Goal: Find contact information: Find contact information

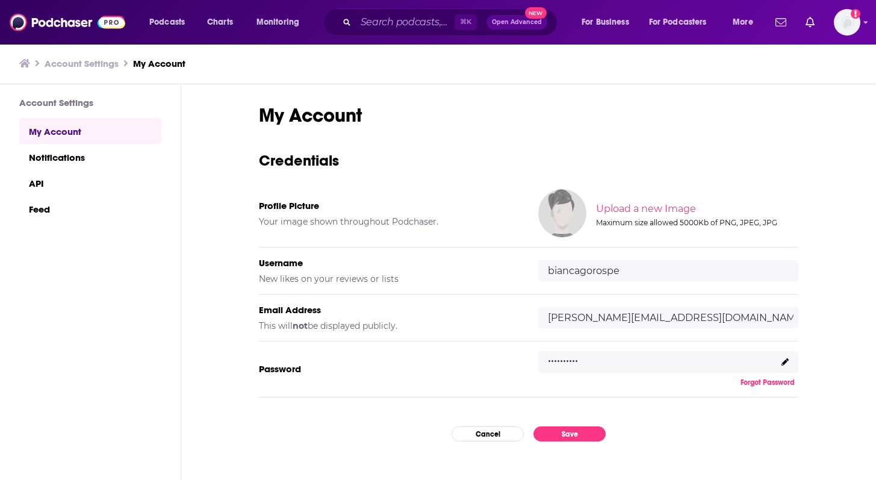
click at [367, 31] on div "⌘ K Open Advanced New" at bounding box center [440, 22] width 235 height 28
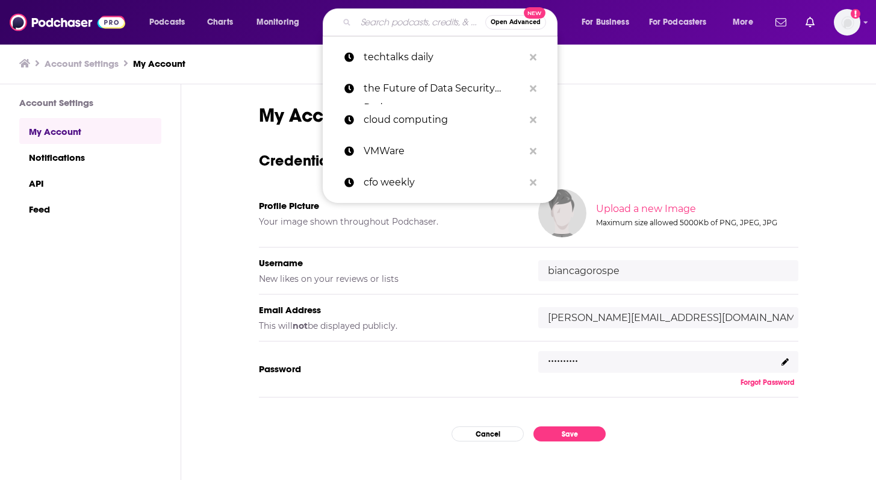
click at [374, 23] on input "Search podcasts, credits, & more..." at bounding box center [420, 22] width 129 height 19
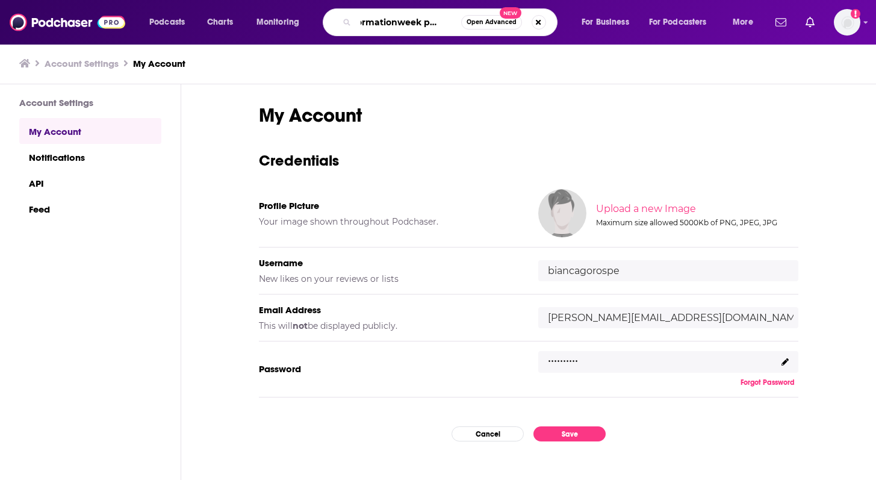
type input "informationweek podcast"
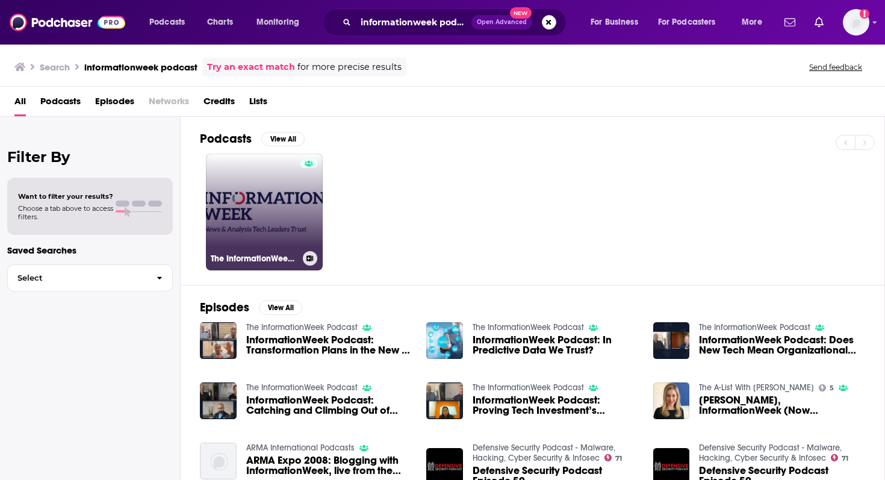
click at [265, 229] on link "The InformationWeek Podcast" at bounding box center [264, 211] width 117 height 117
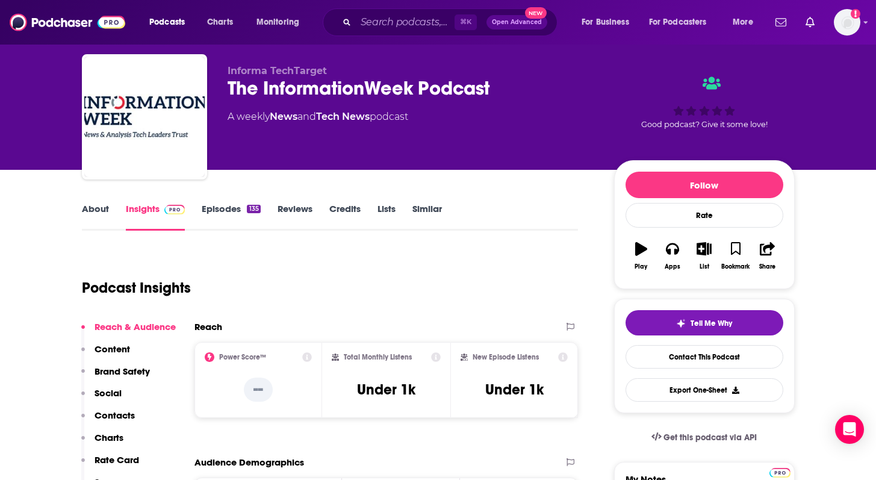
scroll to position [8, 0]
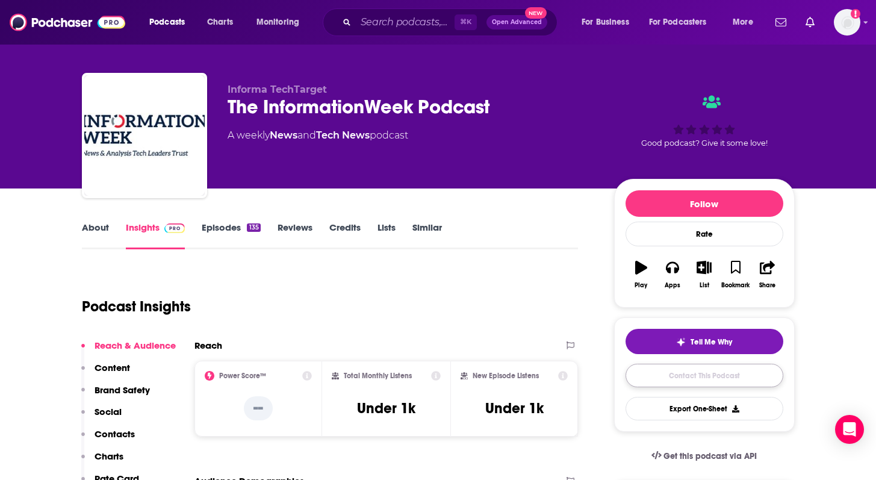
click at [696, 378] on link "Contact This Podcast" at bounding box center [704, 375] width 158 height 23
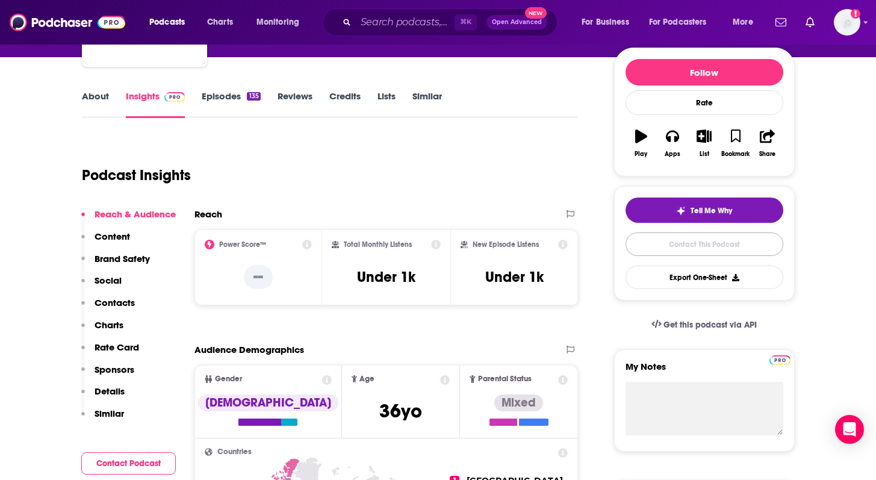
scroll to position [141, 0]
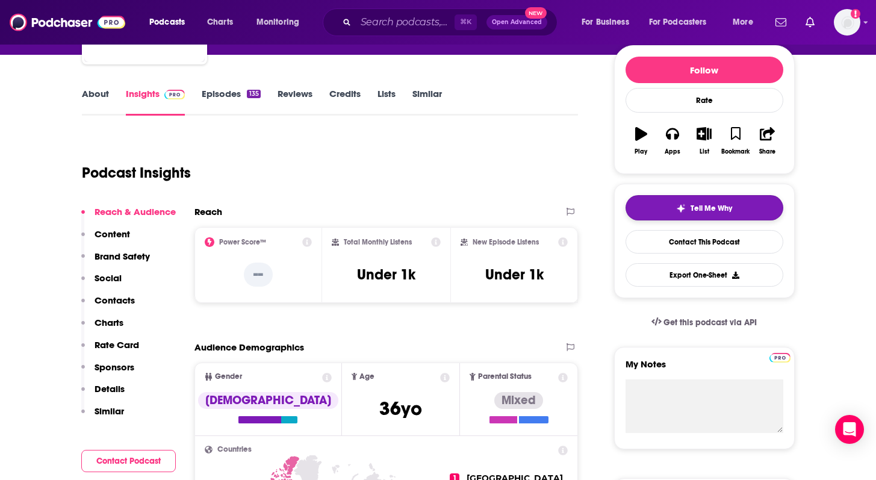
click at [699, 205] on span "Tell Me Why" at bounding box center [711, 208] width 42 height 10
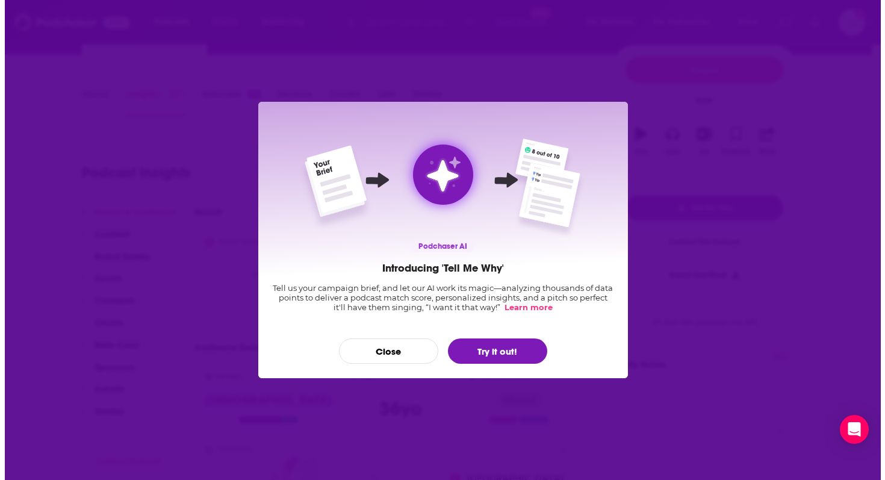
scroll to position [0, 0]
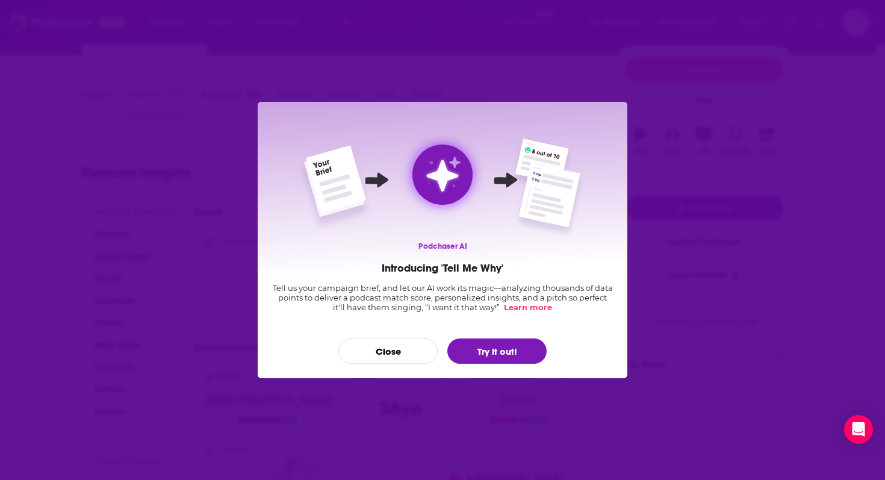
click at [354, 301] on p "Tell us your campaign brief, and let our AI work its magic—analyzing thousands …" at bounding box center [442, 297] width 341 height 29
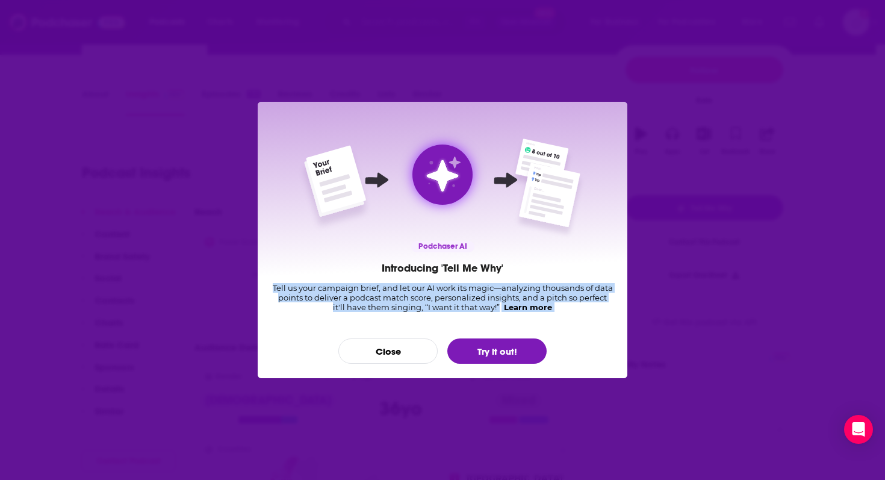
click at [354, 301] on p "Tell us your campaign brief, and let our AI work its magic—analyzing thousands …" at bounding box center [442, 297] width 341 height 29
click at [386, 298] on p "Tell us your campaign brief, and let our AI work its magic—analyzing thousands …" at bounding box center [442, 297] width 341 height 29
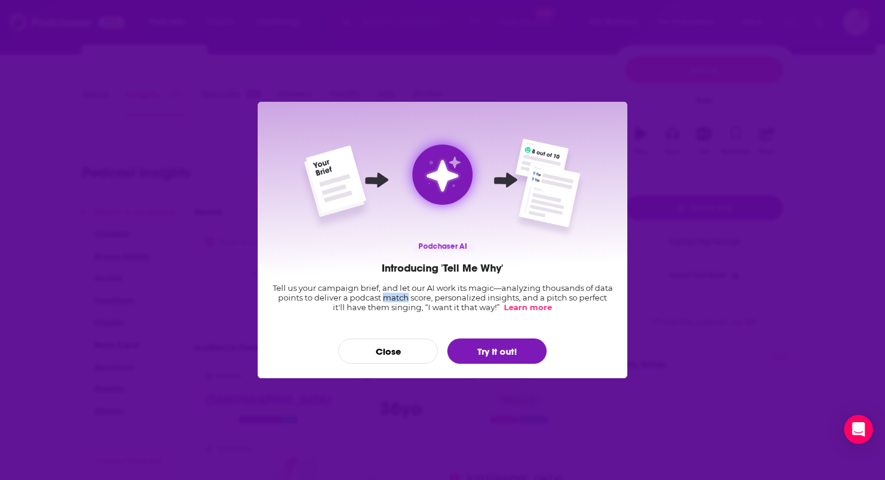
click at [386, 298] on p "Tell us your campaign brief, and let our AI work its magic—analyzing thousands …" at bounding box center [442, 297] width 341 height 29
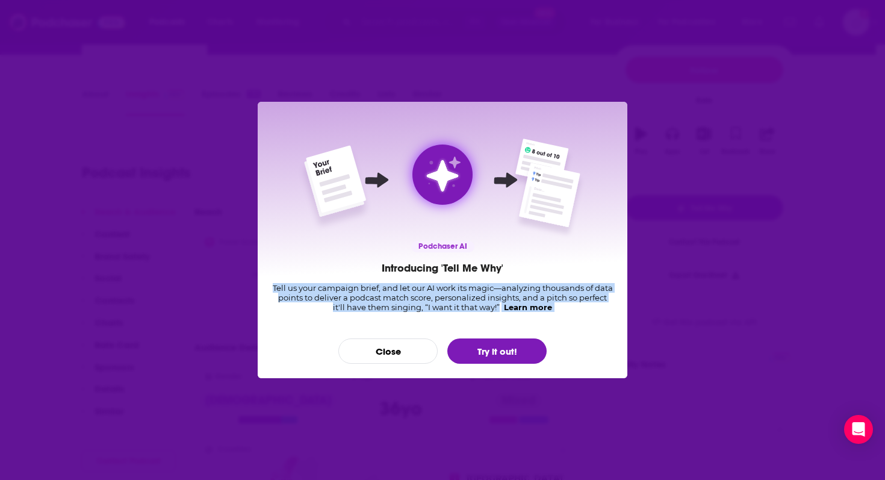
click at [386, 298] on p "Tell us your campaign brief, and let our AI work its magic—analyzing thousands …" at bounding box center [442, 297] width 341 height 29
click at [478, 356] on button "Try it out!" at bounding box center [496, 350] width 99 height 25
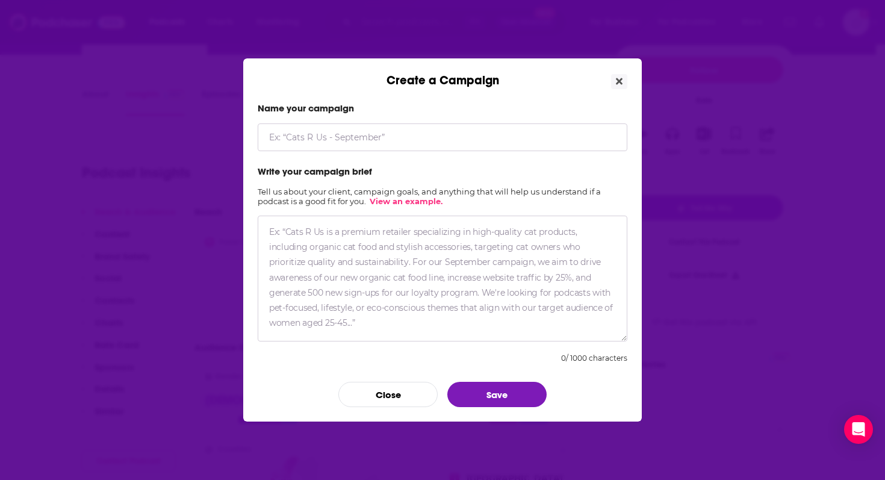
click at [353, 147] on input "Create a Campaign" at bounding box center [443, 137] width 370 height 28
type input "[PERSON_NAME], CISO of Cribl"
click at [475, 254] on textarea "Create a Campaign" at bounding box center [443, 278] width 370 height 126
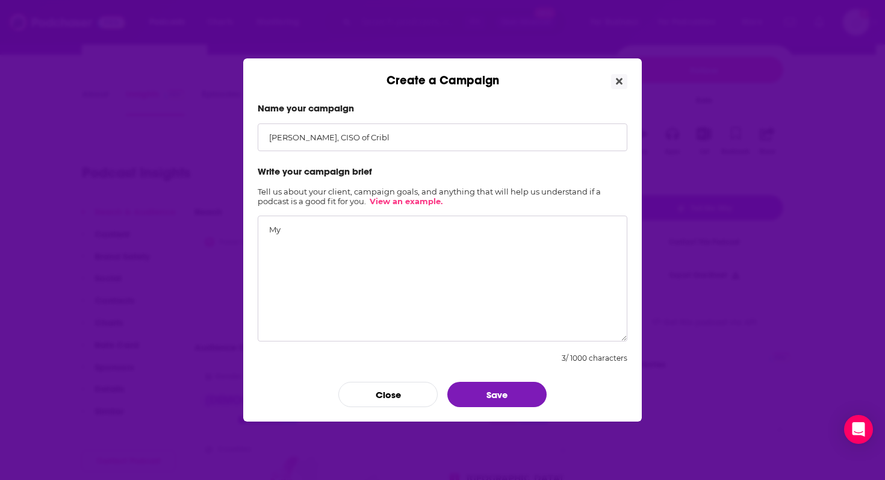
type textarea "M"
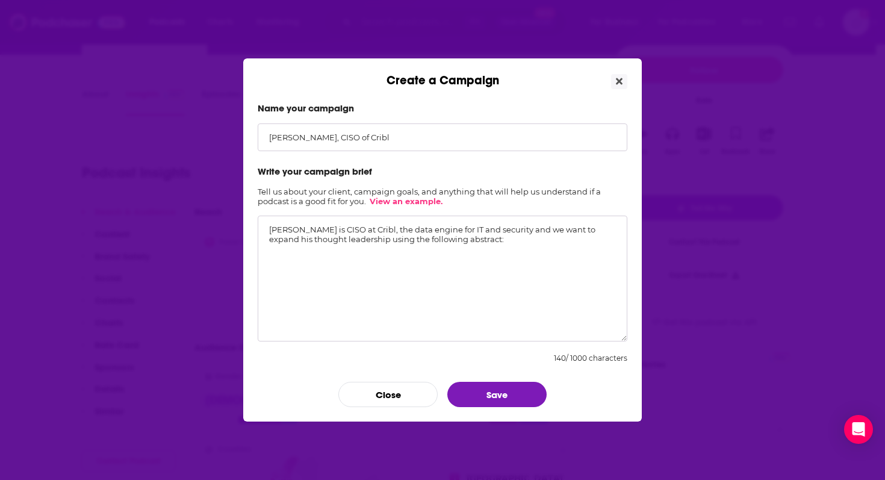
paste textarea "[PERSON_NAME], CISO of pre-IPO company Cribl to discuss: Why he believes cyberc…"
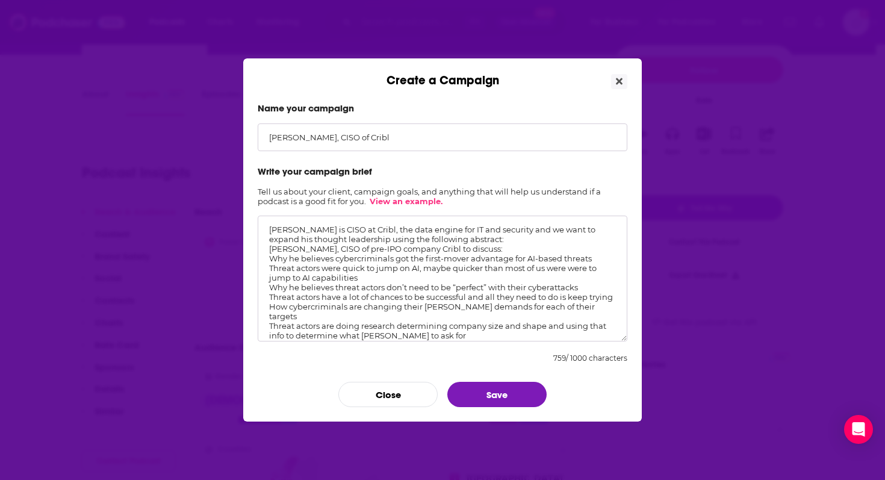
scroll to position [9, 0]
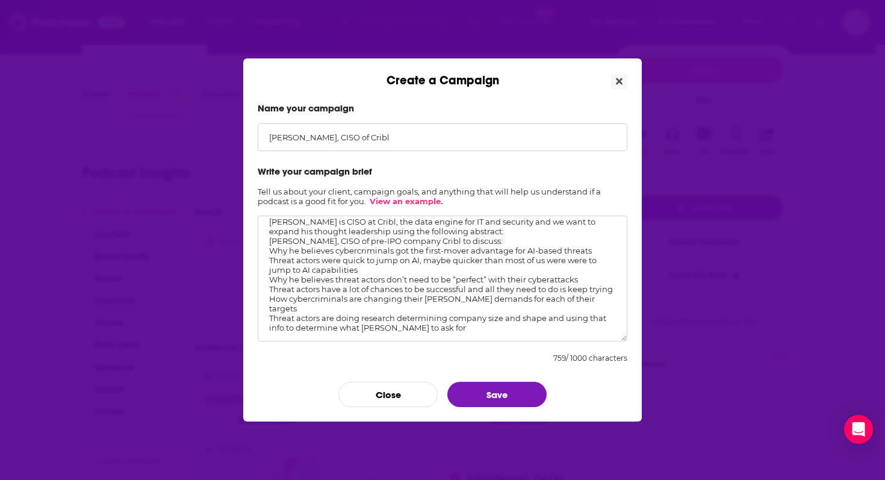
click at [359, 229] on textarea "[PERSON_NAME] is CISO at Cribl, the data engine for IT and security and we want…" at bounding box center [443, 278] width 370 height 126
click at [361, 229] on textarea "[PERSON_NAME] is CISO at Cribl, the data engine for IT and security and we want…" at bounding box center [443, 278] width 370 height 126
click at [450, 238] on textarea "[PERSON_NAME] is CISO at Cribl, the data engine for IT and security and we want…" at bounding box center [443, 278] width 370 height 126
type textarea "[PERSON_NAME] is CISO at Cribl, the data engine for IT and security and we want…"
click at [477, 386] on button "Save" at bounding box center [496, 394] width 99 height 25
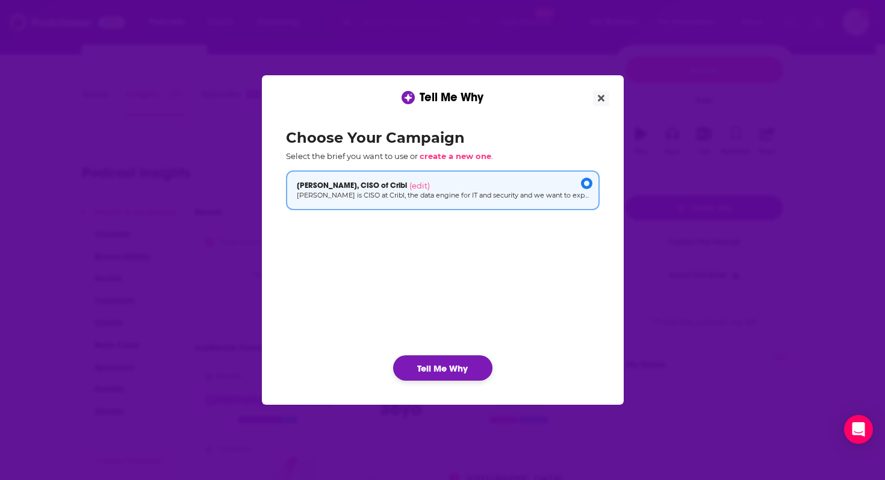
click at [435, 370] on button "Tell Me Why" at bounding box center [442, 367] width 99 height 25
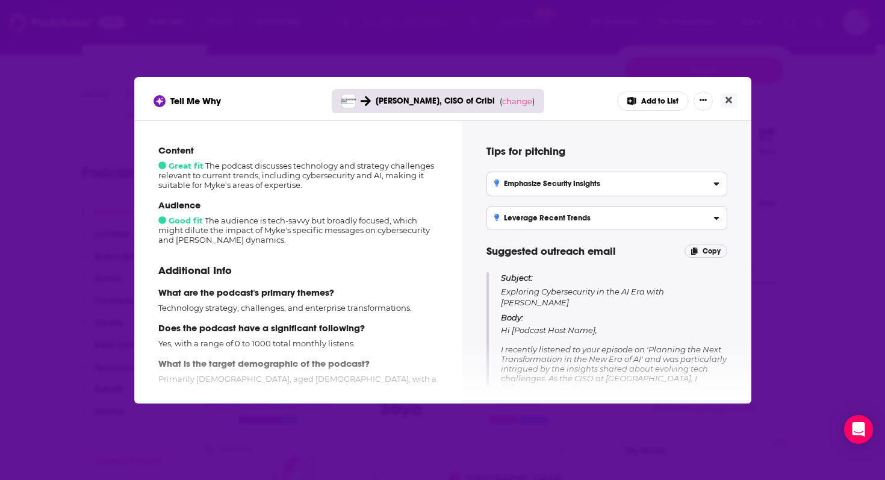
scroll to position [196, 0]
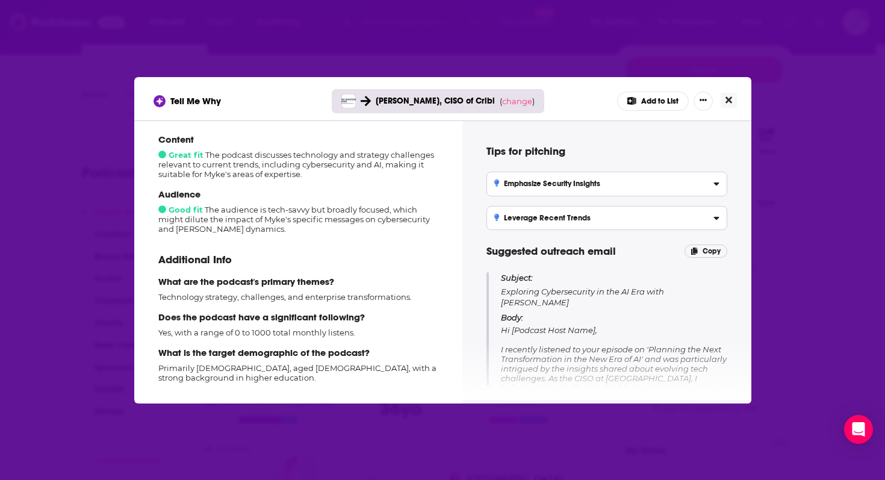
click at [728, 98] on icon "Close" at bounding box center [728, 100] width 7 height 10
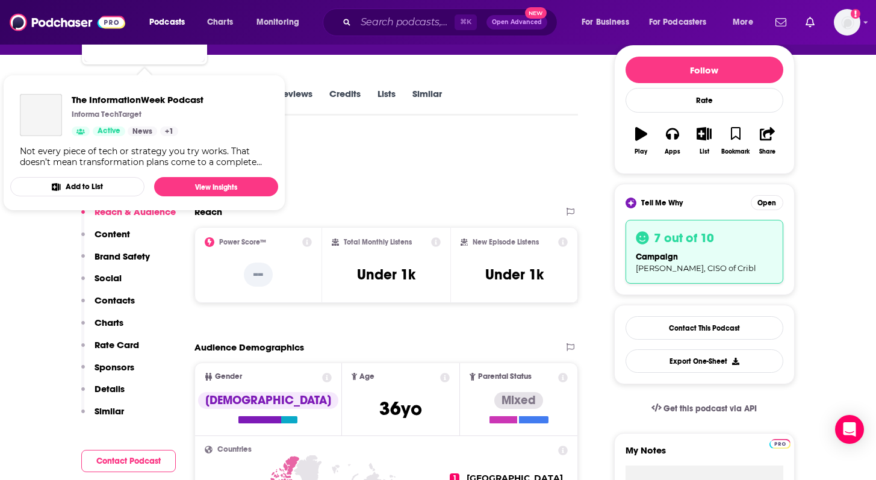
scroll to position [0, 0]
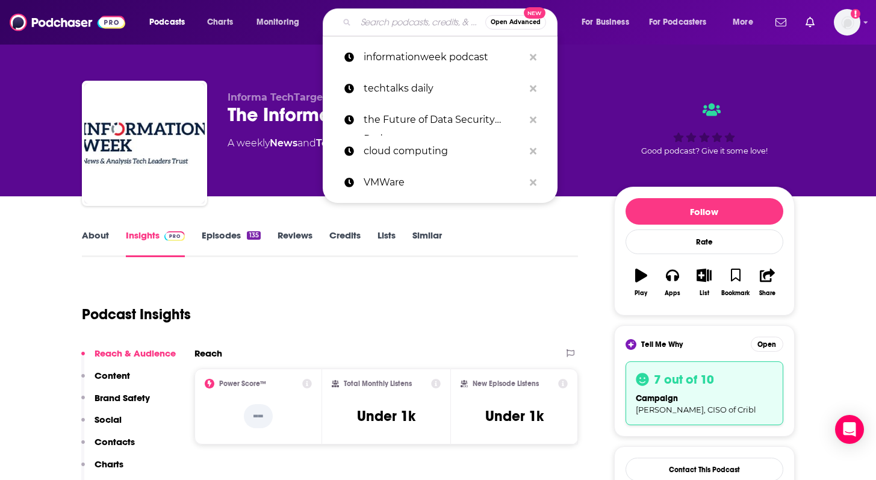
click at [405, 21] on input "Search podcasts, credits, & more..." at bounding box center [420, 22] width 129 height 19
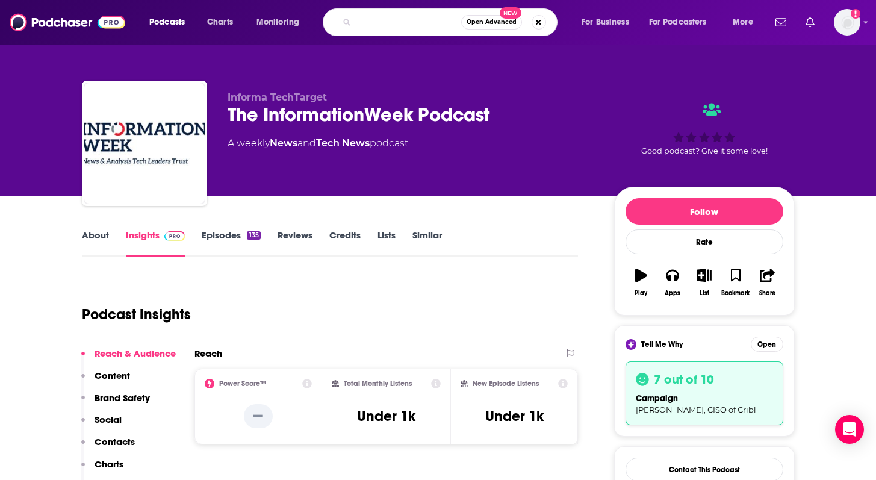
type input "the artifical intelligence podcast [PERSON_NAME]"
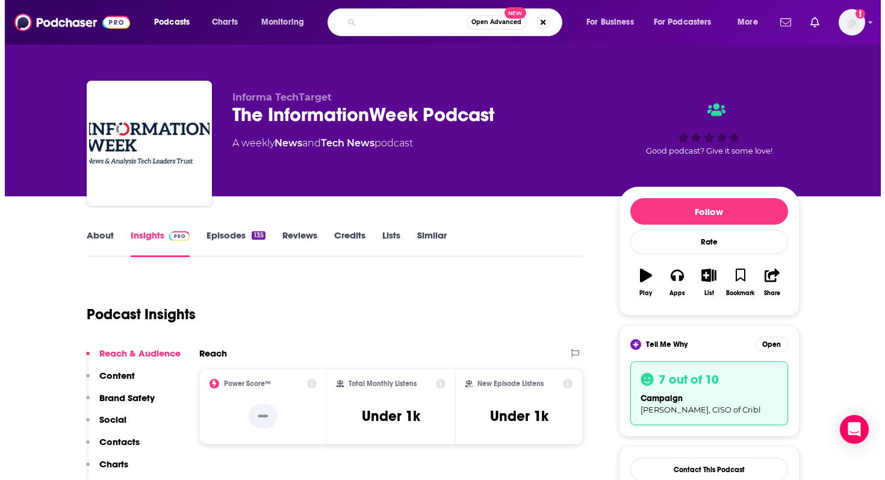
scroll to position [0, 102]
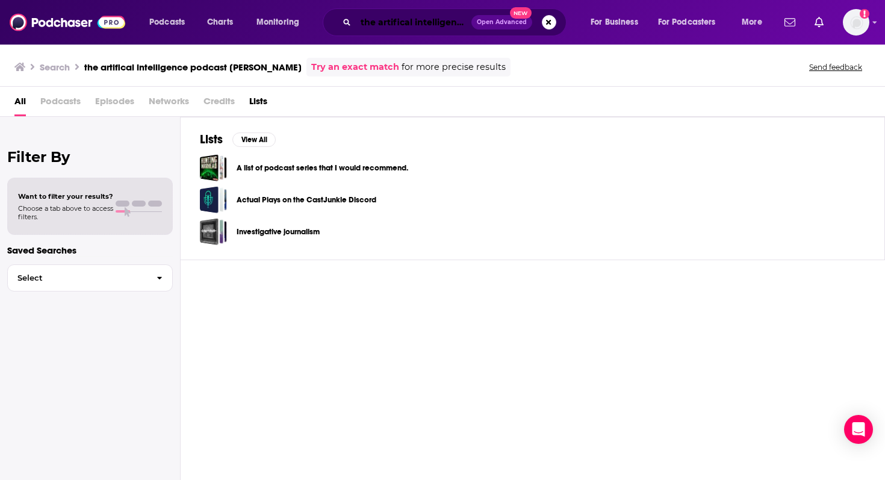
click at [391, 24] on input "the artifical intelligence podcast [PERSON_NAME]" at bounding box center [414, 22] width 116 height 19
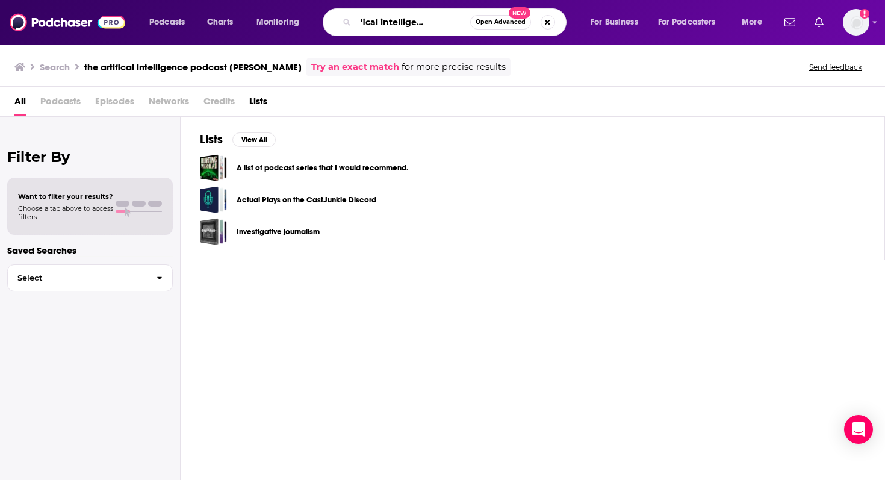
scroll to position [0, 93]
drag, startPoint x: 380, startPoint y: 20, endPoint x: 411, endPoint y: 22, distance: 31.3
click at [411, 22] on input "the artifical intelligence podcast [PERSON_NAME]" at bounding box center [413, 22] width 114 height 19
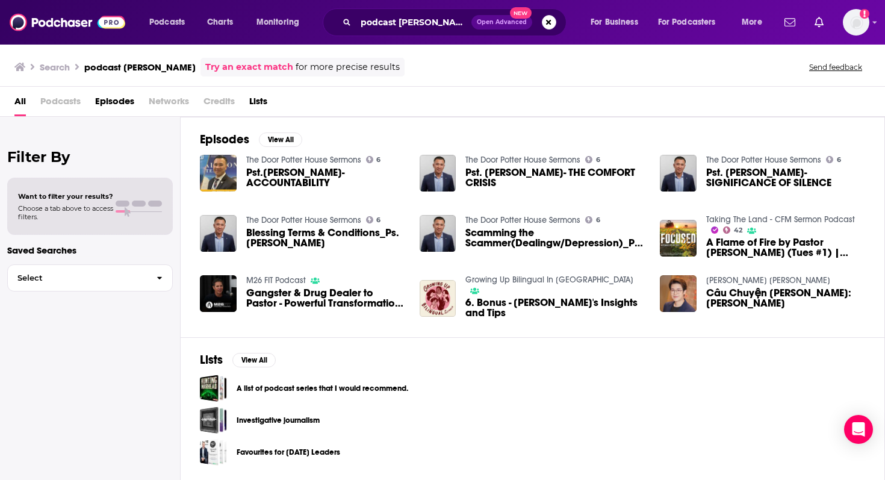
click at [64, 95] on span "Podcasts" at bounding box center [60, 103] width 40 height 25
click at [64, 101] on span "Podcasts" at bounding box center [60, 103] width 40 height 25
click at [50, 97] on span "Podcasts" at bounding box center [60, 103] width 40 height 25
click at [50, 98] on span "Podcasts" at bounding box center [60, 103] width 40 height 25
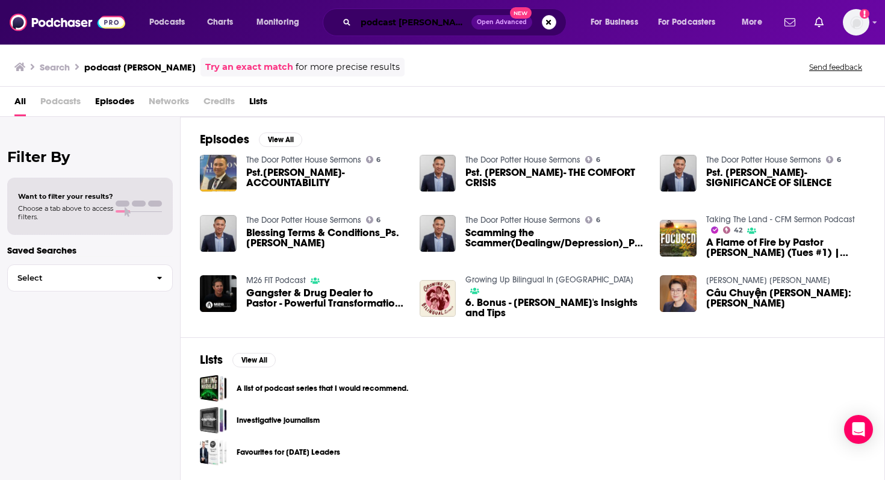
click at [420, 28] on input "podcast [PERSON_NAME]" at bounding box center [414, 22] width 116 height 19
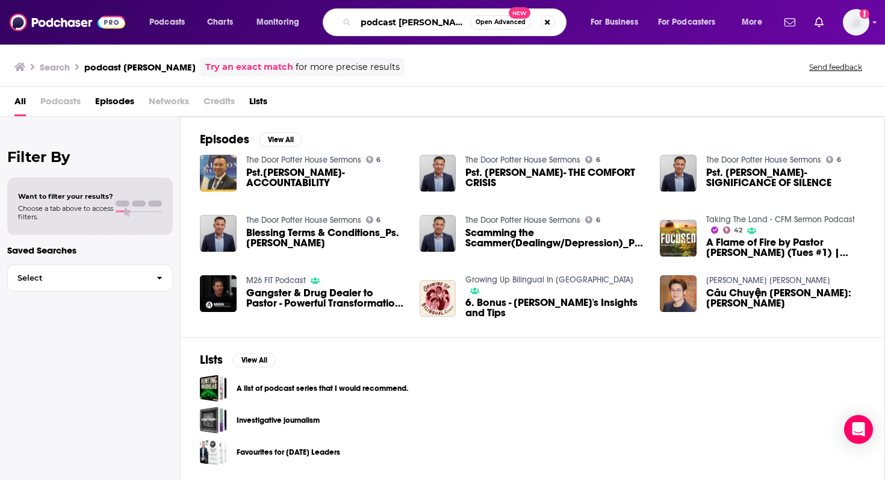
click at [420, 28] on input "podcast [PERSON_NAME]" at bounding box center [413, 22] width 114 height 19
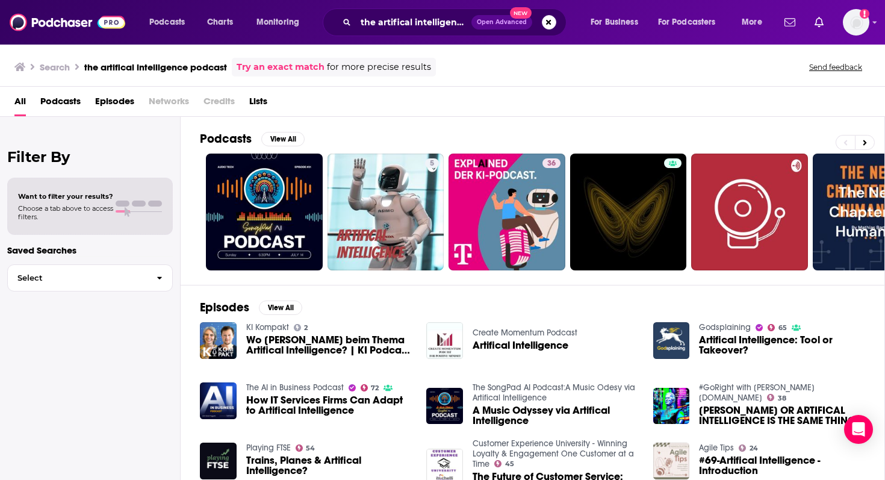
click at [61, 98] on span "Podcasts" at bounding box center [60, 103] width 40 height 25
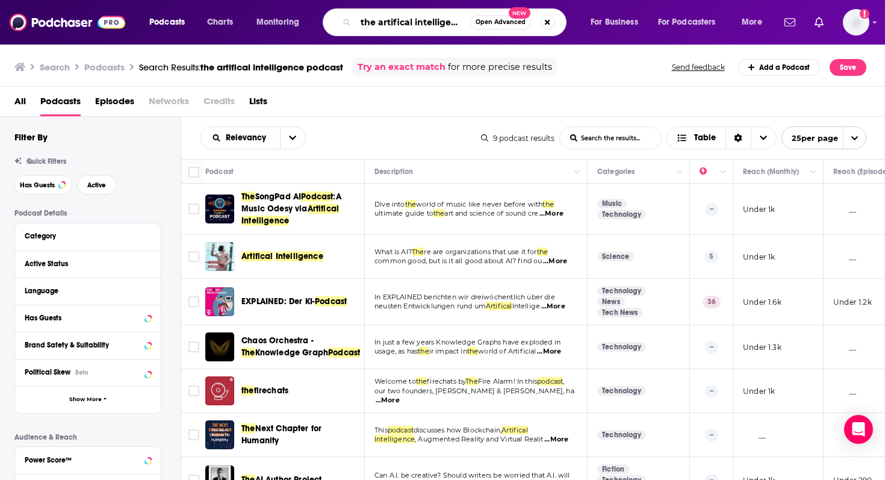
click at [384, 26] on input "the artifical intelligence podcast" at bounding box center [413, 22] width 114 height 19
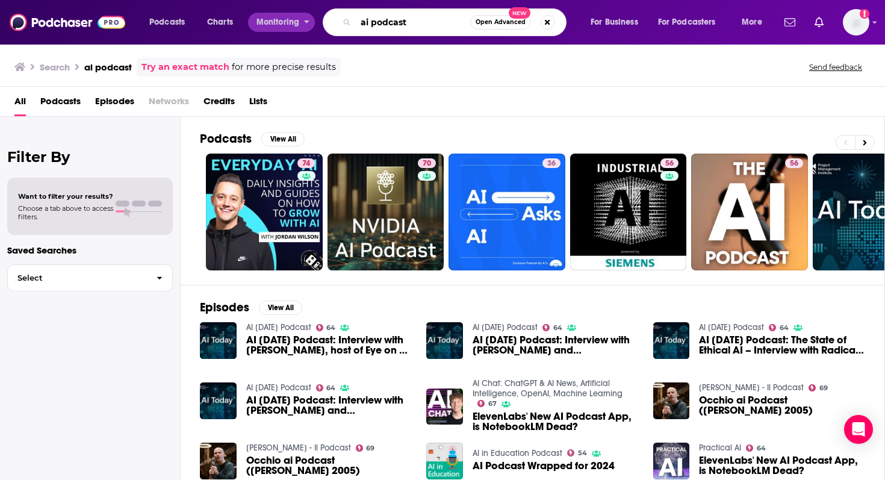
drag, startPoint x: 415, startPoint y: 25, endPoint x: 292, endPoint y: 26, distance: 122.8
click at [292, 26] on div "Podcasts Charts Monitoring ai podcast Open Advanced New For Business For Podcas…" at bounding box center [457, 22] width 633 height 28
type input "what's up with tech?"
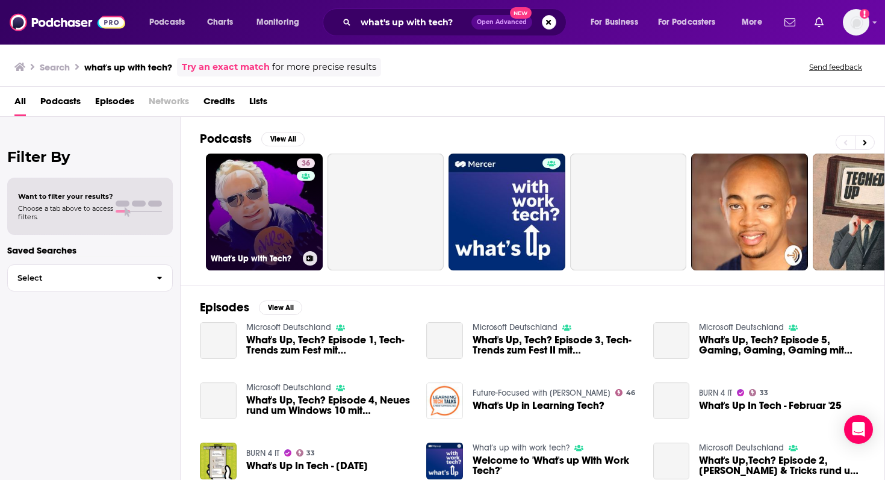
click at [288, 182] on link "36 What's Up with Tech?" at bounding box center [264, 211] width 117 height 117
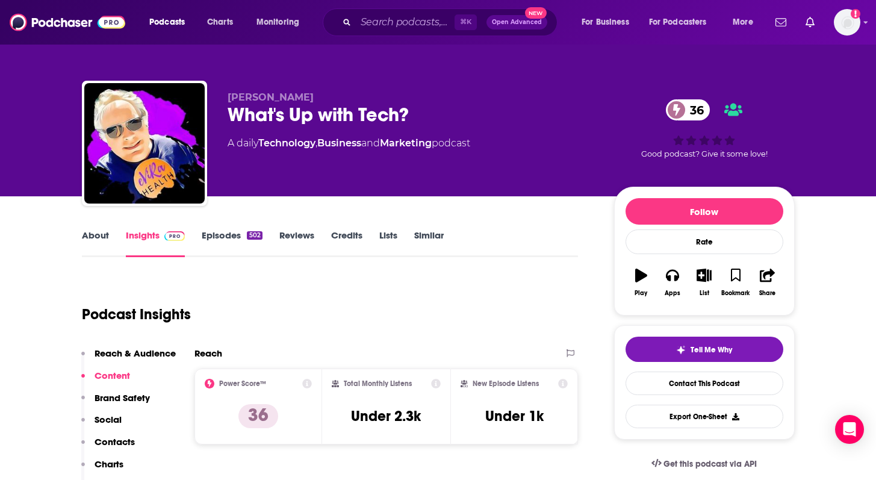
click at [218, 240] on link "Episodes 502" at bounding box center [232, 243] width 60 height 28
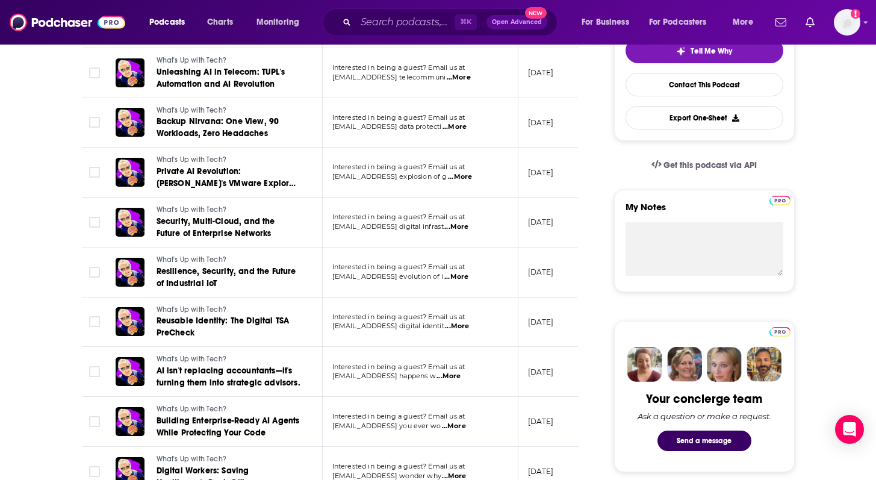
scroll to position [302, 0]
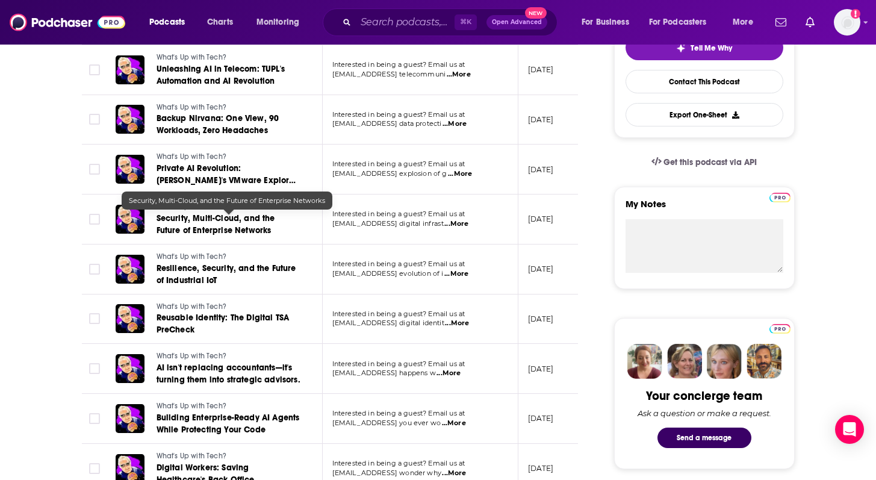
click at [214, 228] on span "Security, Multi-Cloud, and the Future of Enterprise Networks" at bounding box center [215, 224] width 119 height 22
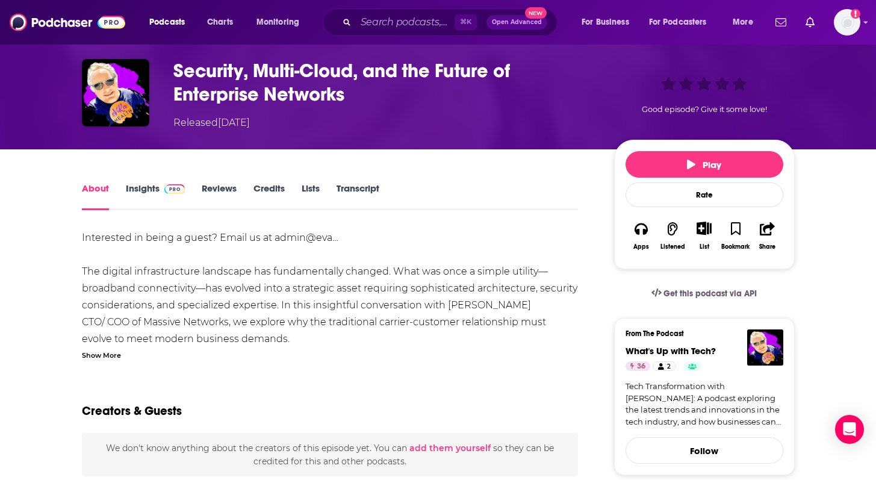
scroll to position [73, 0]
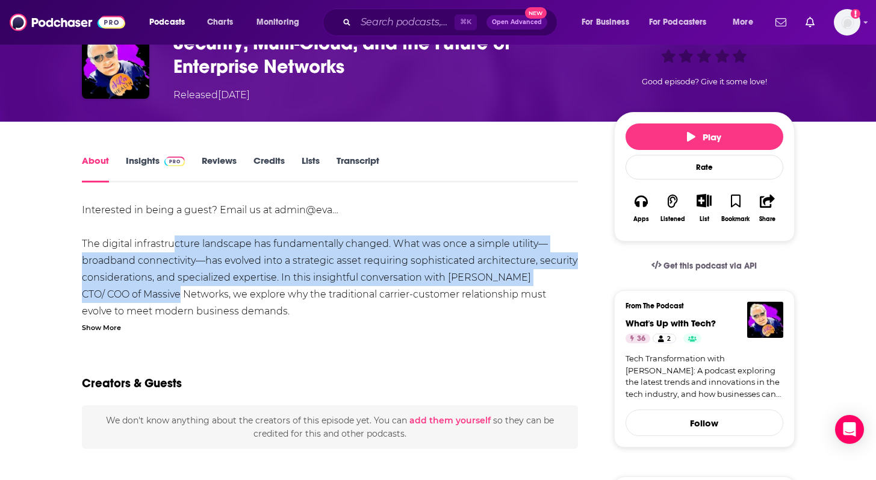
drag, startPoint x: 168, startPoint y: 247, endPoint x: 177, endPoint y: 287, distance: 40.7
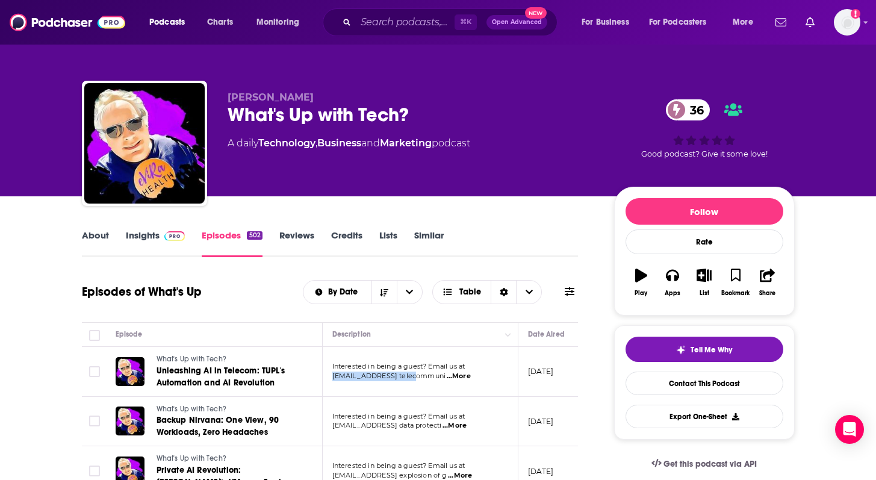
drag, startPoint x: 328, startPoint y: 375, endPoint x: 413, endPoint y: 377, distance: 84.9
click at [413, 377] on td "Interested in being a guest? Email us at [EMAIL_ADDRESS] telecommuni ...More" at bounding box center [421, 372] width 196 height 50
copy span "[EMAIL_ADDRESS][DOMAIN_NAME]"
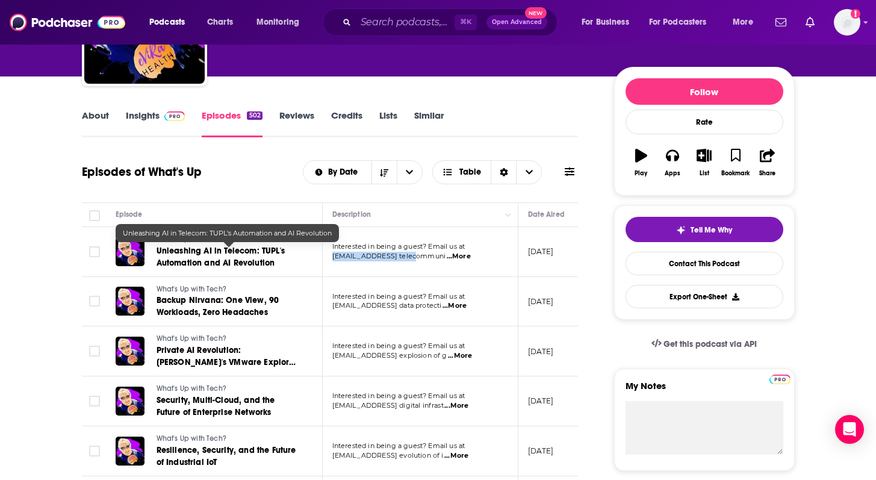
scroll to position [80, 0]
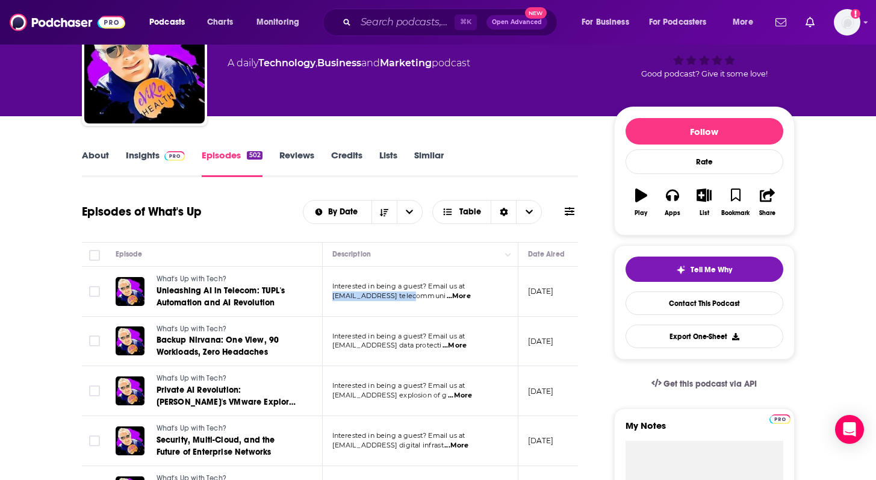
click at [99, 159] on link "About" at bounding box center [95, 163] width 27 height 28
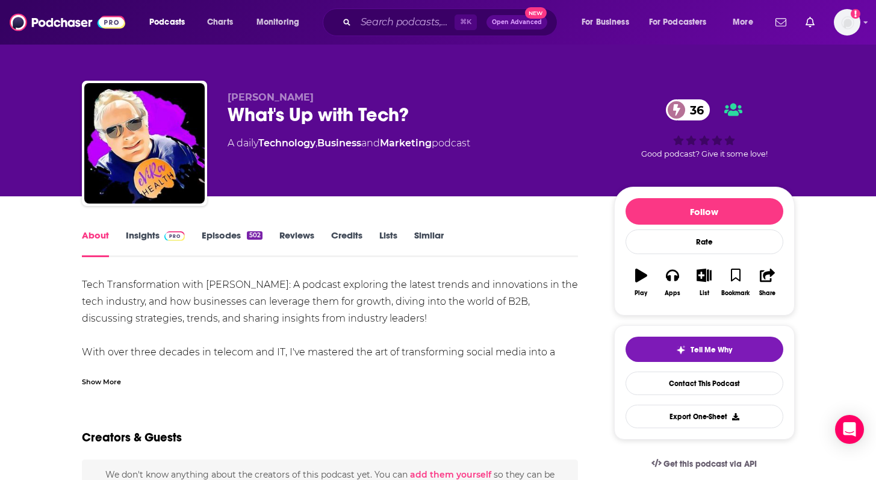
click at [150, 240] on link "Insights" at bounding box center [156, 243] width 60 height 28
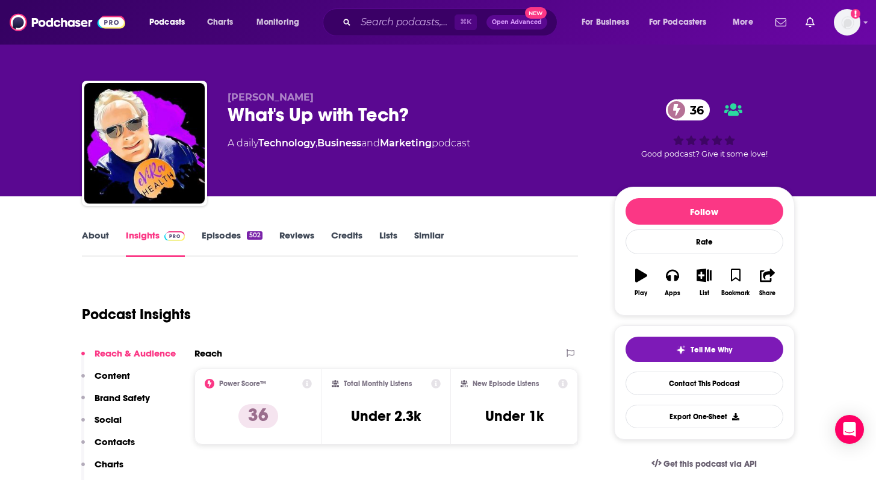
click at [221, 234] on link "Episodes 502" at bounding box center [232, 243] width 60 height 28
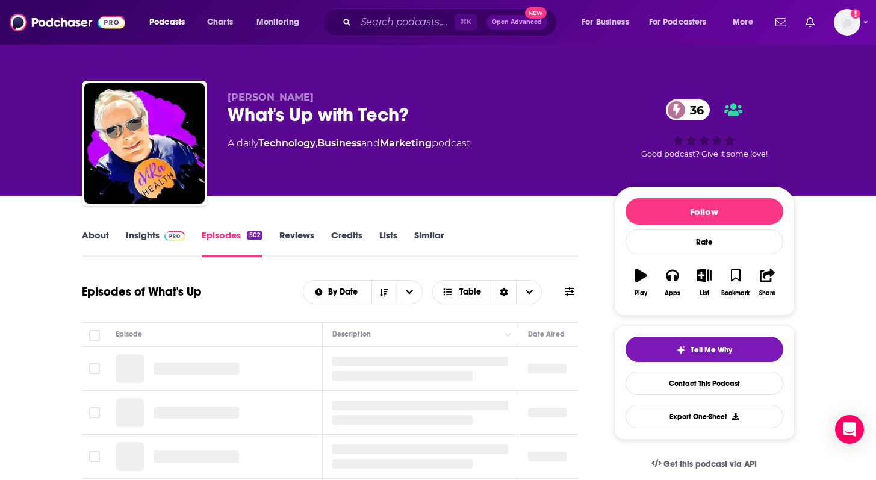
click at [221, 234] on link "Episodes 502" at bounding box center [232, 243] width 60 height 28
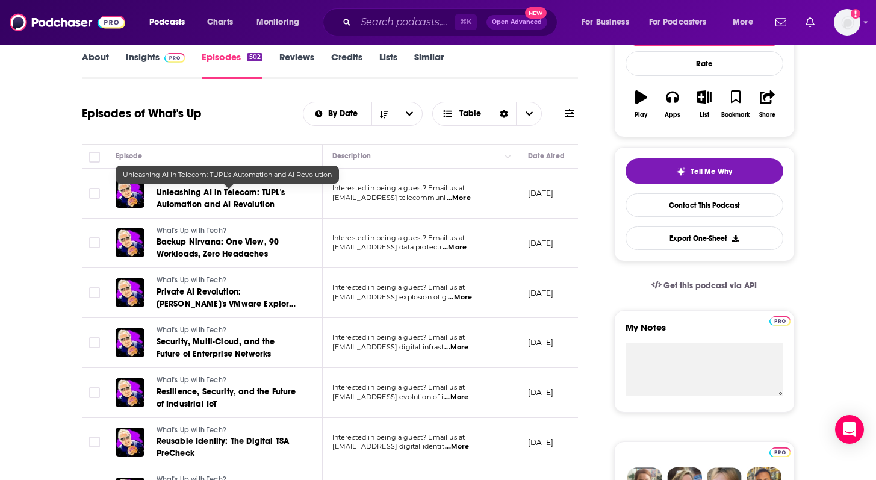
scroll to position [181, 0]
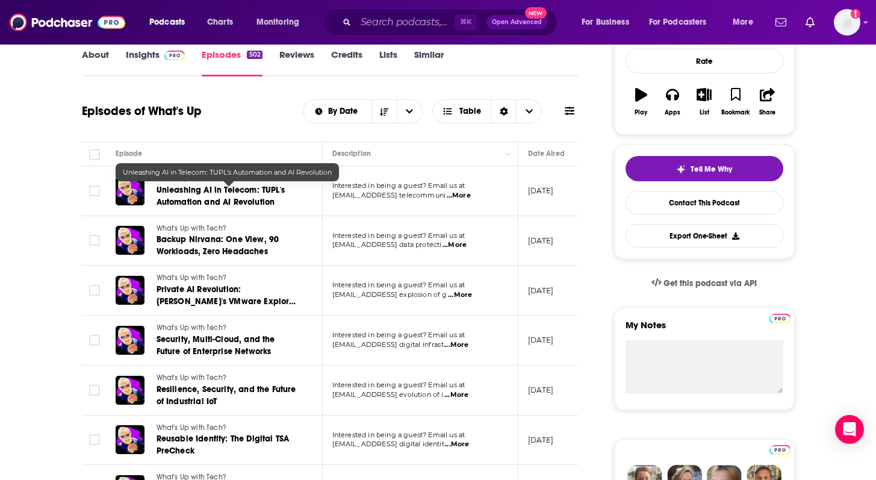
click at [243, 187] on span "Unleashing AI in Telecom: TUPL's Automation and AI Revolution" at bounding box center [220, 196] width 128 height 22
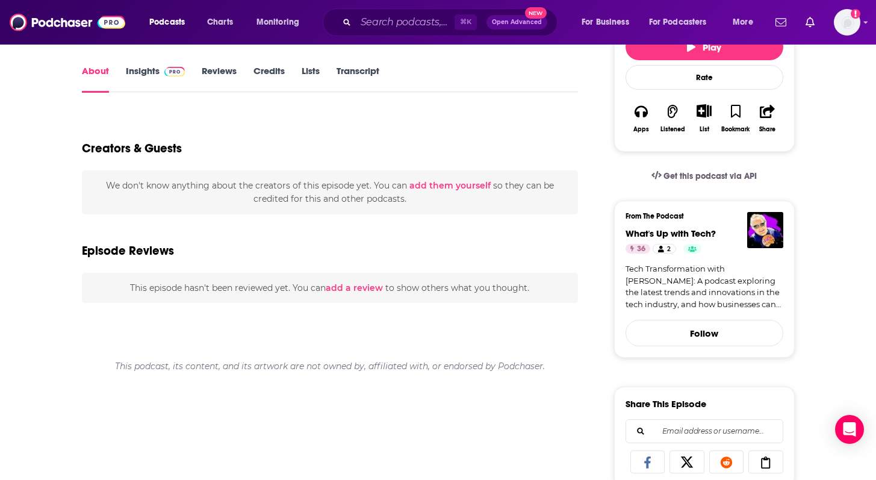
scroll to position [164, 0]
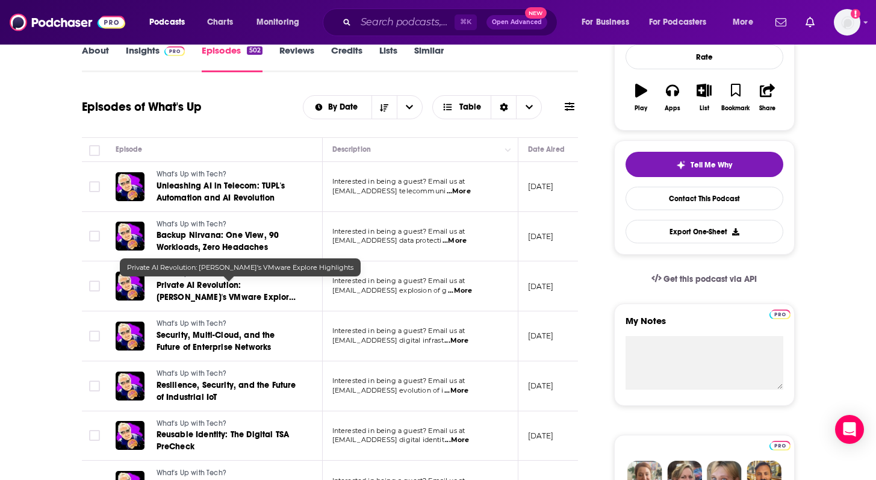
scroll to position [185, 0]
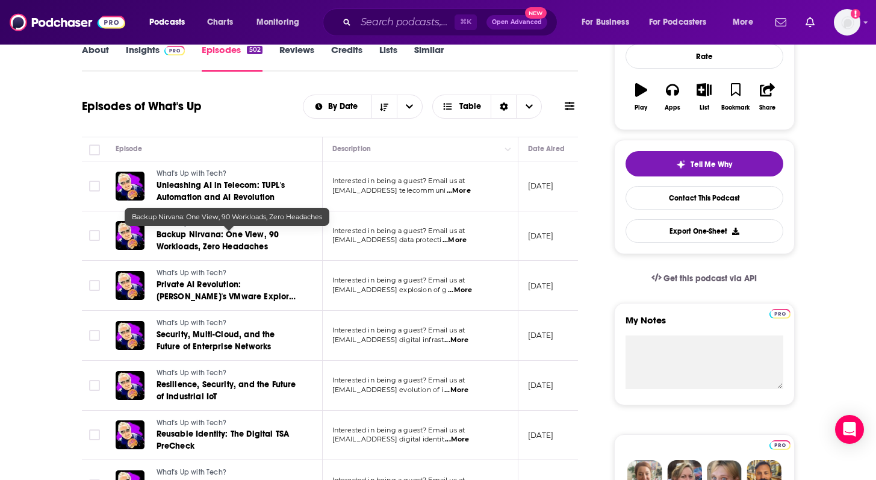
click at [239, 237] on span "Backup Nirvana: One View, 90 Workloads, Zero Headaches" at bounding box center [217, 240] width 123 height 22
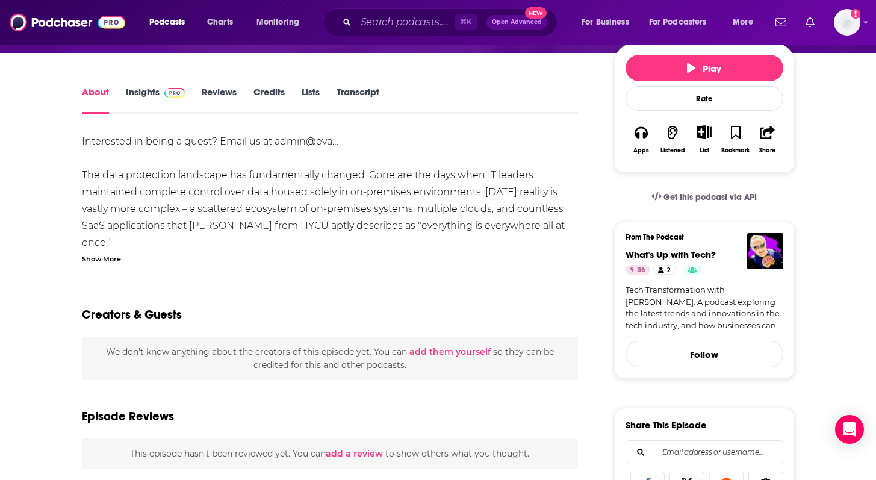
scroll to position [143, 0]
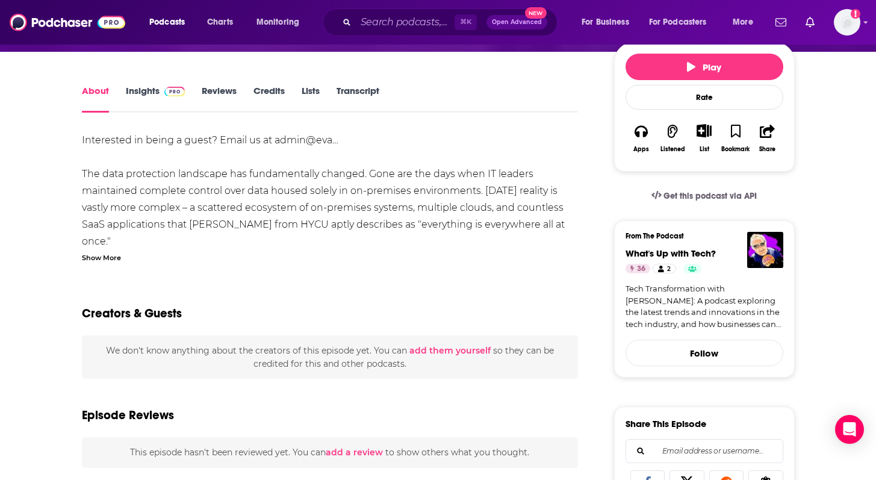
click at [90, 261] on div "Show More" at bounding box center [101, 256] width 39 height 11
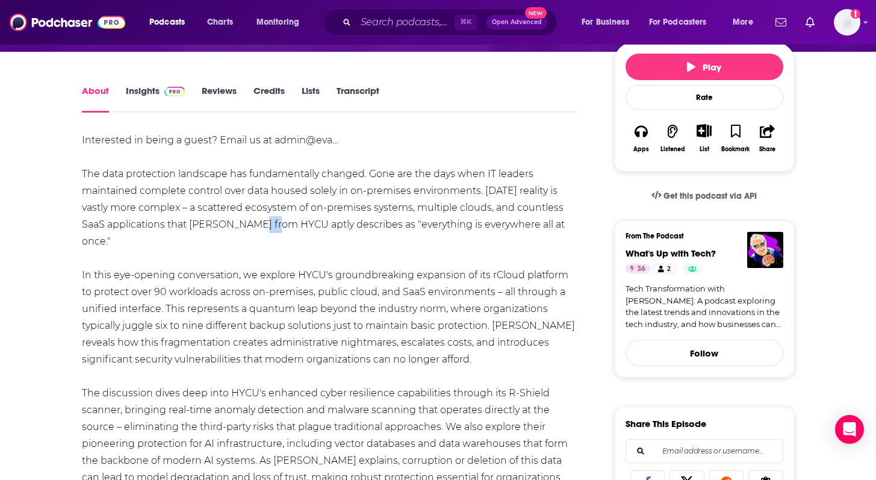
drag, startPoint x: 271, startPoint y: 223, endPoint x: 245, endPoint y: 225, distance: 26.5
click at [245, 225] on div "Interested in being a guest? Email us at admin@eva… The data protection landsca…" at bounding box center [330, 393] width 497 height 522
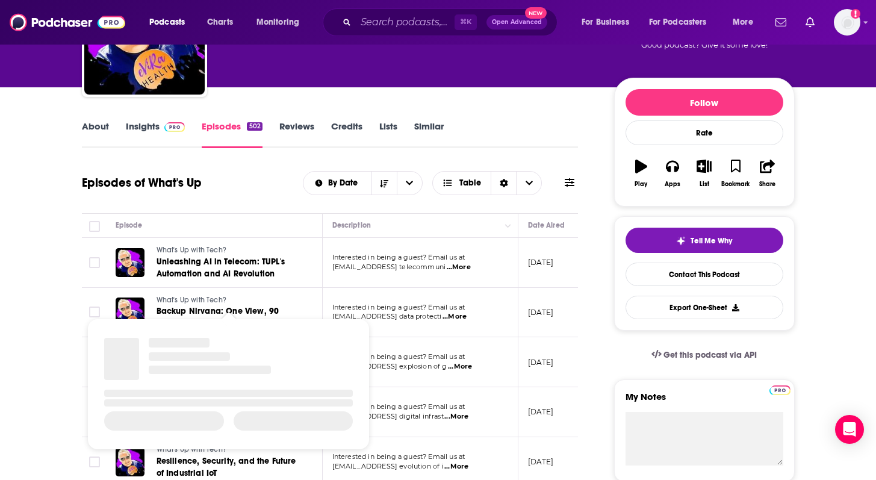
scroll to position [198, 0]
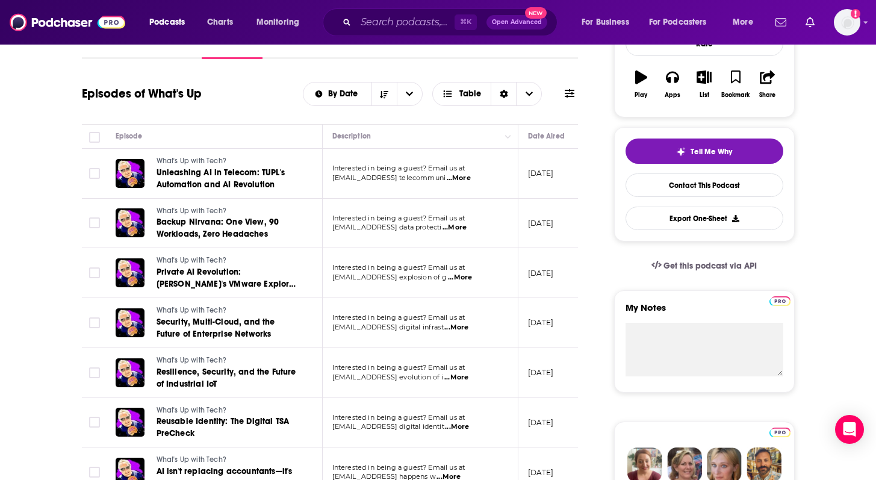
click at [447, 279] on span "[EMAIL_ADDRESS] explosion of g" at bounding box center [389, 277] width 115 height 8
click at [472, 277] on span "...More" at bounding box center [460, 278] width 24 height 10
click at [220, 311] on span "What's Up with Tech?" at bounding box center [191, 310] width 70 height 8
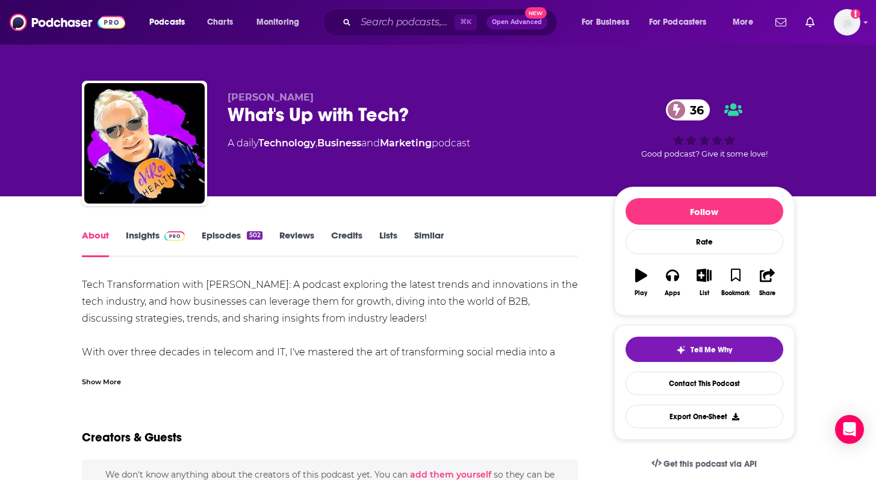
click at [229, 237] on link "Episodes 502" at bounding box center [232, 243] width 60 height 28
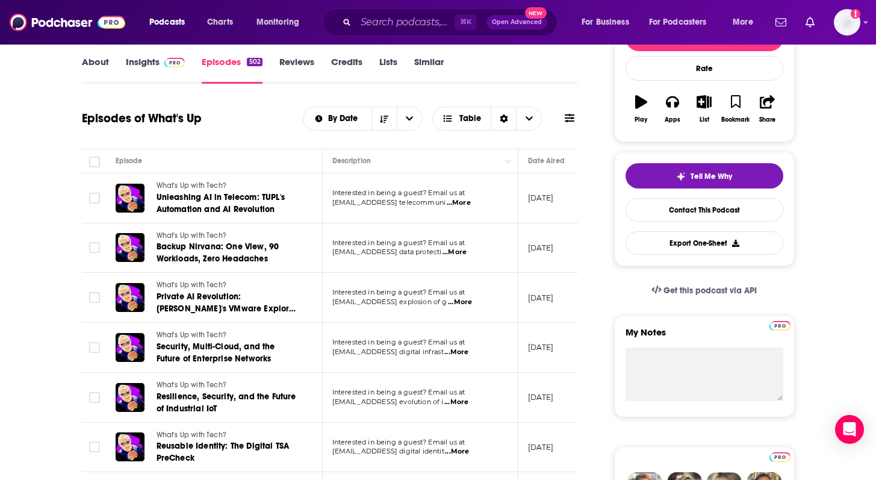
scroll to position [271, 0]
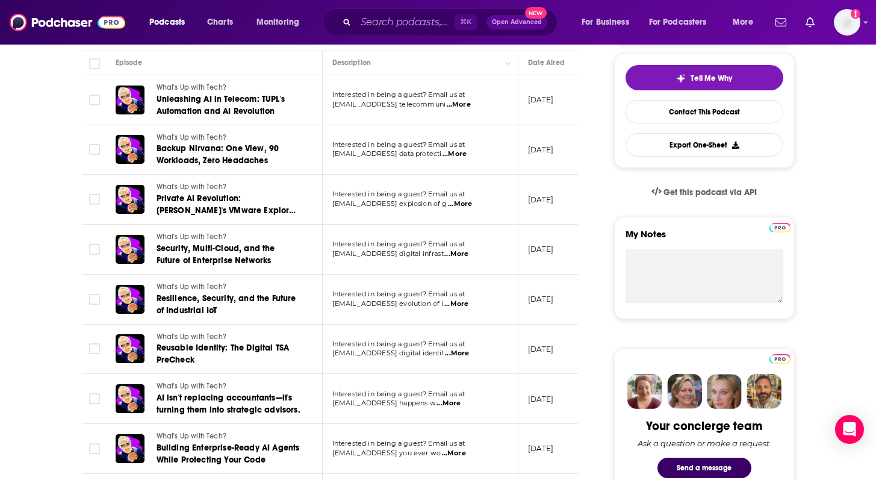
click at [468, 255] on span "...More" at bounding box center [456, 254] width 24 height 10
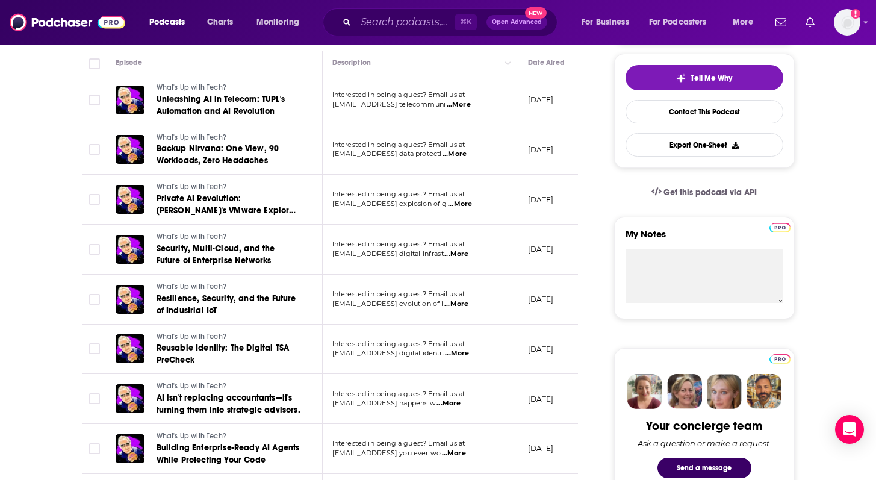
click at [468, 308] on span "...More" at bounding box center [456, 304] width 24 height 10
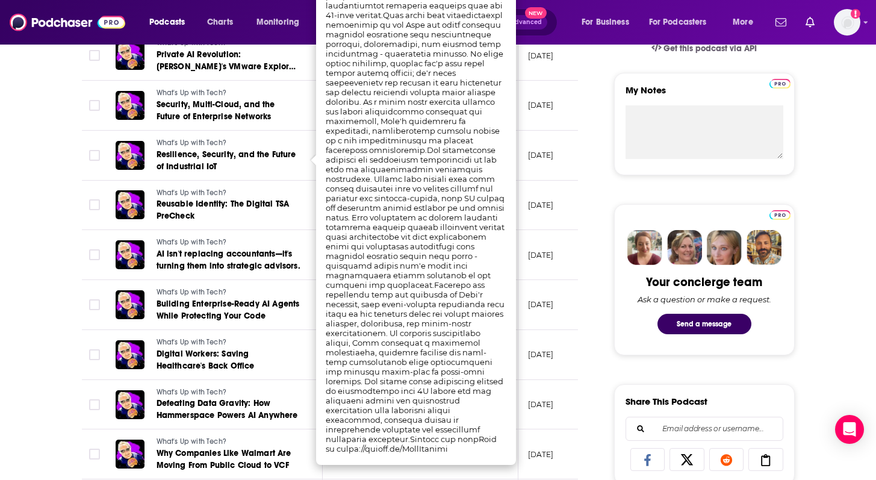
scroll to position [339, 0]
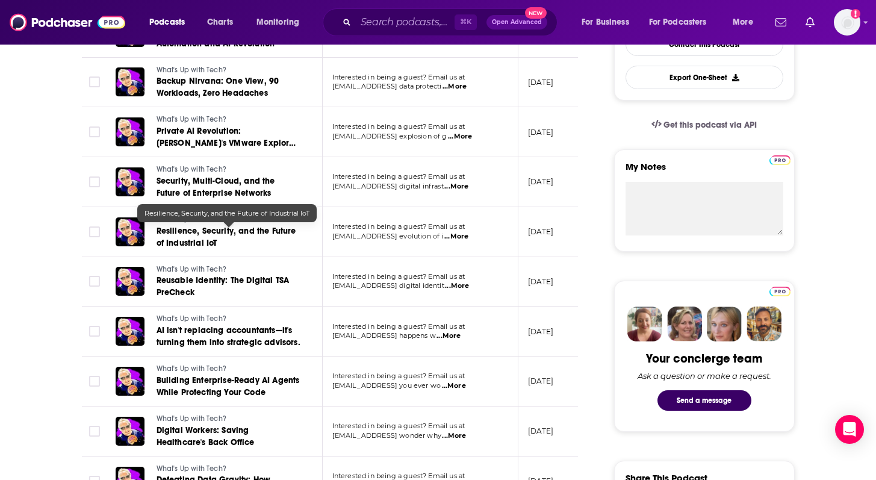
click at [202, 243] on span "Resilience, Security, and the Future of Industrial IoT" at bounding box center [226, 237] width 140 height 22
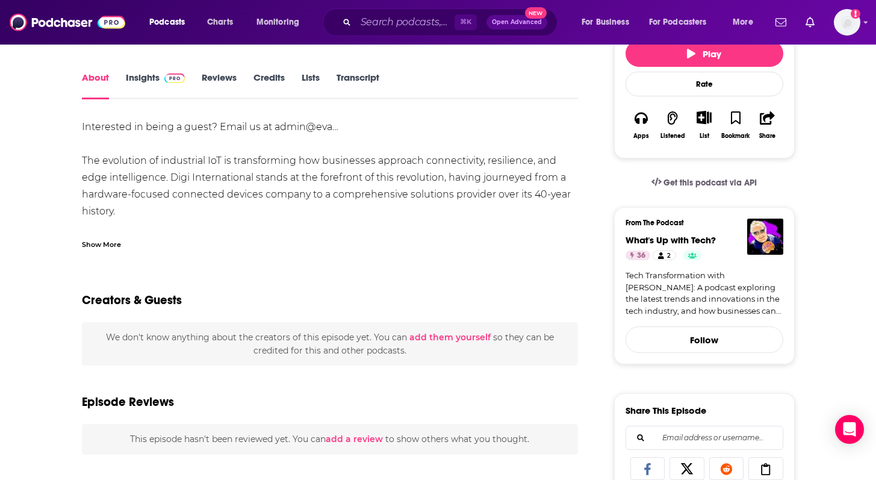
scroll to position [117, 0]
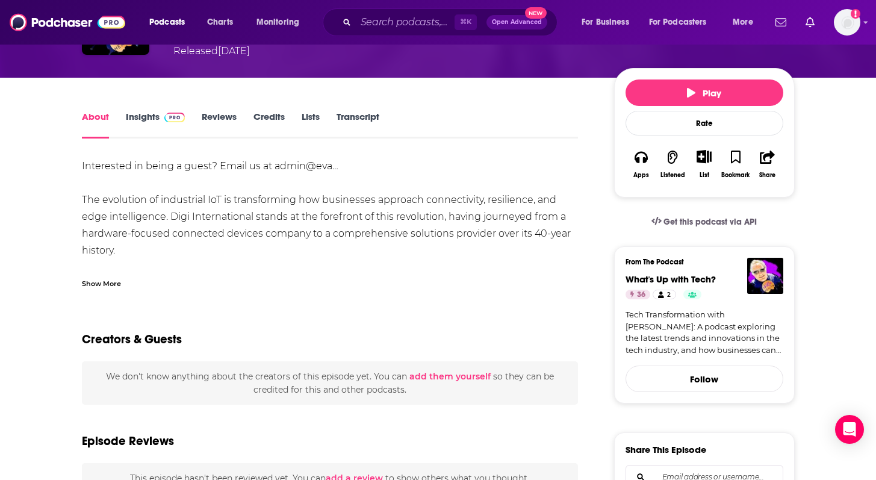
click at [106, 287] on div "Show More" at bounding box center [101, 282] width 39 height 11
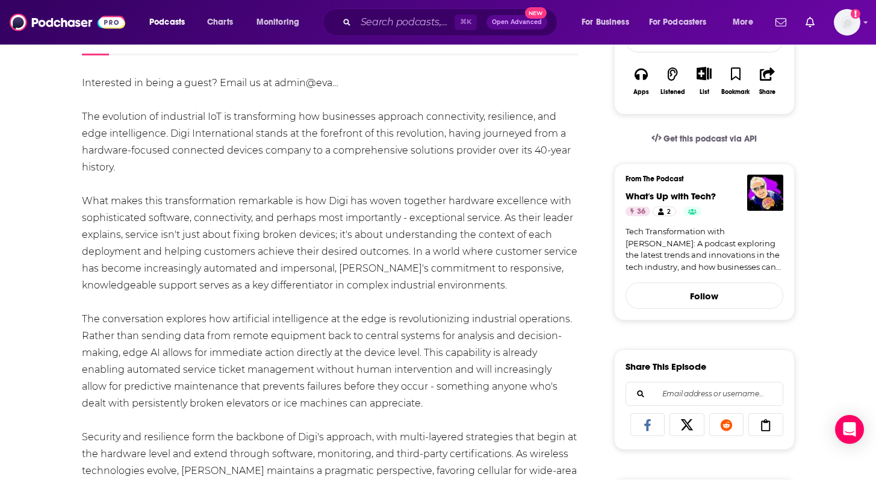
scroll to position [201, 0]
click at [293, 134] on div "Interested in being a guest? Email us at admin@eva… The evolution of industrial…" at bounding box center [330, 343] width 497 height 539
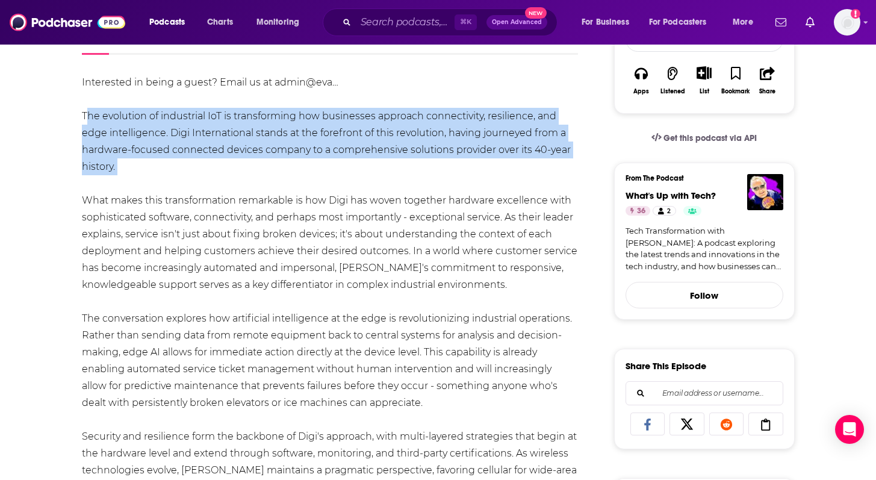
click at [293, 134] on div "Interested in being a guest? Email us at admin@eva… The evolution of industrial…" at bounding box center [330, 343] width 497 height 539
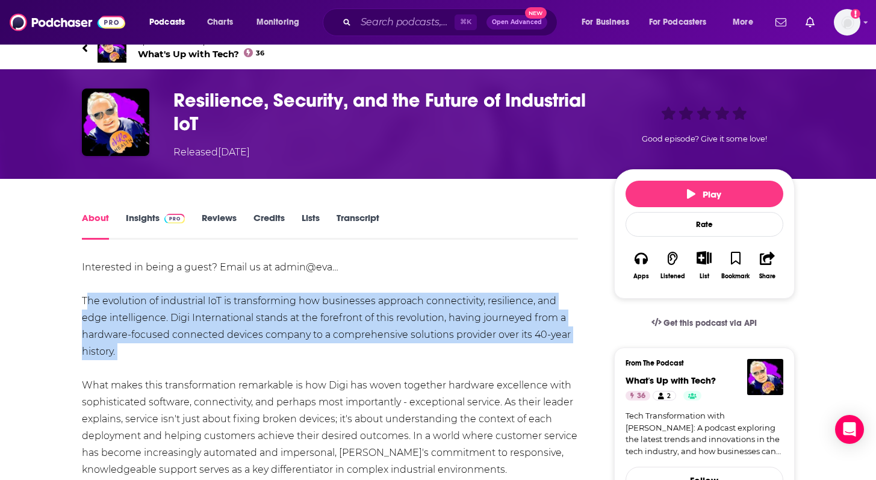
scroll to position [20, 0]
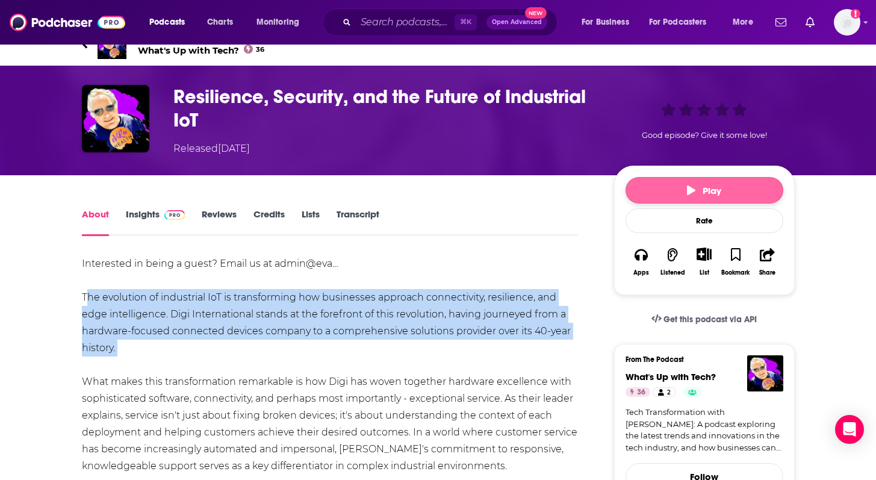
click at [701, 201] on button "Play" at bounding box center [704, 190] width 158 height 26
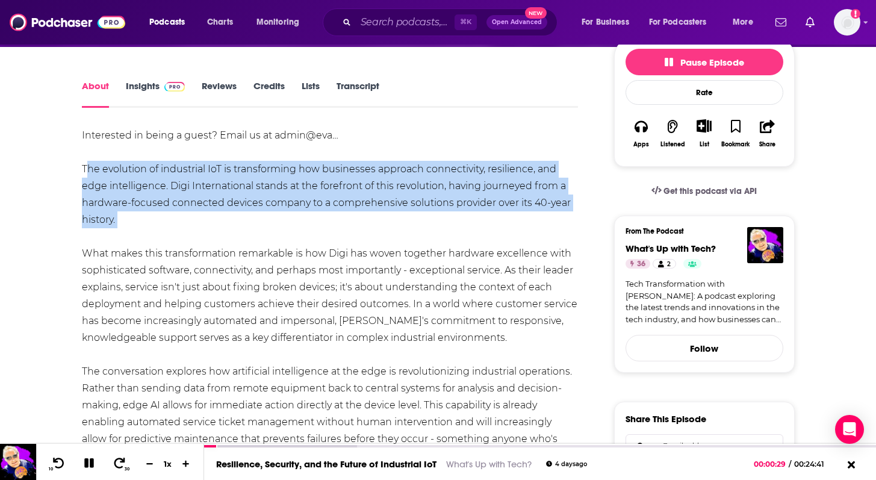
scroll to position [143, 0]
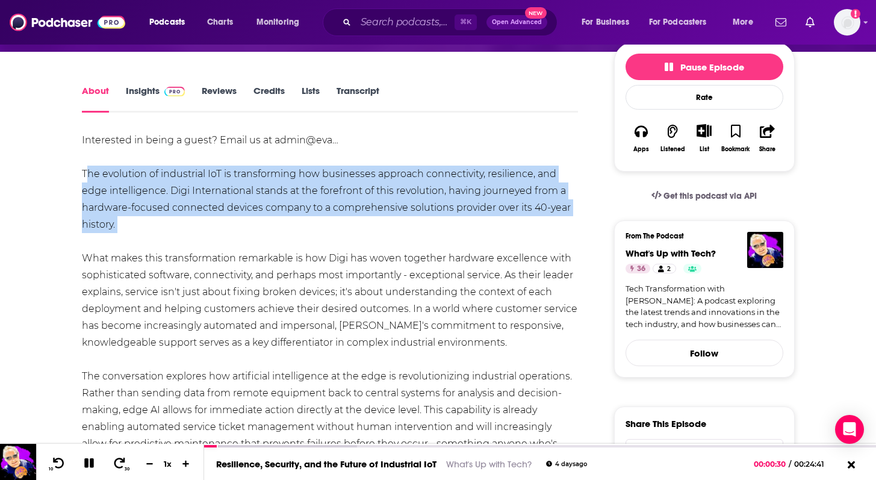
click at [136, 288] on div "Interested in being a guest? Email us at admin@eva… The evolution of industrial…" at bounding box center [330, 401] width 497 height 539
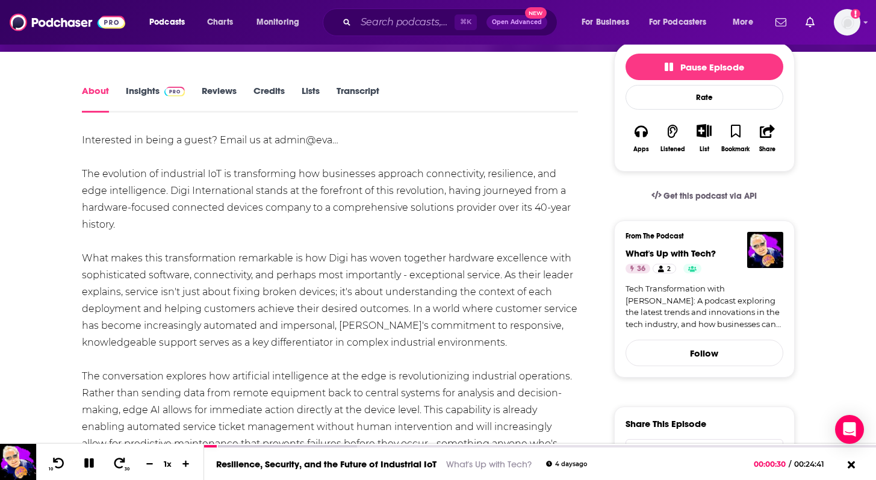
click at [136, 288] on div "Interested in being a guest? Email us at admin@eva… The evolution of industrial…" at bounding box center [330, 401] width 497 height 539
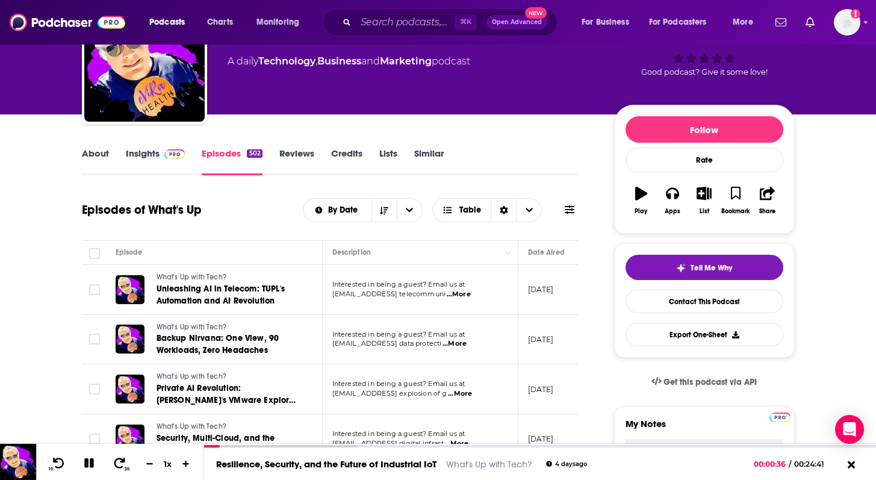
scroll to position [85, 0]
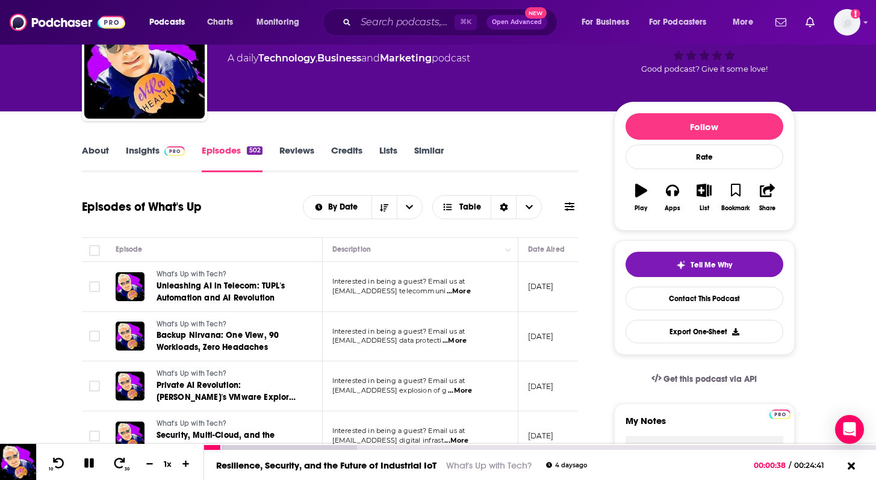
click at [83, 461] on icon at bounding box center [89, 462] width 14 height 11
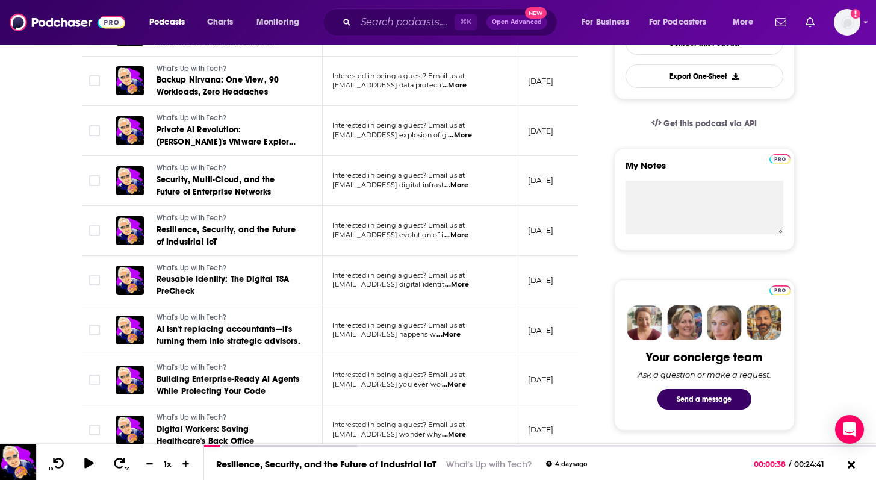
scroll to position [341, 0]
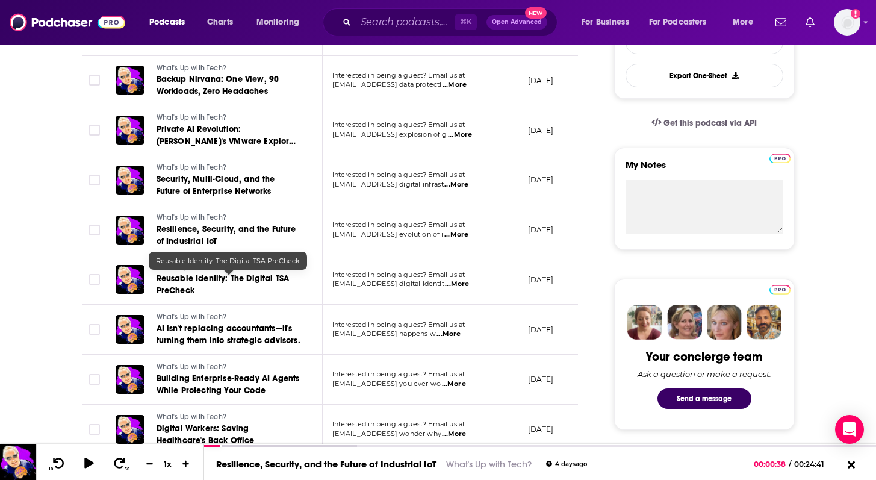
click at [201, 276] on span "Reusable Identity: The Digital TSA PreCheck" at bounding box center [222, 284] width 133 height 22
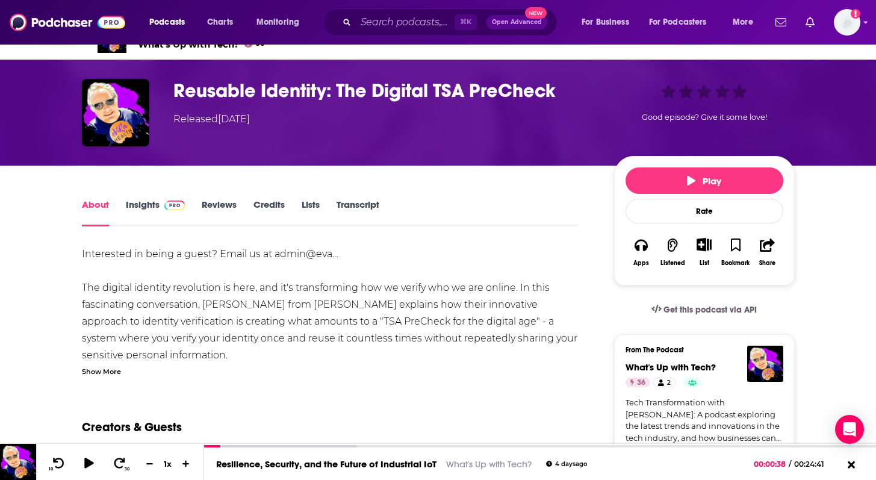
scroll to position [25, 0]
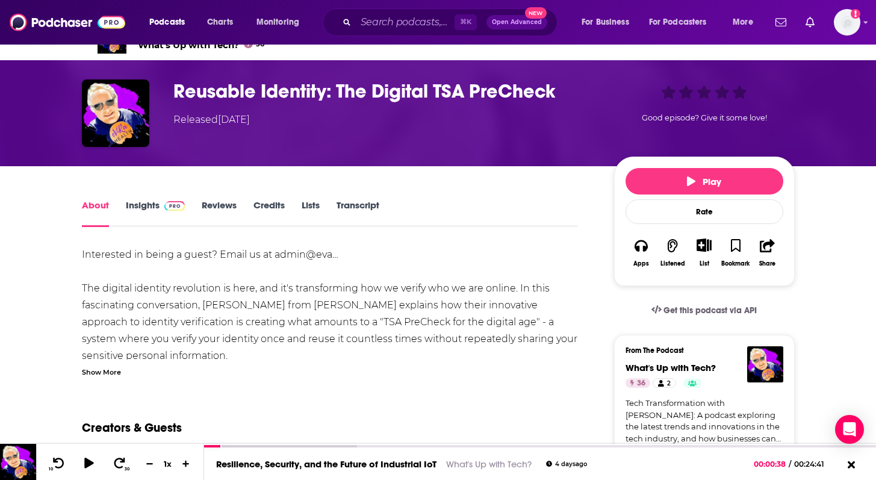
click at [110, 361] on div "Interested in being a guest? Email us at admin@eva… The digital identity revolu…" at bounding box center [330, 311] width 497 height 131
click at [110, 377] on div "Show More" at bounding box center [101, 370] width 39 height 11
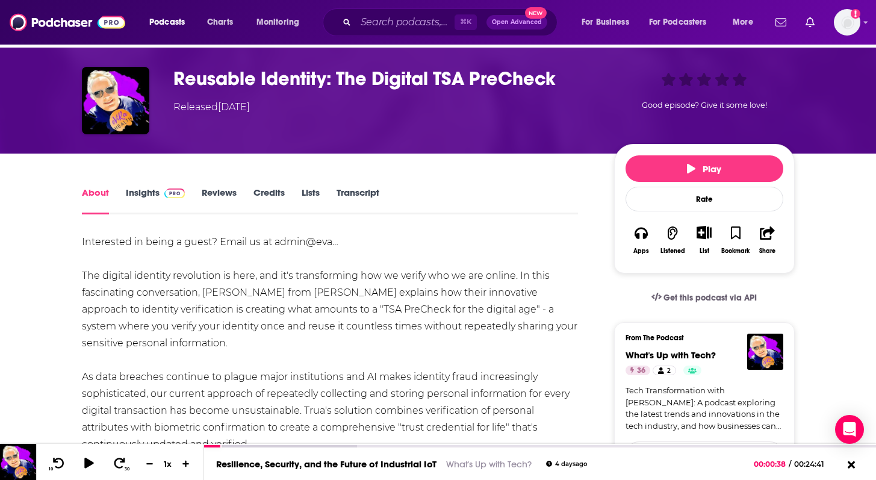
scroll to position [39, 0]
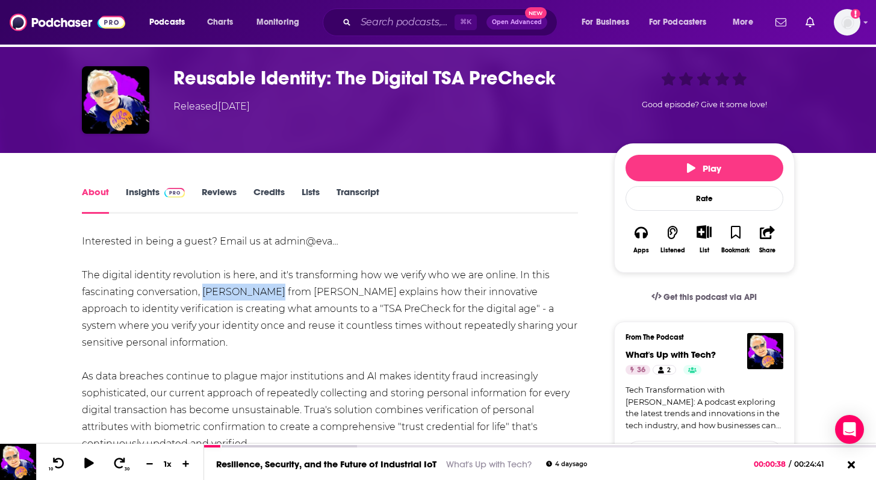
drag, startPoint x: 200, startPoint y: 288, endPoint x: 262, endPoint y: 294, distance: 62.9
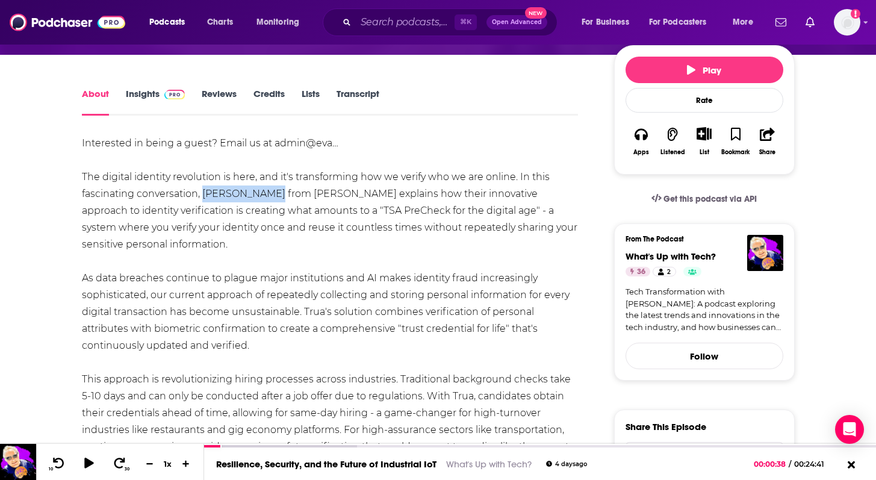
scroll to position [137, 0]
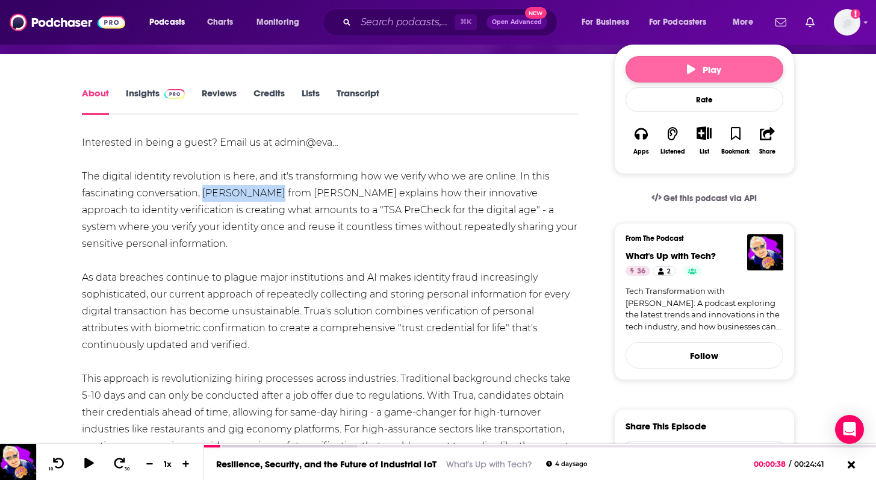
click at [692, 70] on icon "button" at bounding box center [691, 69] width 8 height 10
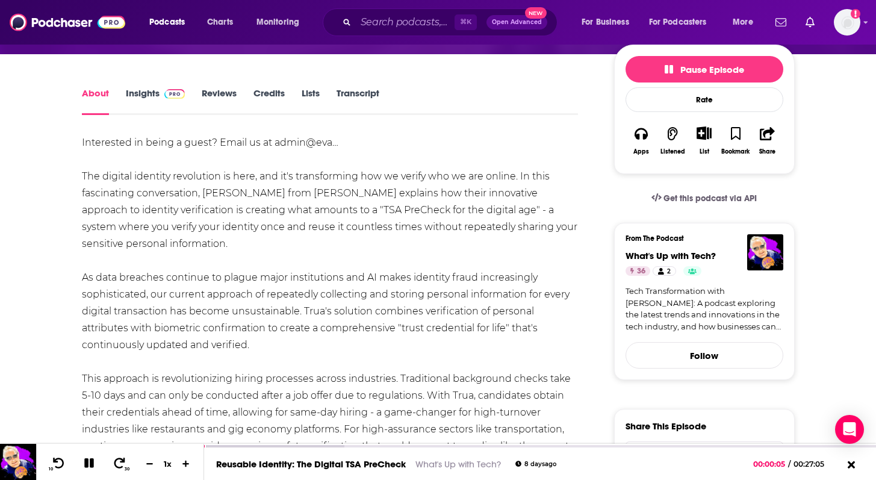
click at [301, 203] on div "Interested in being a guest? Email us at admin@eva… The digital identity revolu…" at bounding box center [330, 454] width 497 height 640
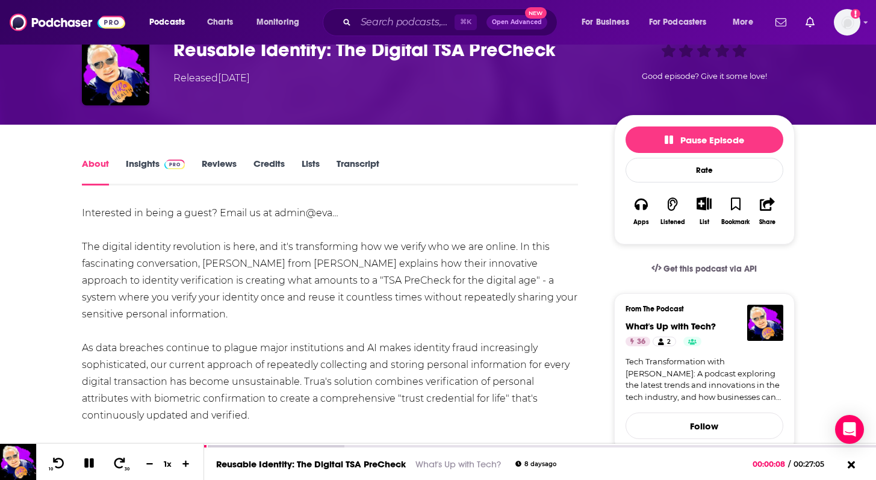
scroll to position [63, 0]
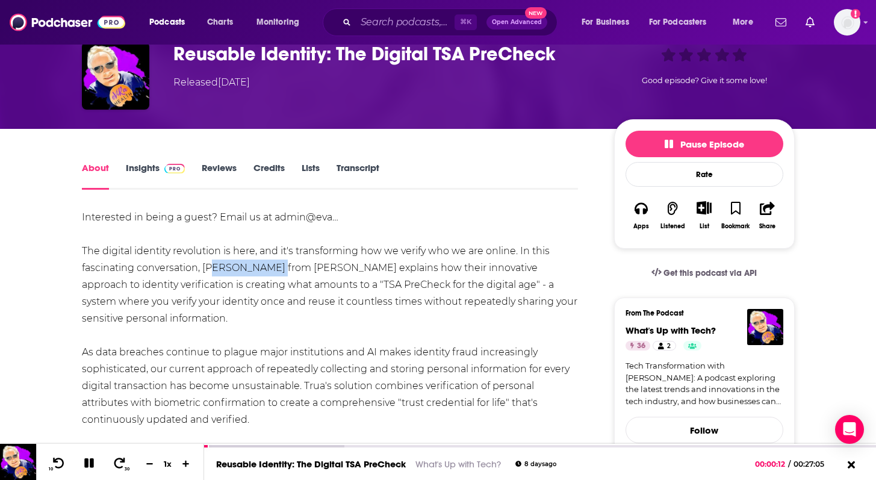
drag, startPoint x: 267, startPoint y: 264, endPoint x: 206, endPoint y: 262, distance: 61.4
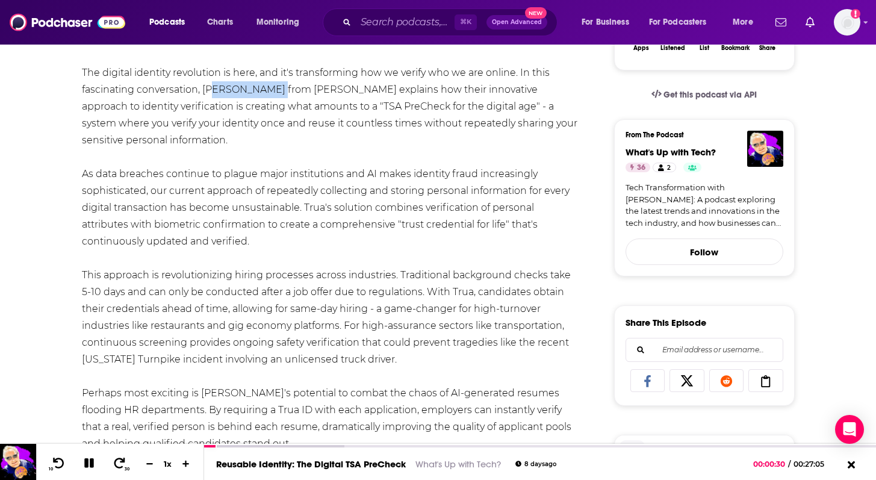
scroll to position [8, 0]
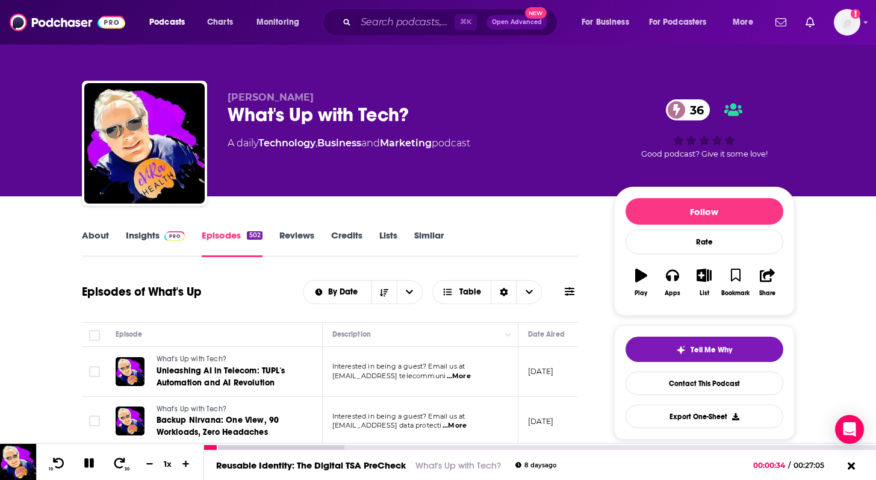
click at [87, 465] on icon at bounding box center [89, 463] width 10 height 10
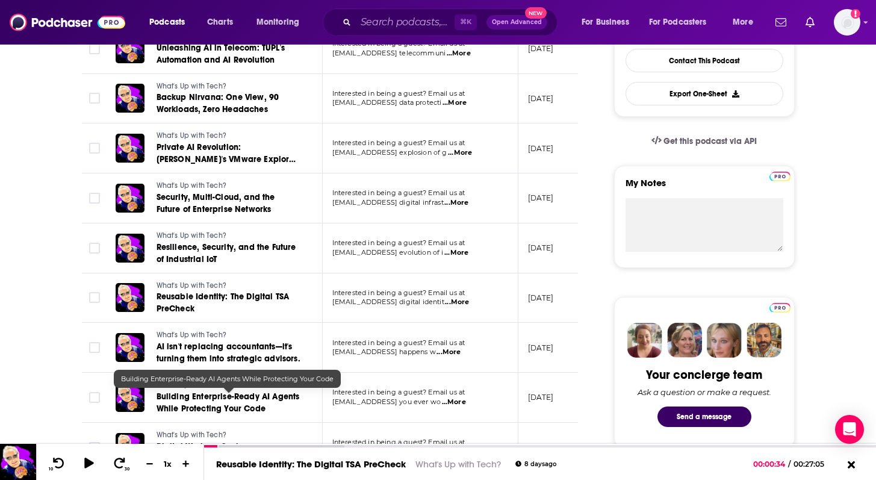
scroll to position [324, 0]
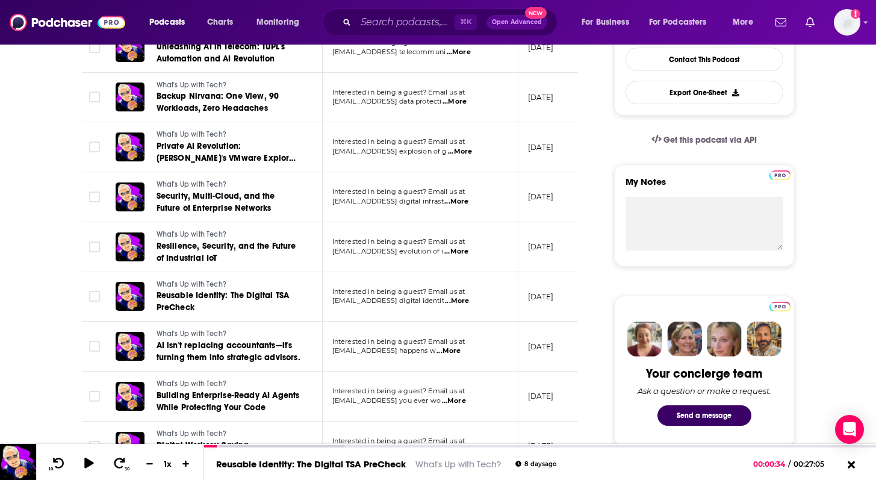
click at [460, 350] on span "...More" at bounding box center [448, 351] width 24 height 10
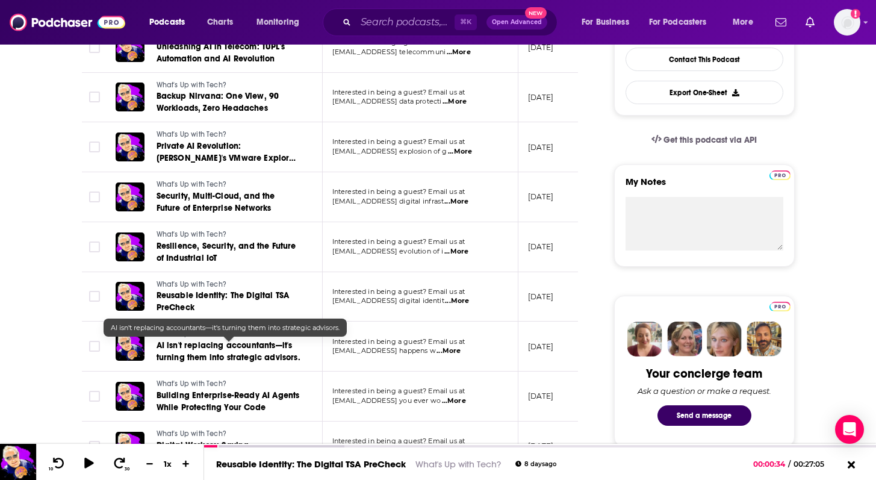
click at [218, 344] on span "AI isn't replacing accountants—it's turning them into strategic advisors." at bounding box center [228, 351] width 144 height 22
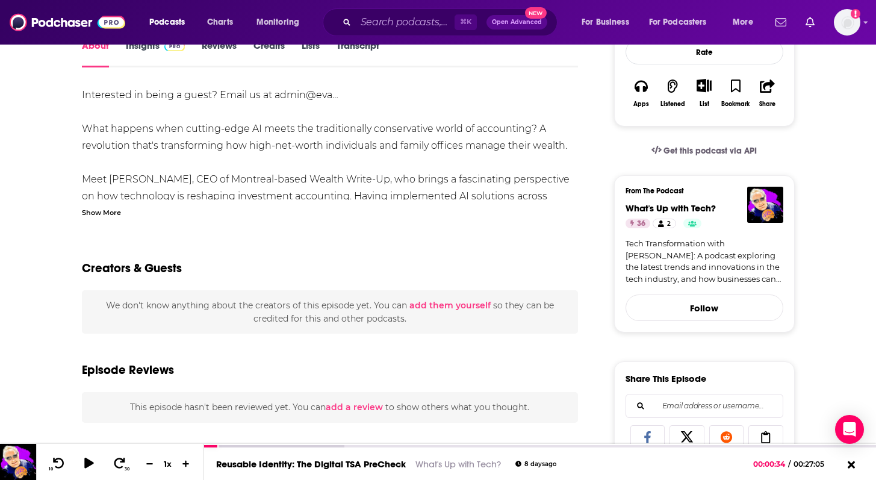
scroll to position [190, 0]
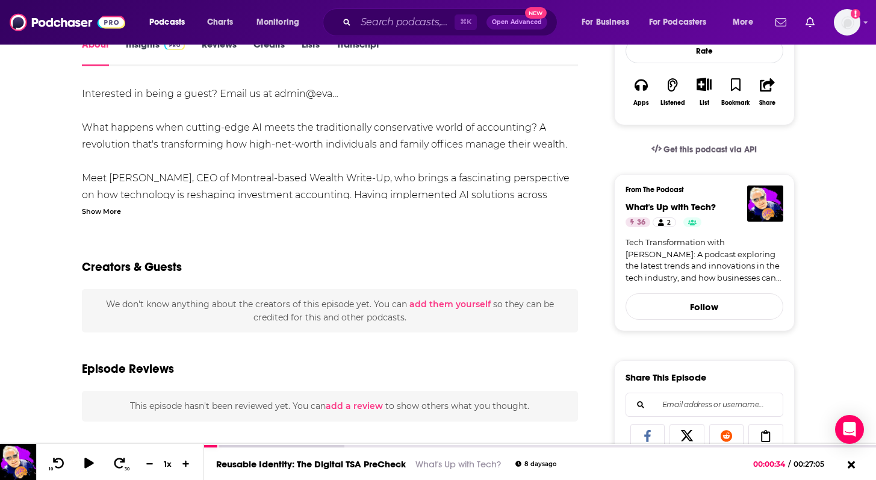
click at [105, 211] on div "Show More" at bounding box center [101, 210] width 39 height 11
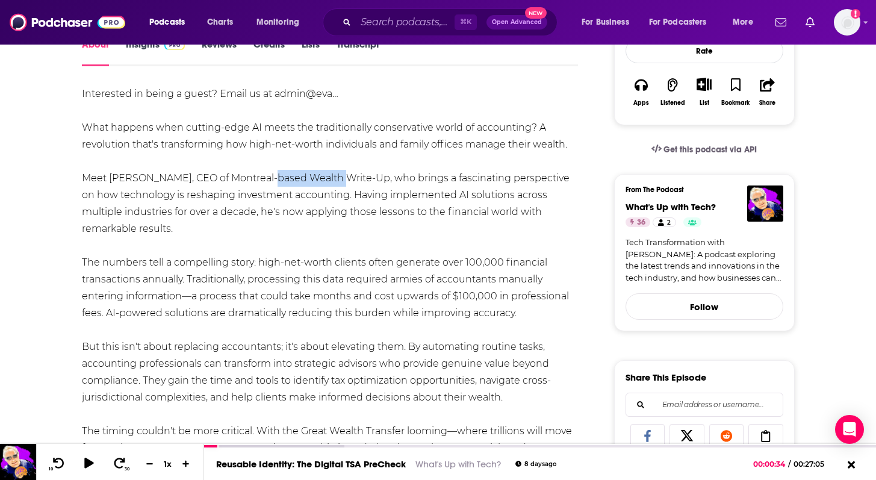
drag, startPoint x: 259, startPoint y: 179, endPoint x: 326, endPoint y: 180, distance: 66.8
click at [327, 180] on div "Interested in being a guest? Email us at admin@eva… What happens when cutting-e…" at bounding box center [330, 388] width 497 height 607
drag, startPoint x: 332, startPoint y: 181, endPoint x: 255, endPoint y: 177, distance: 77.1
click at [255, 177] on div "Interested in being a guest? Email us at admin@eva… What happens when cutting-e…" at bounding box center [330, 388] width 497 height 607
copy div "Wealth Write-Up"
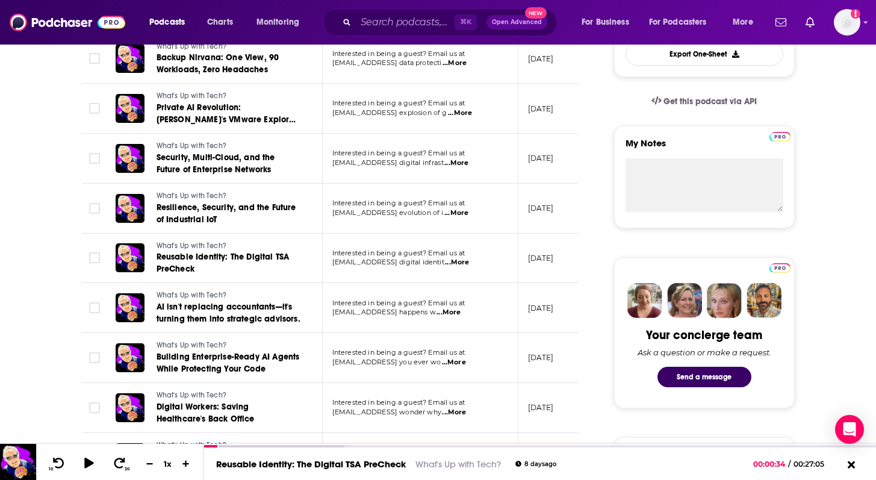
scroll to position [360, 0]
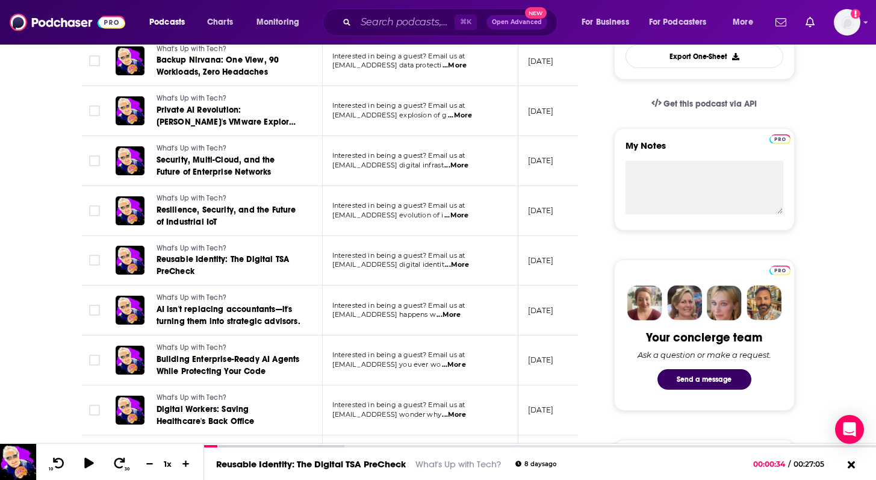
click at [371, 360] on p "Interested in being a guest? Email us at" at bounding box center [419, 355] width 175 height 10
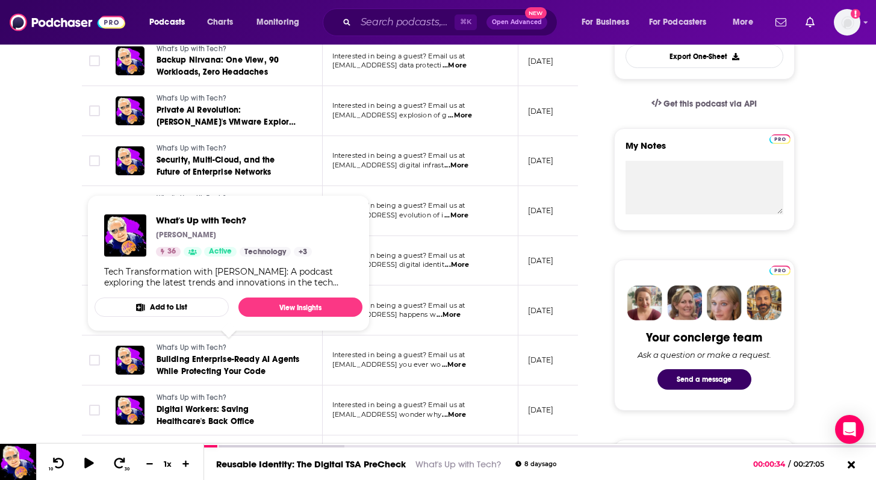
click at [263, 351] on link "What's Up with Tech?" at bounding box center [228, 347] width 144 height 11
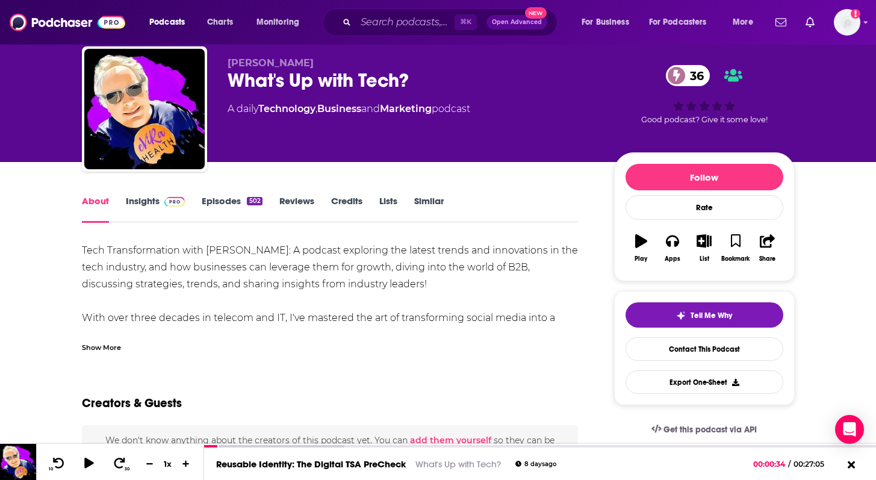
scroll to position [36, 0]
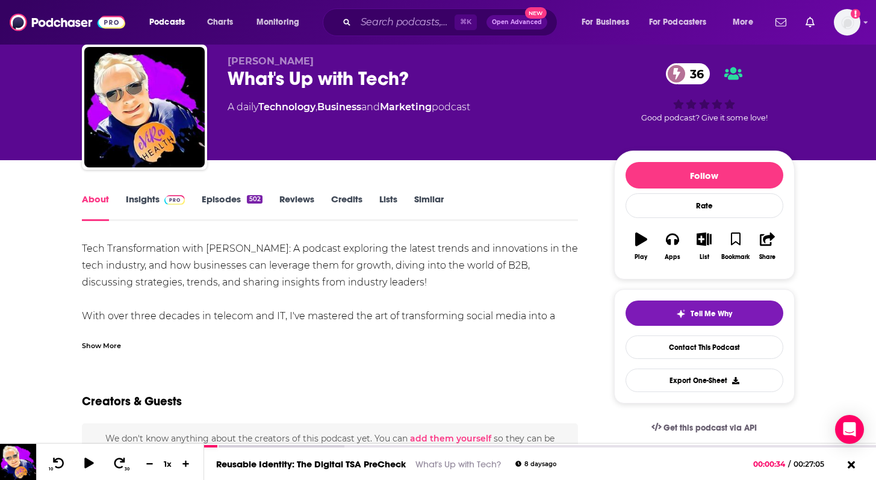
click at [105, 344] on div "Show More" at bounding box center [101, 344] width 39 height 11
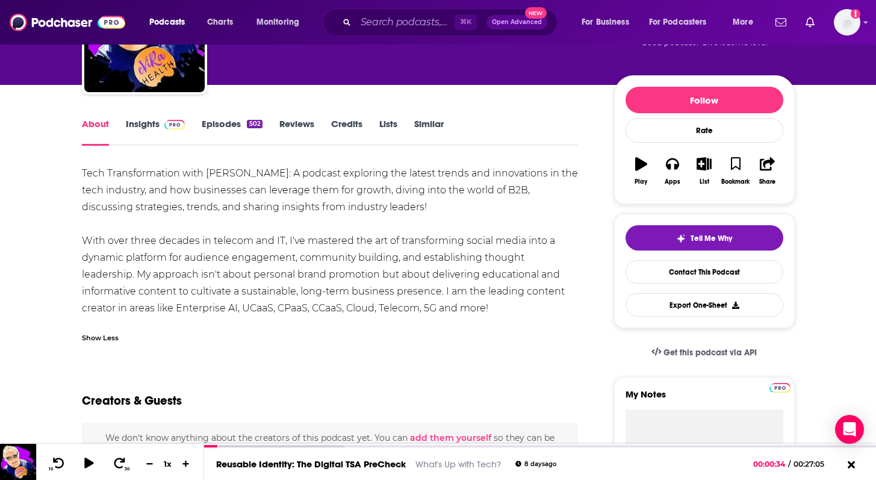
scroll to position [112, 0]
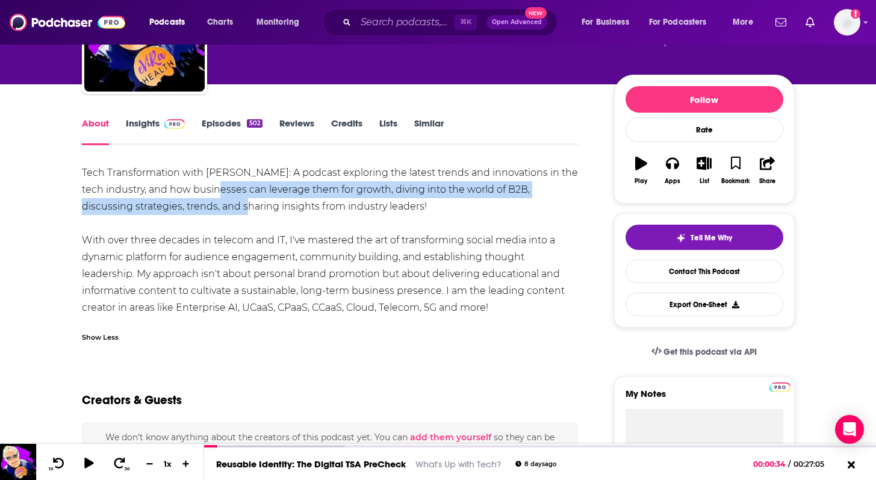
drag, startPoint x: 199, startPoint y: 185, endPoint x: 198, endPoint y: 202, distance: 16.9
click at [198, 202] on div "Tech Transformation with [PERSON_NAME]: A podcast exploring the latest trends a…" at bounding box center [330, 240] width 497 height 152
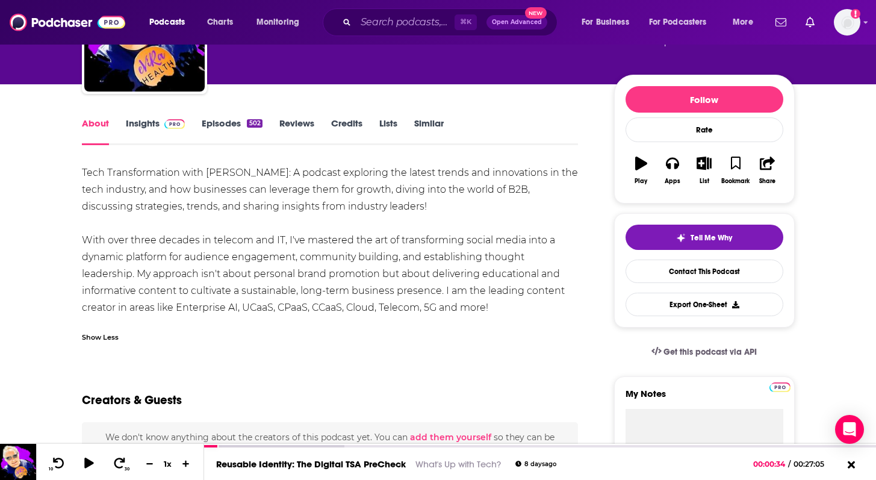
click at [186, 249] on div "Tech Transformation with [PERSON_NAME]: A podcast exploring the latest trends a…" at bounding box center [330, 240] width 497 height 152
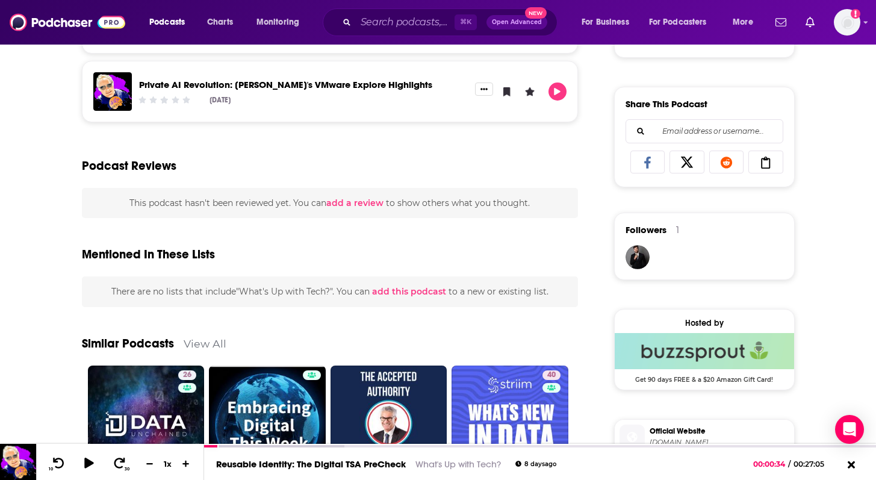
scroll to position [736, 0]
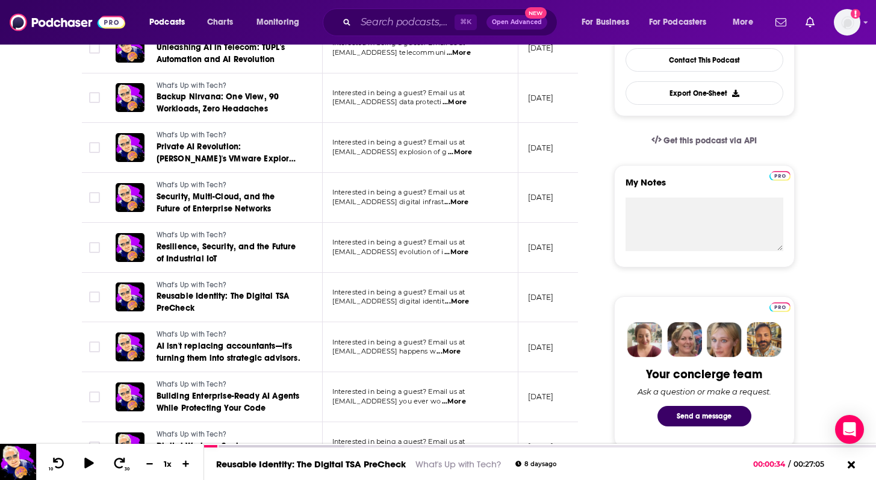
scroll to position [323, 0]
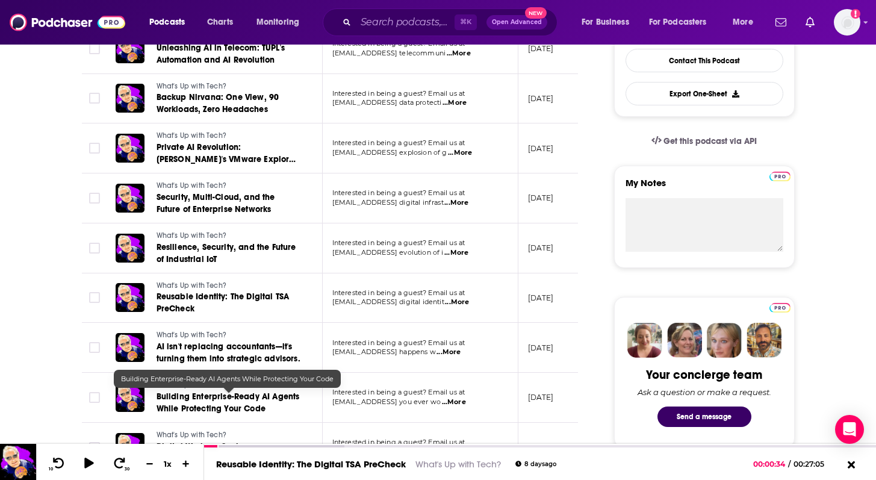
click at [225, 400] on span "Building Enterprise-Ready AI Agents While Protecting Your Code" at bounding box center [227, 402] width 143 height 22
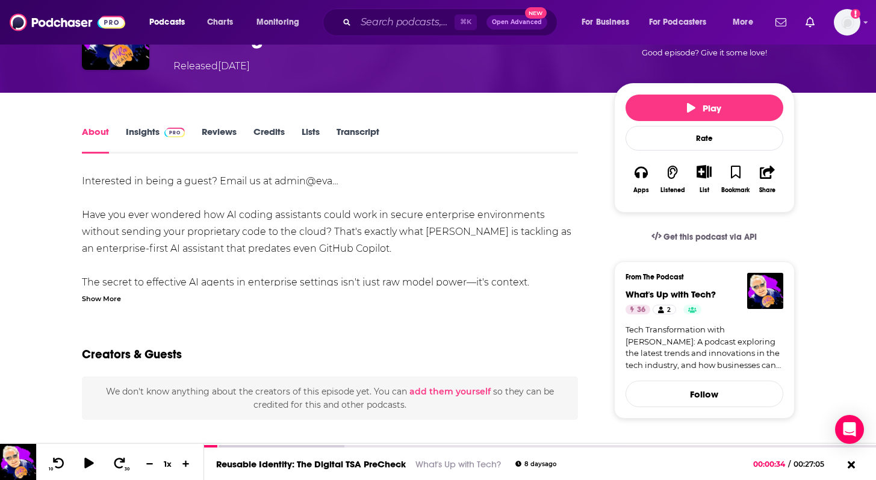
scroll to position [103, 0]
click at [105, 297] on div "Show More" at bounding box center [101, 296] width 39 height 11
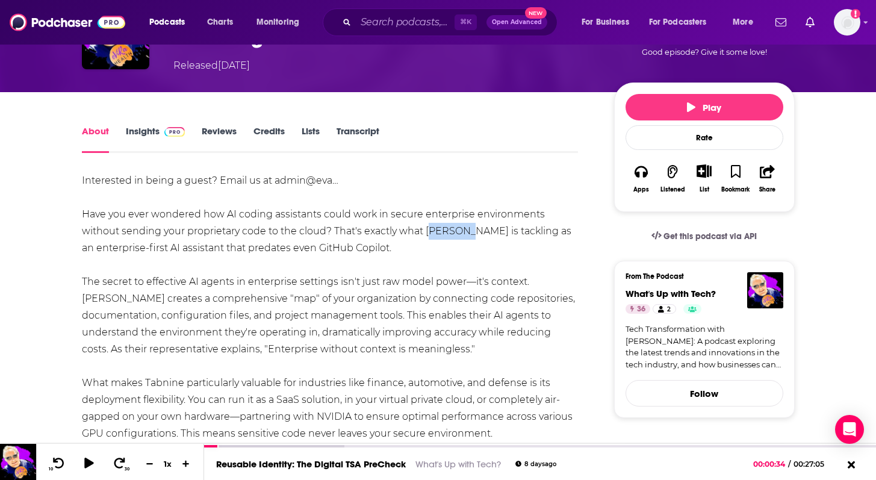
drag, startPoint x: 426, startPoint y: 229, endPoint x: 465, endPoint y: 234, distance: 39.3
click at [465, 234] on div "Interested in being a guest? Email us at admin@eva… Have you ever wondered how …" at bounding box center [330, 441] width 497 height 539
copy div "Tabnine"
click at [710, 111] on span "Play" at bounding box center [704, 107] width 34 height 11
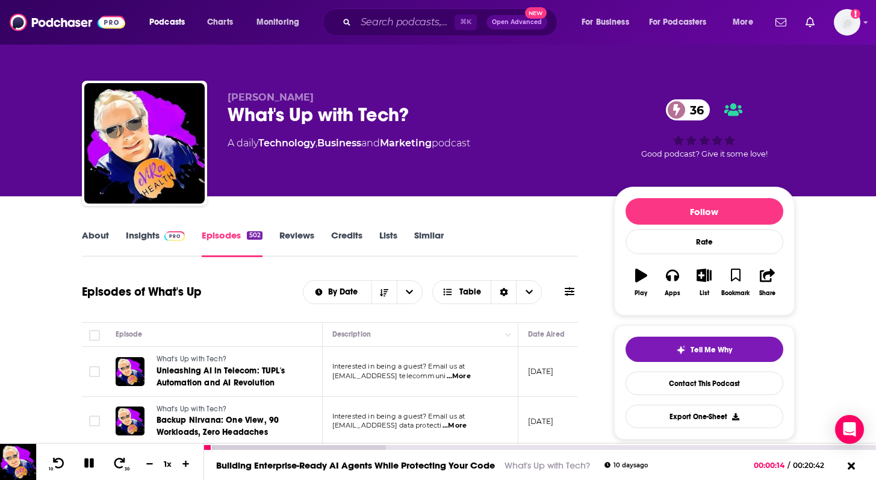
click at [92, 478] on div "10 30 1 x" at bounding box center [120, 462] width 168 height 36
click at [90, 465] on icon at bounding box center [89, 463] width 10 height 10
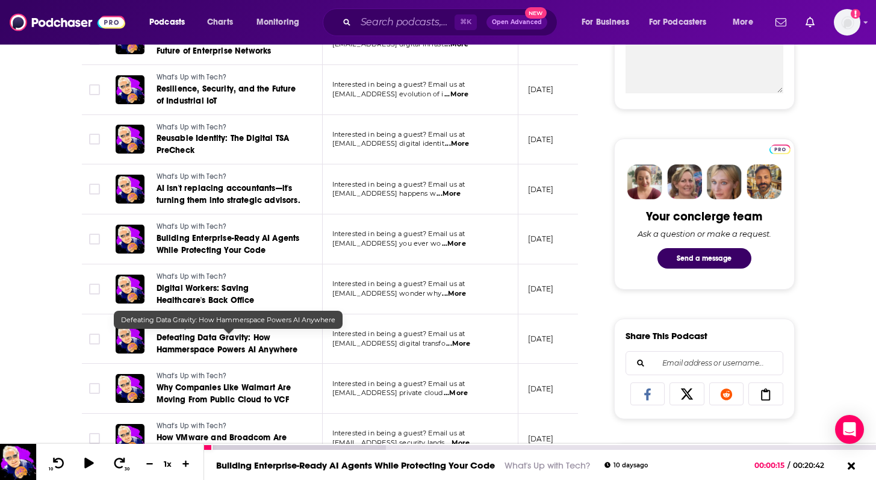
scroll to position [482, 0]
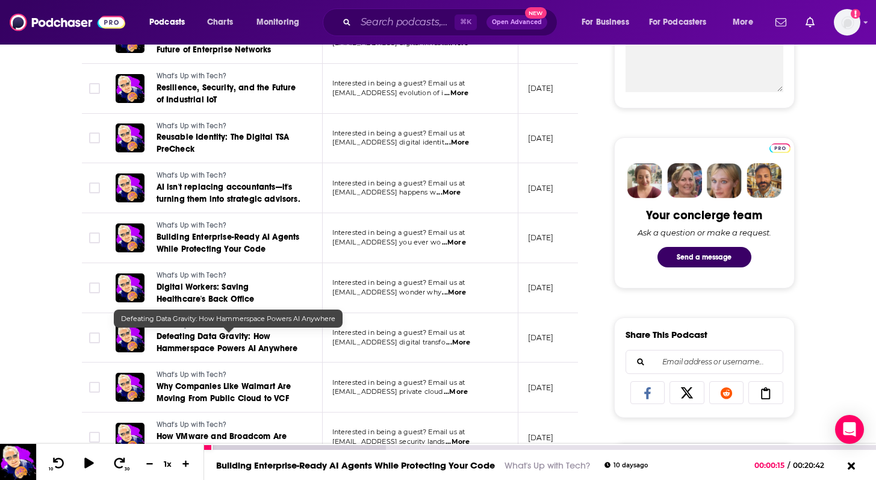
click at [248, 345] on span "Defeating Data Gravity: How Hammerspace Powers AI Anywhere" at bounding box center [226, 342] width 141 height 22
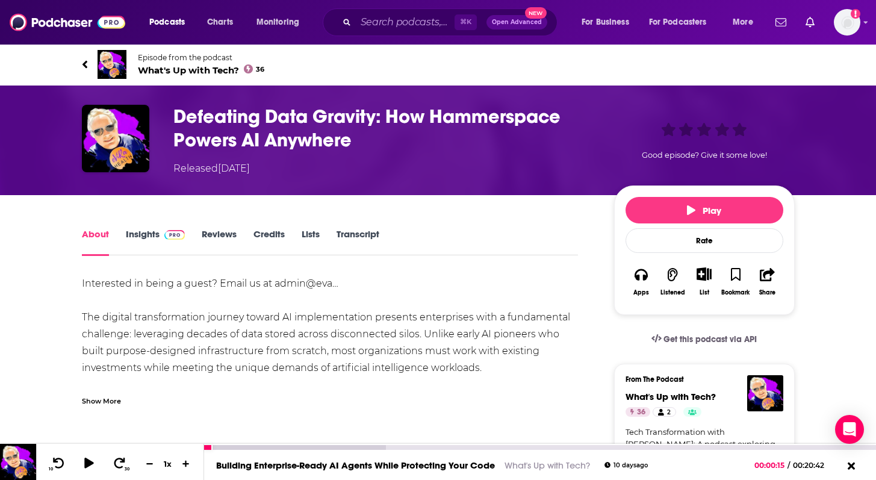
click at [107, 394] on div "Show More" at bounding box center [101, 399] width 39 height 11
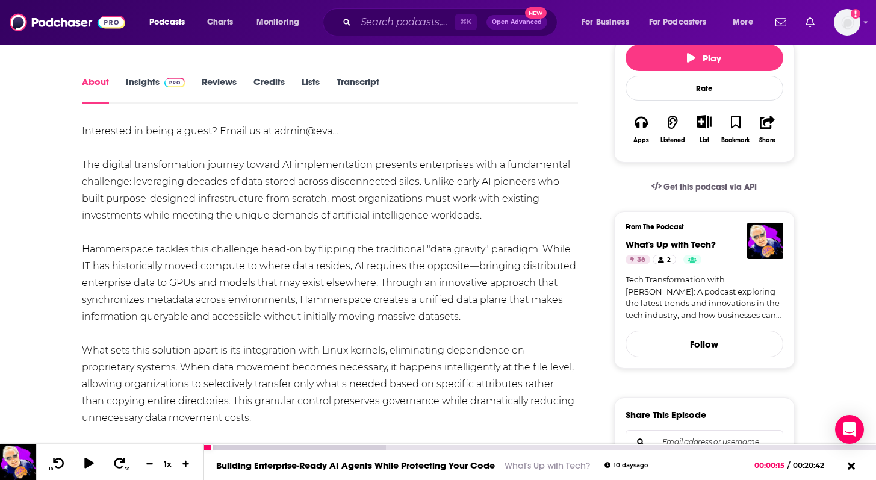
scroll to position [129, 0]
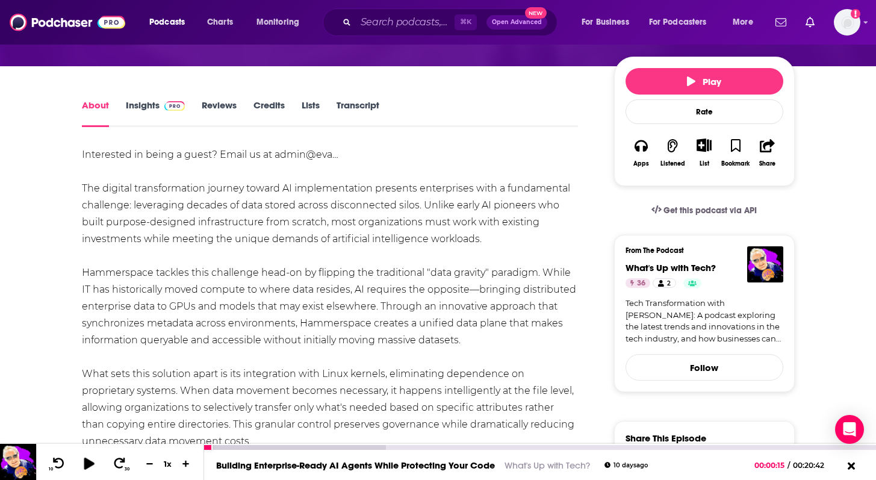
click at [88, 460] on icon at bounding box center [89, 463] width 10 height 12
click at [54, 460] on icon at bounding box center [59, 462] width 12 height 11
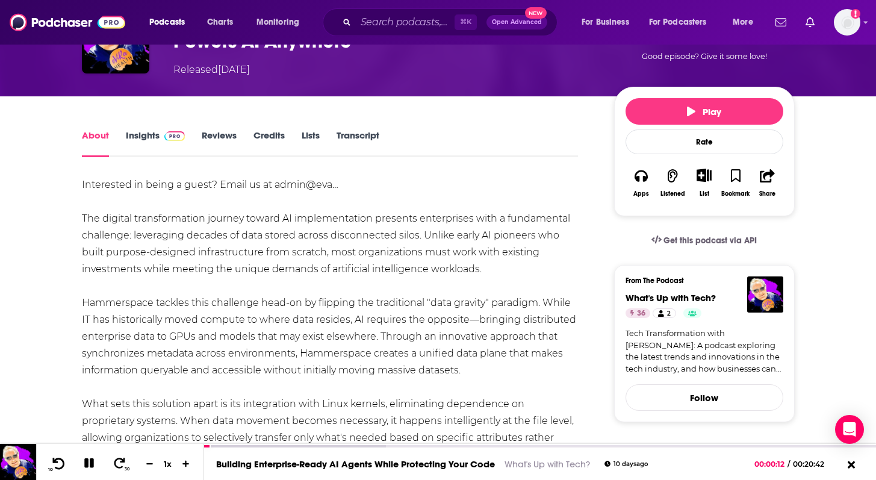
scroll to position [0, 0]
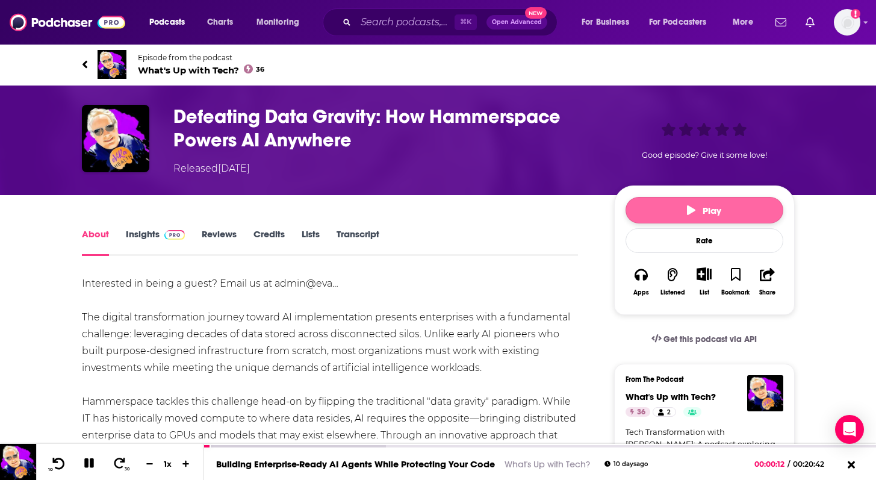
click at [701, 208] on span "Play" at bounding box center [704, 210] width 34 height 11
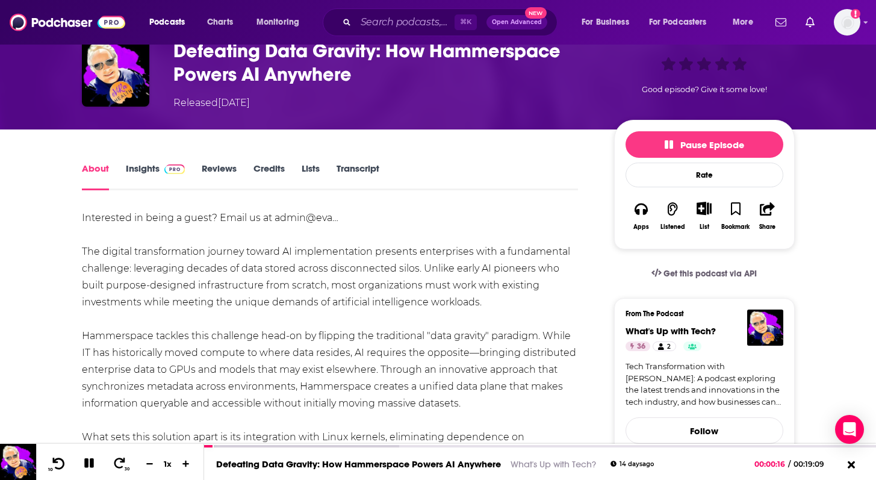
scroll to position [64, 0]
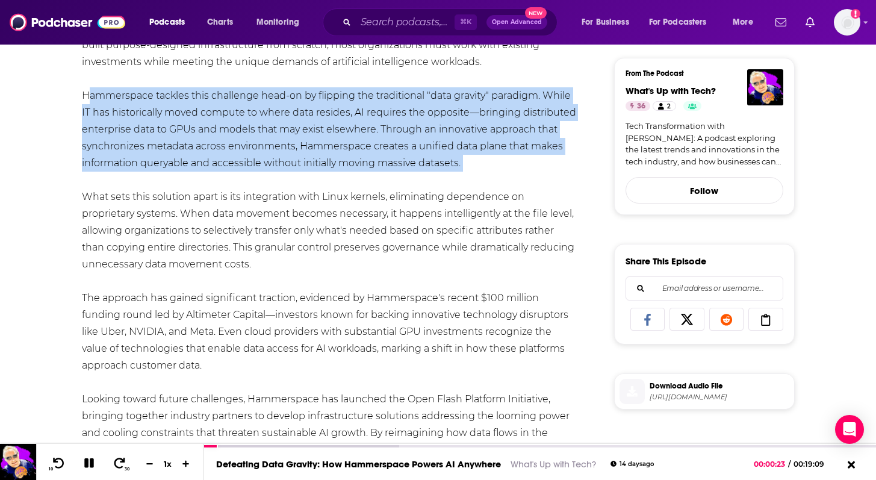
scroll to position [307, 0]
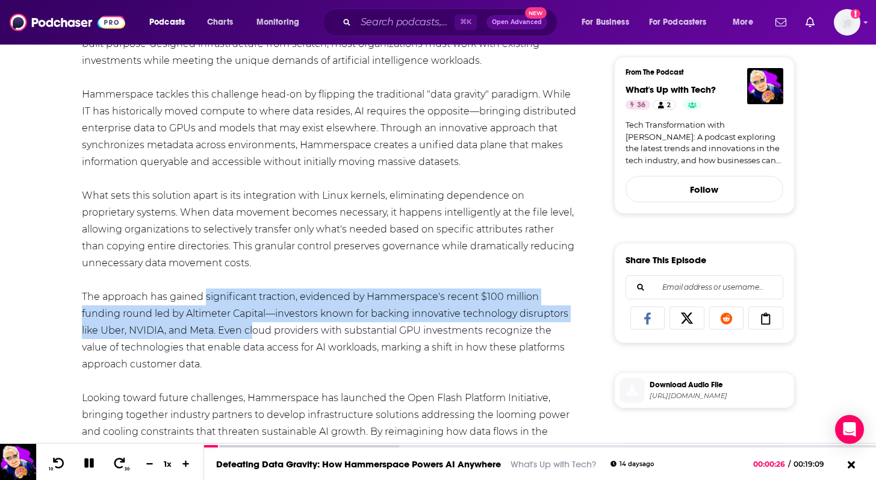
drag, startPoint x: 203, startPoint y: 291, endPoint x: 202, endPoint y: 329, distance: 37.3
click at [202, 329] on div "Interested in being a guest? Email us at admin@eva… The digital transformation …" at bounding box center [330, 254] width 497 height 573
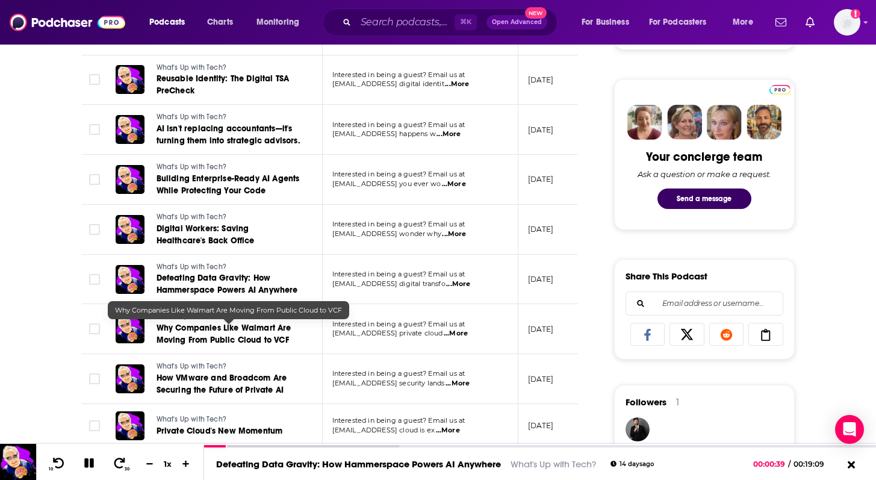
scroll to position [545, 0]
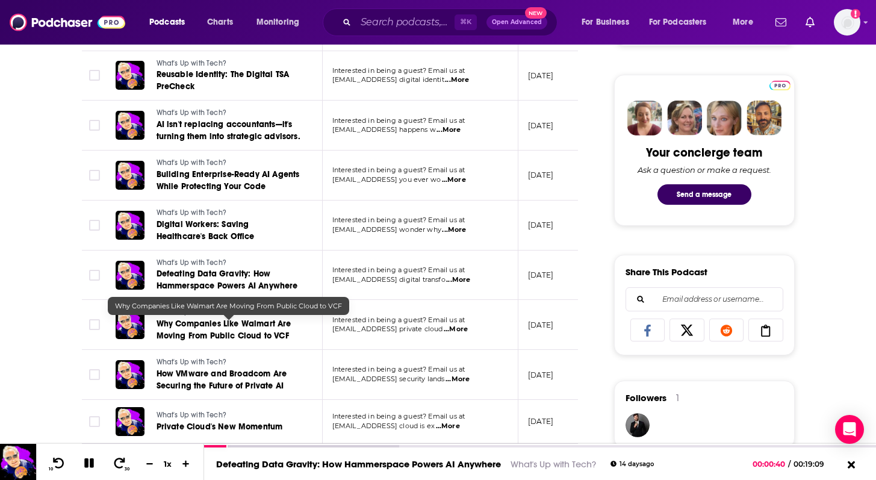
click at [227, 341] on span "Why Companies Like Walmart Are Moving From Public Cloud to VCF" at bounding box center [223, 329] width 135 height 22
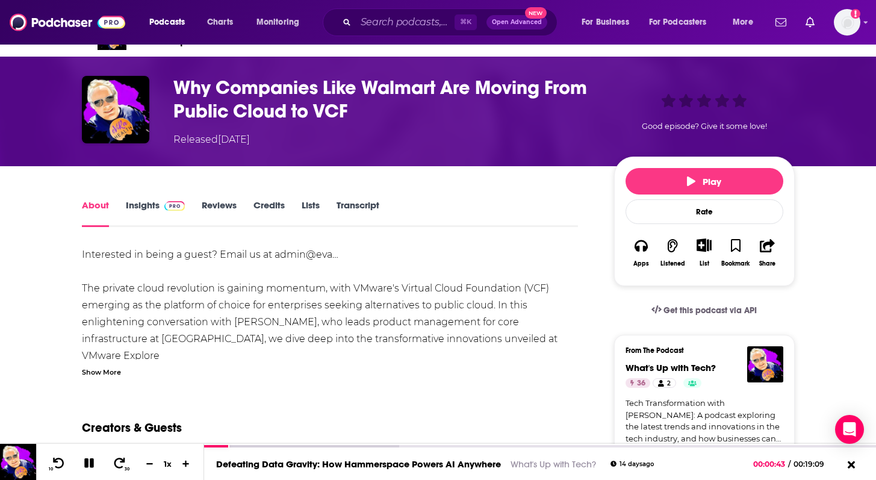
scroll to position [31, 0]
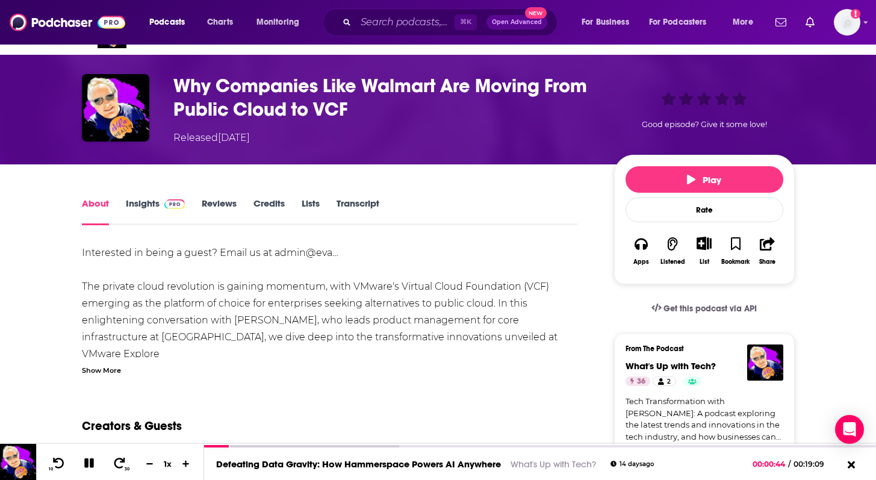
click at [92, 368] on div "Show More" at bounding box center [101, 369] width 39 height 11
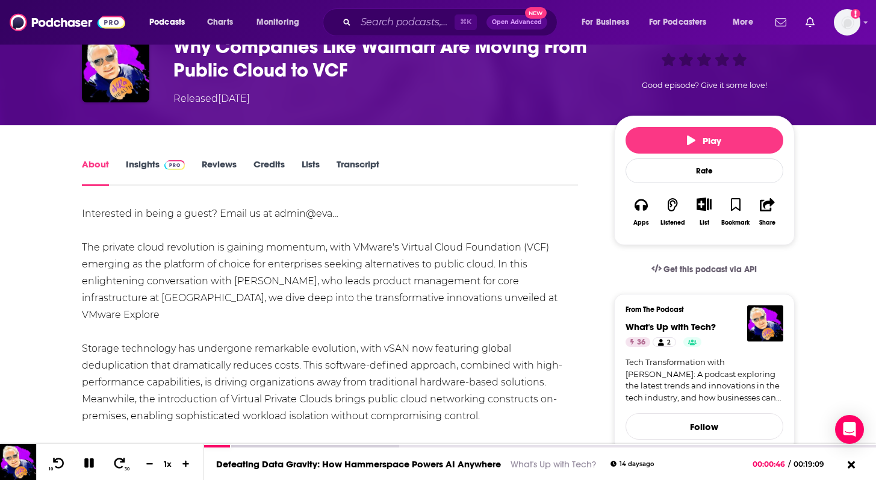
scroll to position [72, 0]
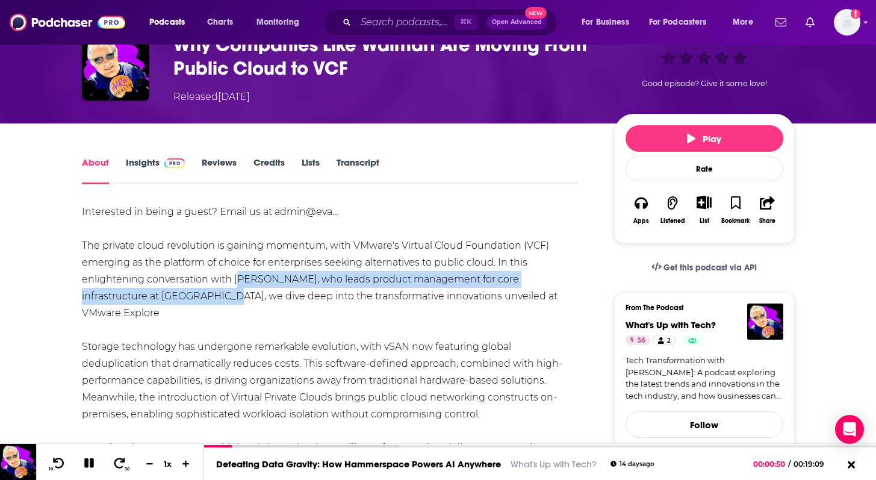
drag, startPoint x: 235, startPoint y: 279, endPoint x: 209, endPoint y: 301, distance: 33.8
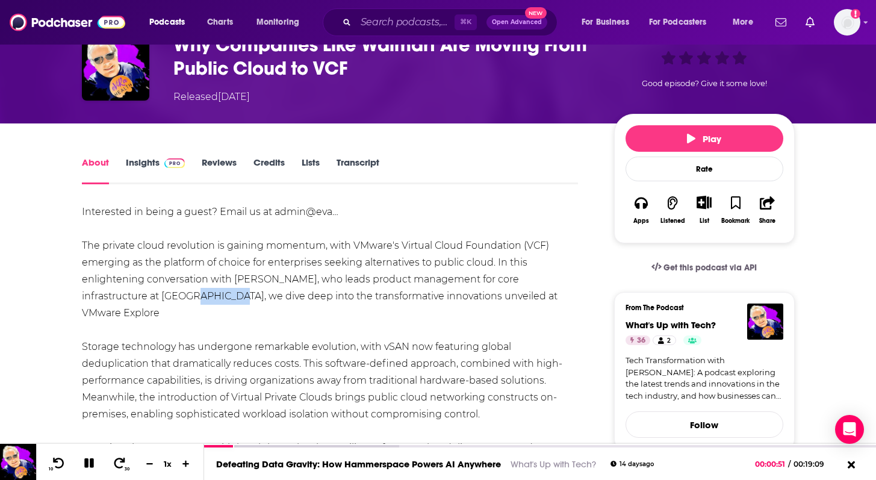
drag, startPoint x: 209, startPoint y: 301, endPoint x: 163, endPoint y: 301, distance: 46.3
drag, startPoint x: 235, startPoint y: 278, endPoint x: 330, endPoint y: 282, distance: 95.8
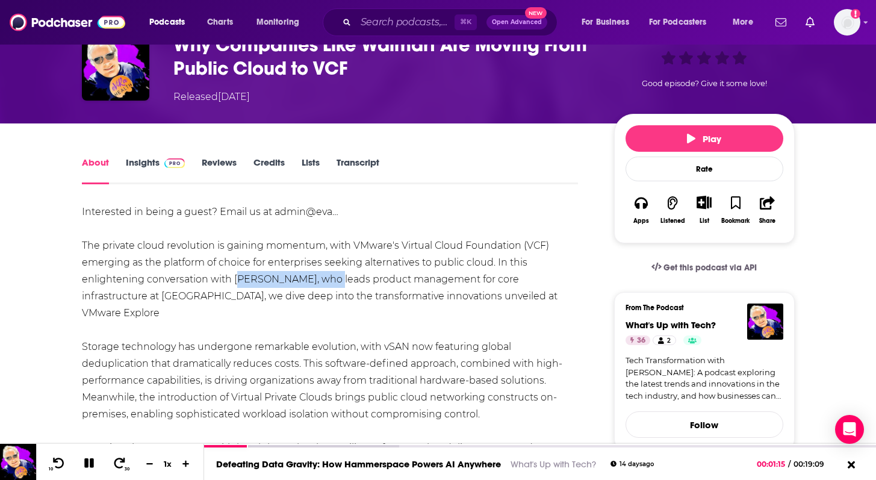
copy div "[PERSON_NAME]"
click at [725, 132] on button "Play" at bounding box center [704, 138] width 158 height 26
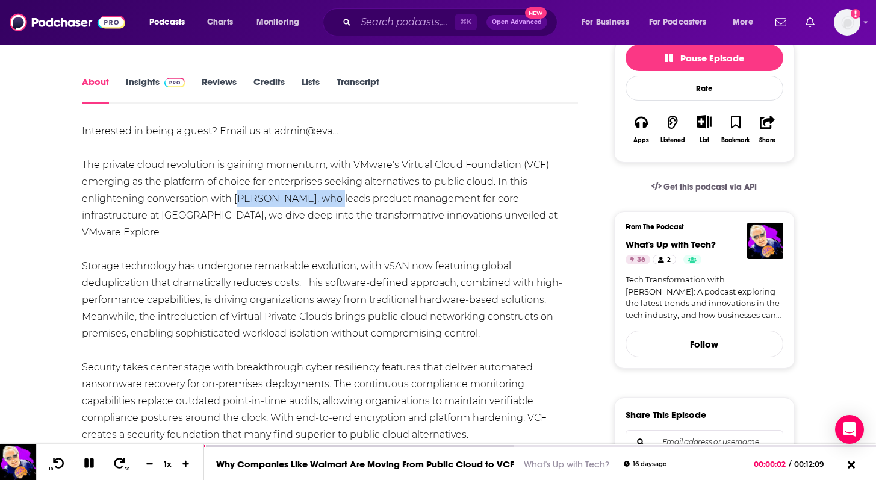
scroll to position [167, 0]
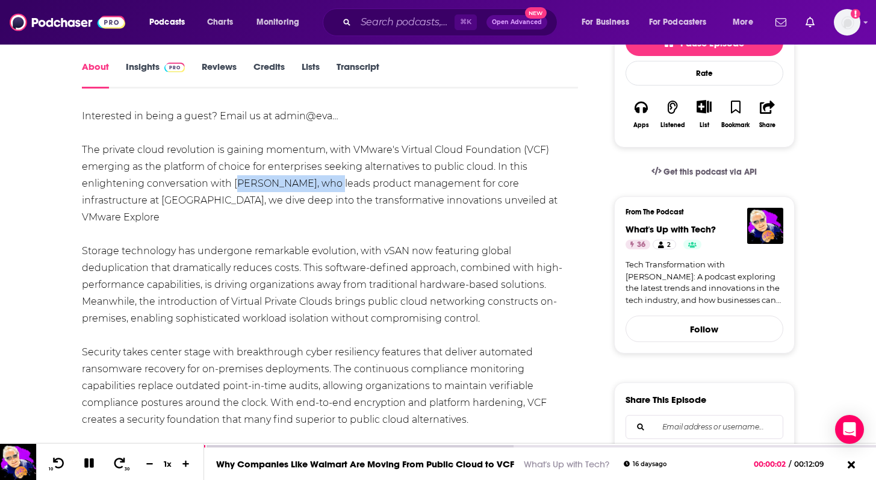
click at [174, 263] on div "Interested in being a guest? Email us at admin@eva… The private cloud revolutio…" at bounding box center [330, 445] width 497 height 674
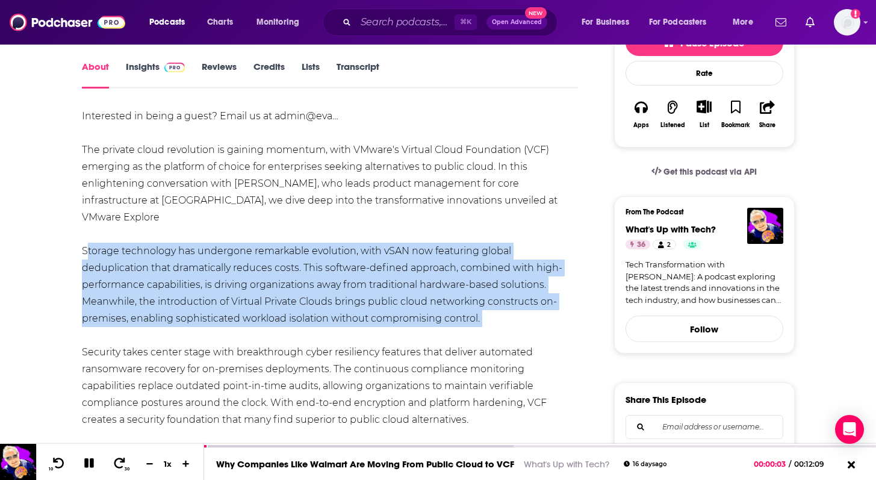
click at [174, 263] on div "Interested in being a guest? Email us at admin@eva… The private cloud revolutio…" at bounding box center [330, 445] width 497 height 674
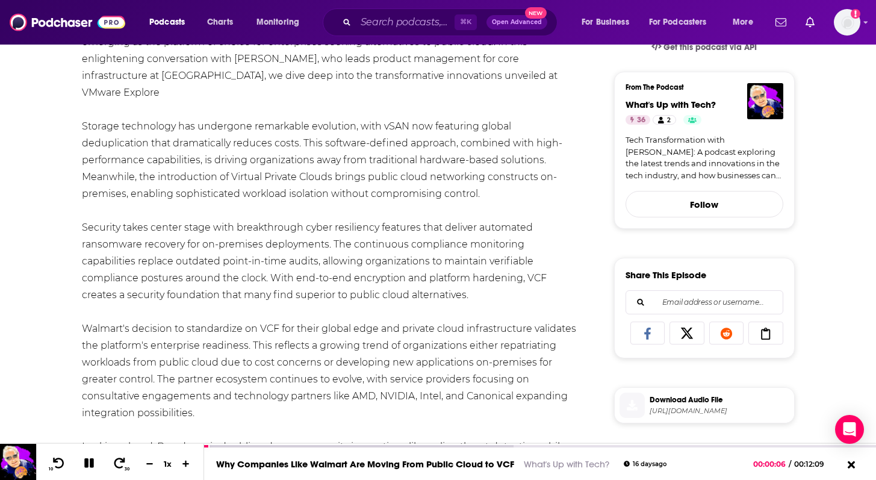
scroll to position [293, 0]
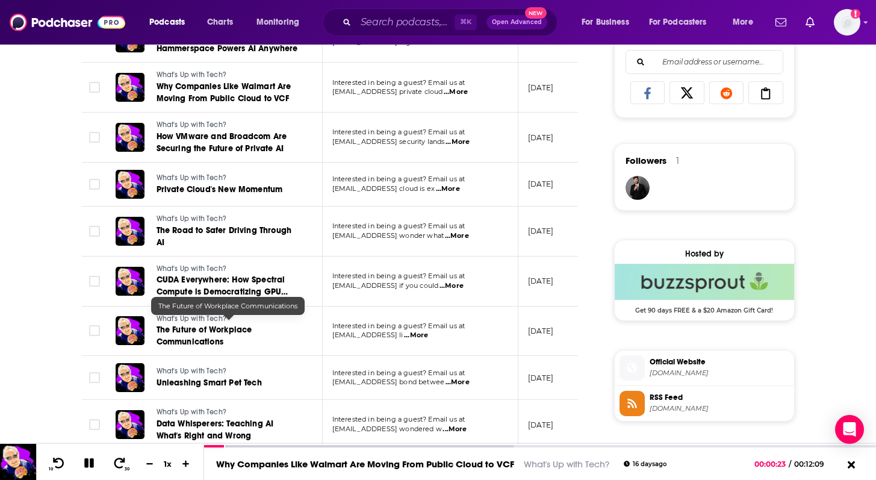
scroll to position [784, 0]
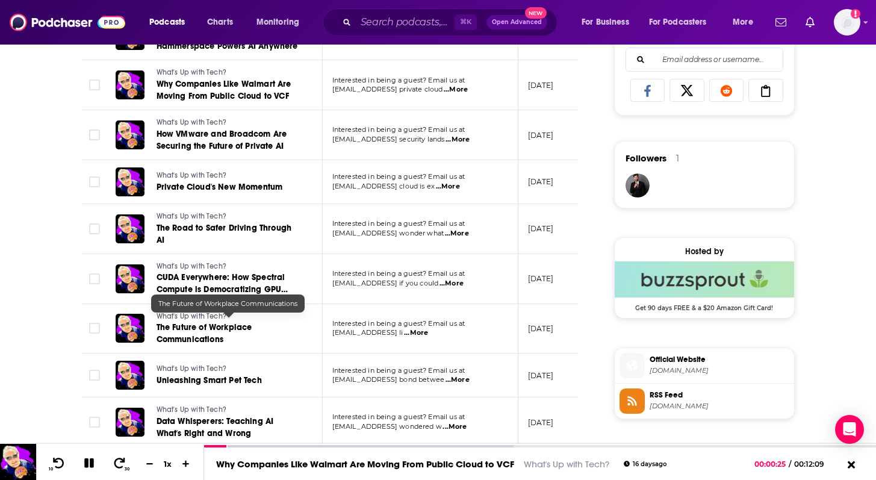
click at [216, 333] on span "The Future of Workplace Communications" at bounding box center [204, 333] width 96 height 22
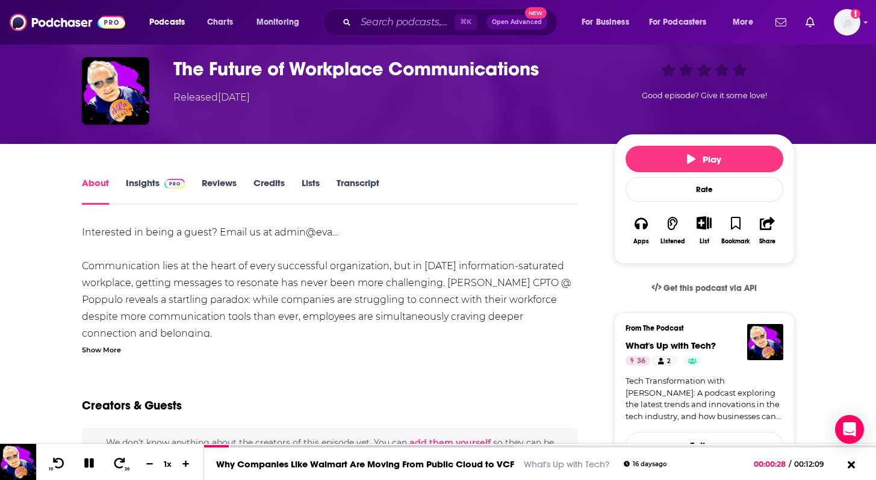
scroll to position [48, 0]
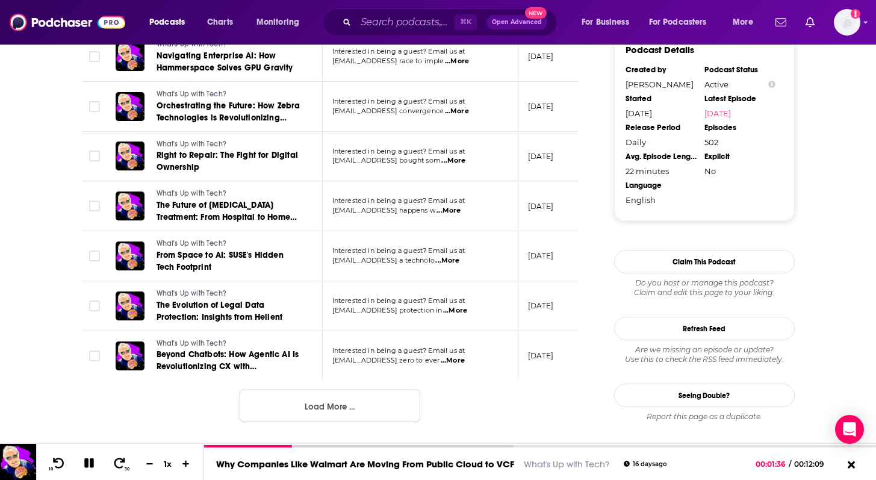
scroll to position [1201, 0]
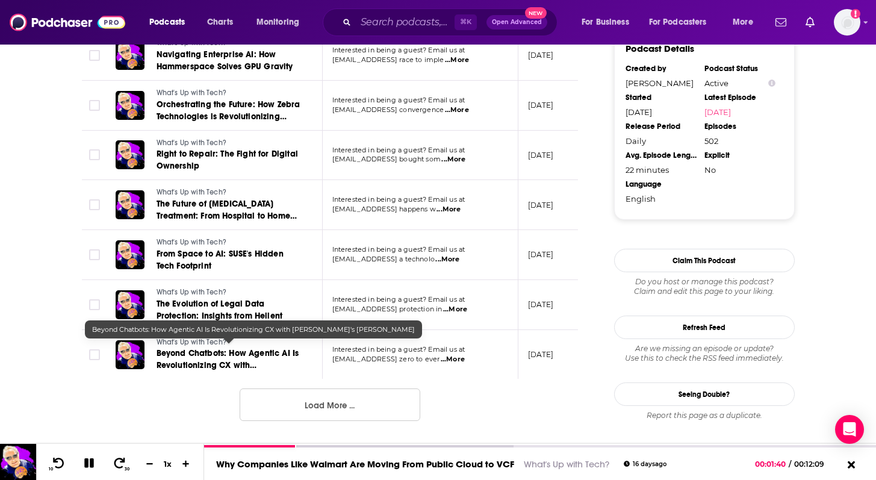
click at [258, 354] on link "Beyond Chatbots: How Agentic AI Is Revolutionizing CX with [PERSON_NAME]'s [PER…" at bounding box center [228, 359] width 144 height 24
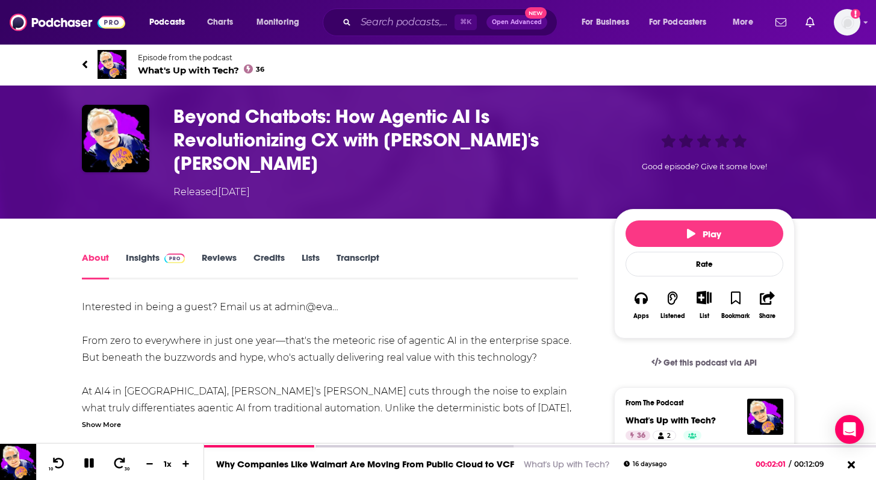
scroll to position [2, 0]
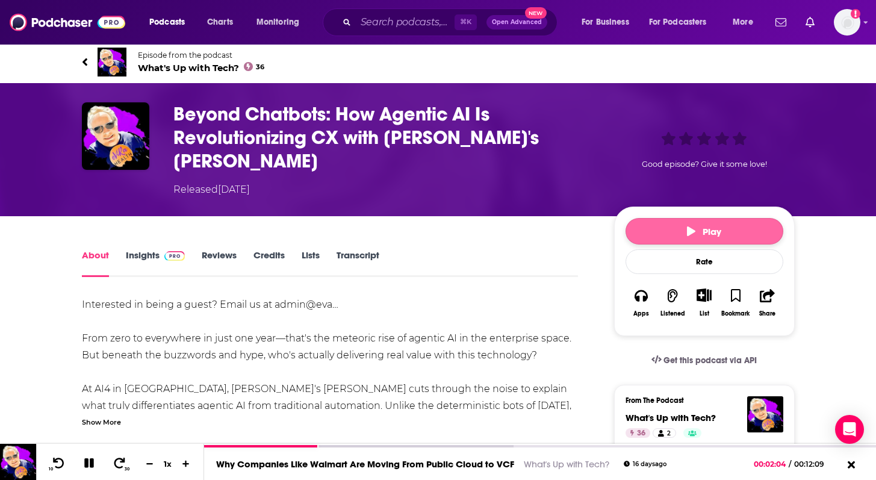
click at [681, 218] on button "Play" at bounding box center [704, 231] width 158 height 26
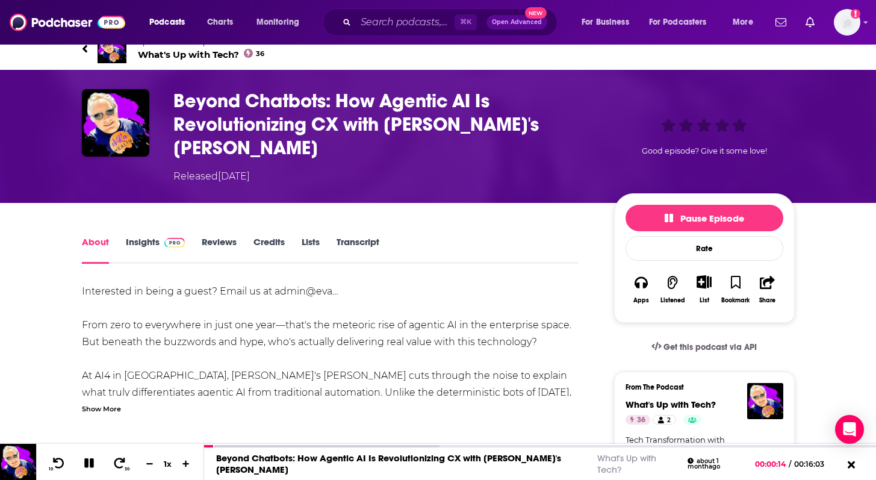
scroll to position [57, 0]
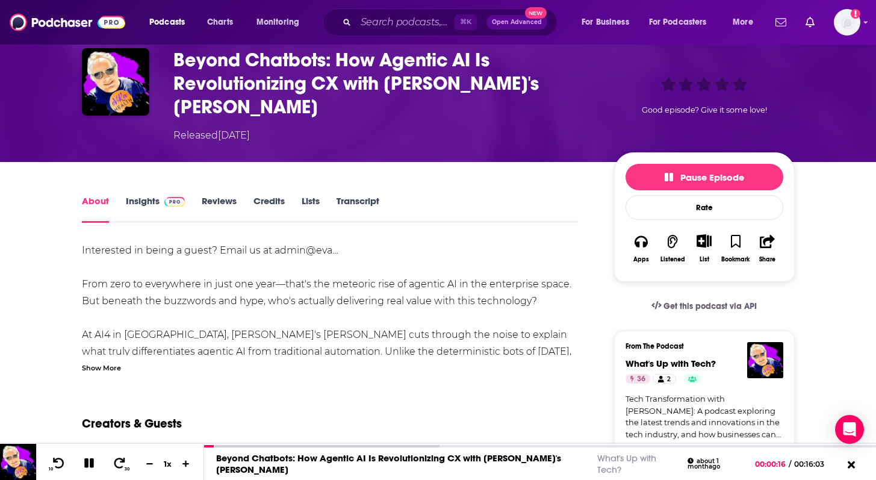
click at [99, 361] on div "Show More" at bounding box center [101, 366] width 39 height 11
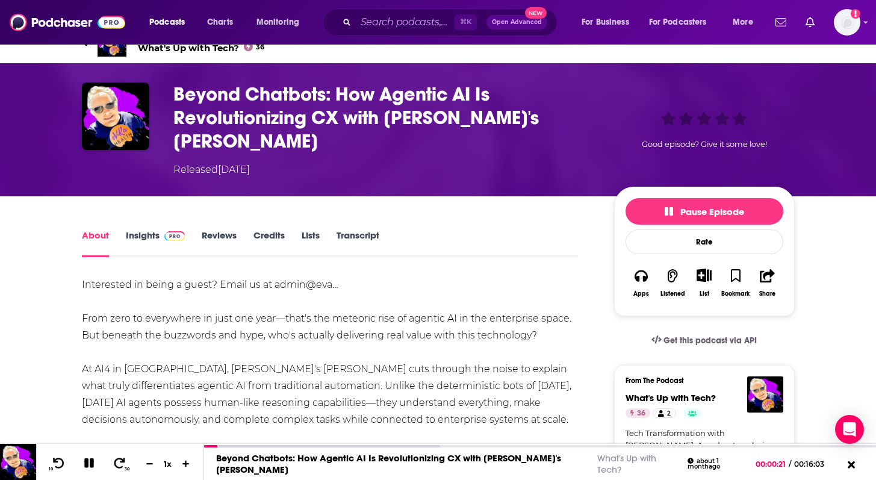
scroll to position [11, 0]
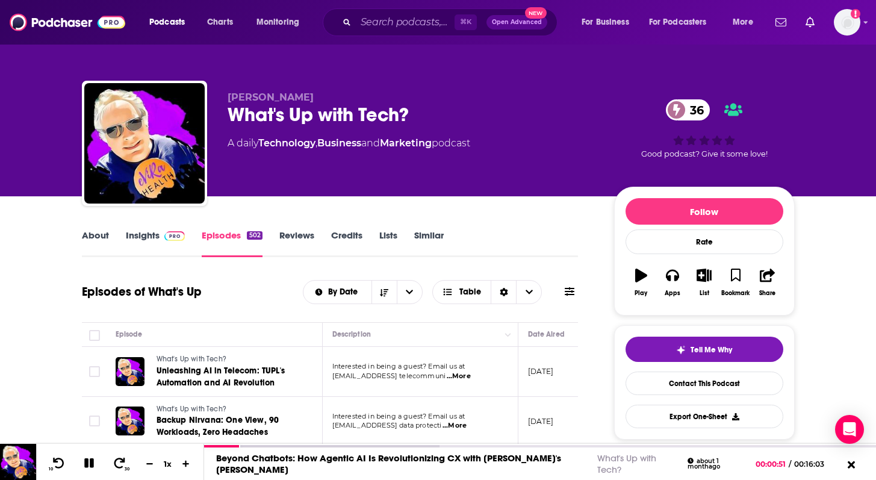
scroll to position [116, 0]
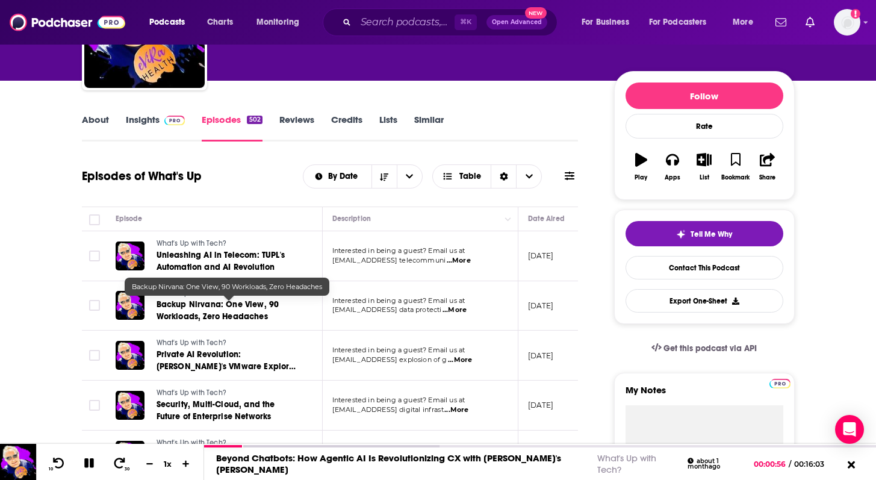
click at [274, 319] on link "Backup Nirvana: One View, 90 Workloads, Zero Headaches" at bounding box center [228, 311] width 144 height 24
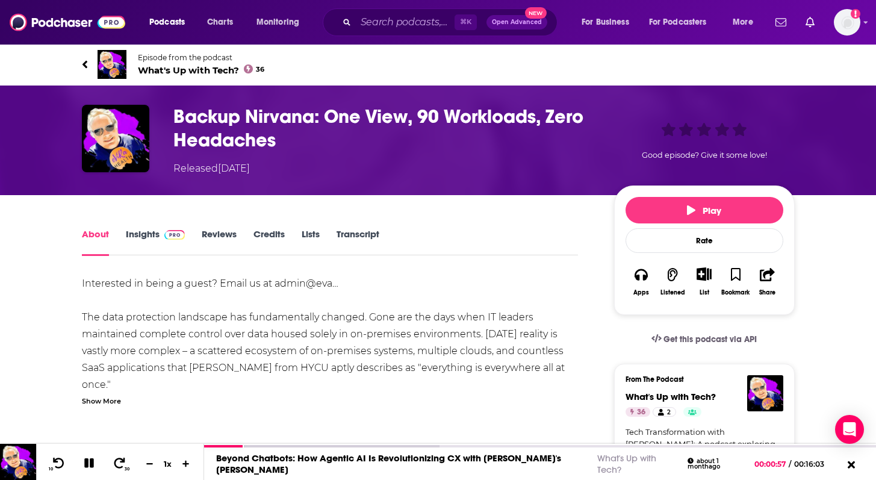
scroll to position [67, 0]
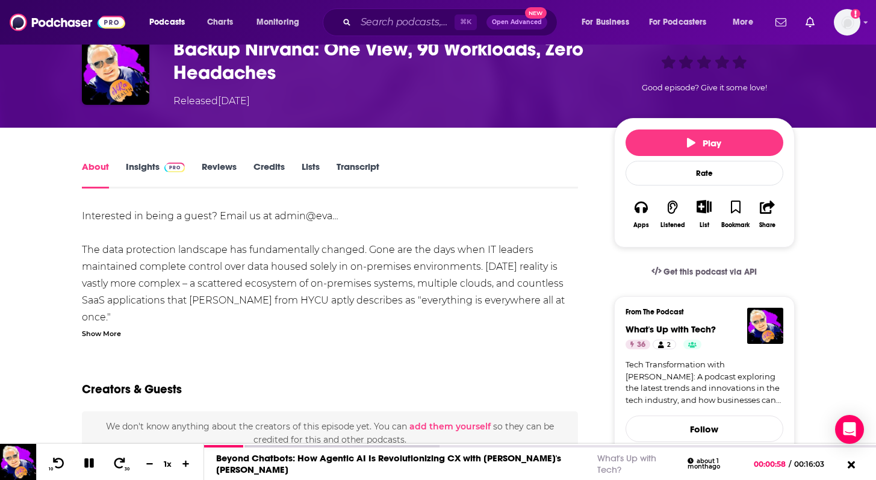
click at [104, 335] on div "Show More" at bounding box center [101, 332] width 39 height 11
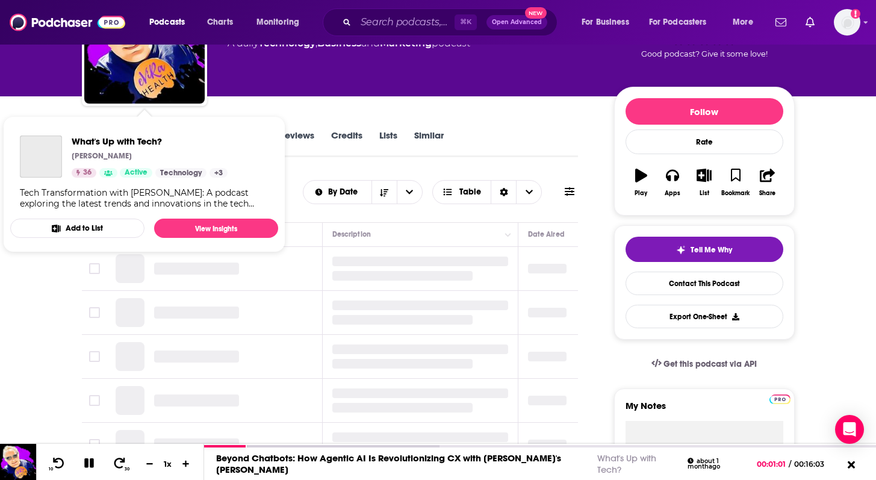
scroll to position [159, 0]
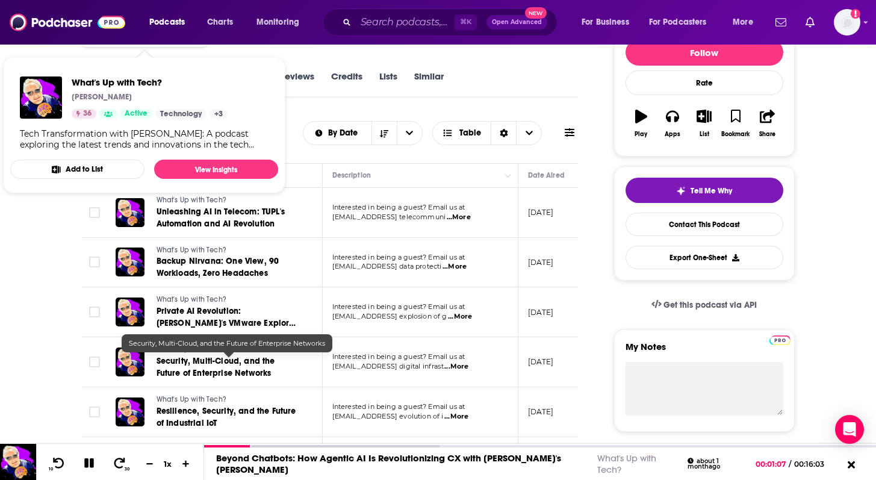
click at [214, 368] on span "Security, Multi-Cloud, and the Future of Enterprise Networks" at bounding box center [215, 367] width 119 height 22
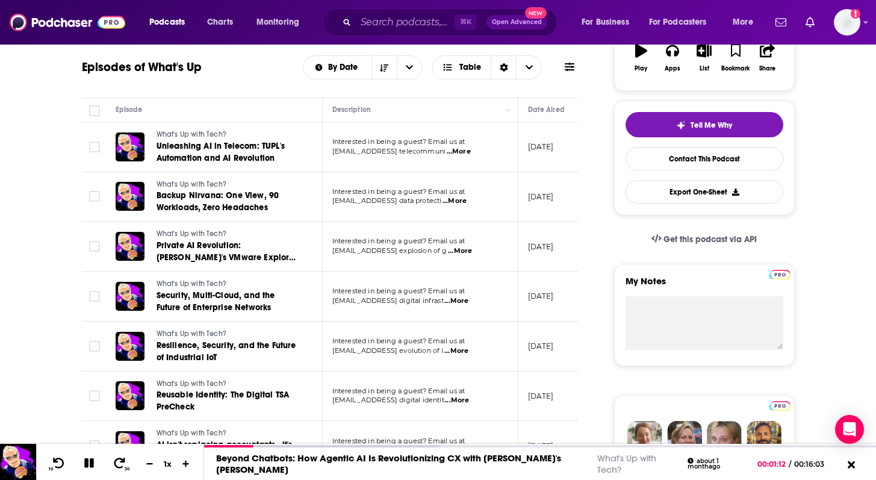
scroll to position [226, 0]
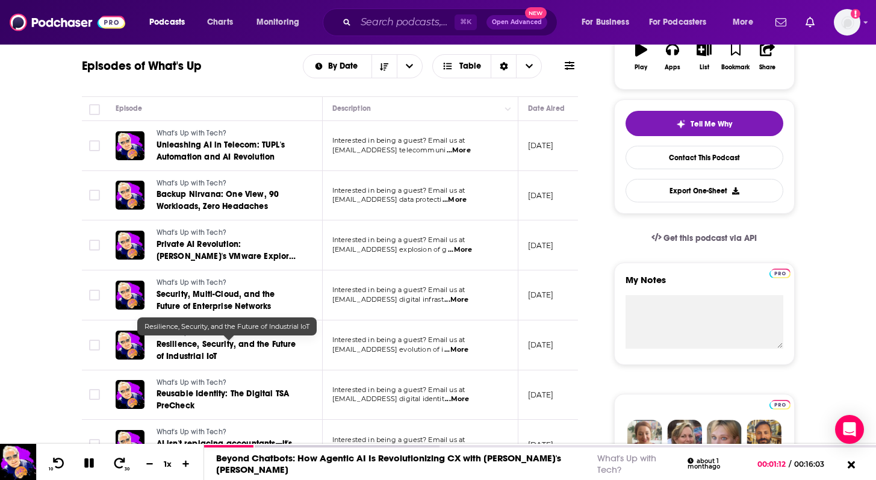
click at [185, 362] on link "Resilience, Security, and the Future of Industrial IoT" at bounding box center [228, 350] width 144 height 24
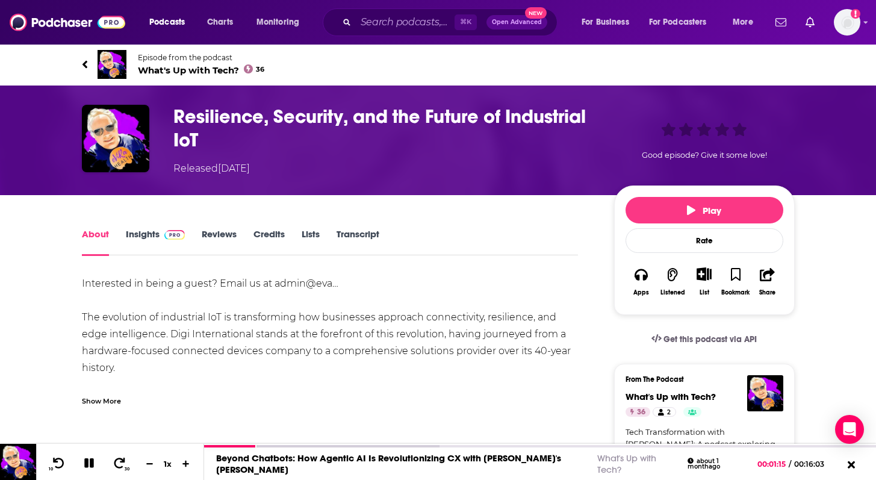
click at [98, 400] on div "Show More" at bounding box center [101, 399] width 39 height 11
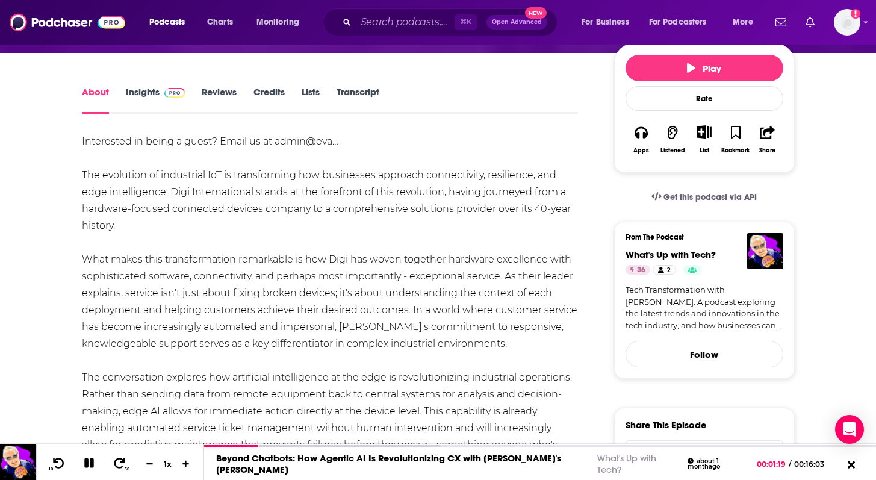
scroll to position [134, 0]
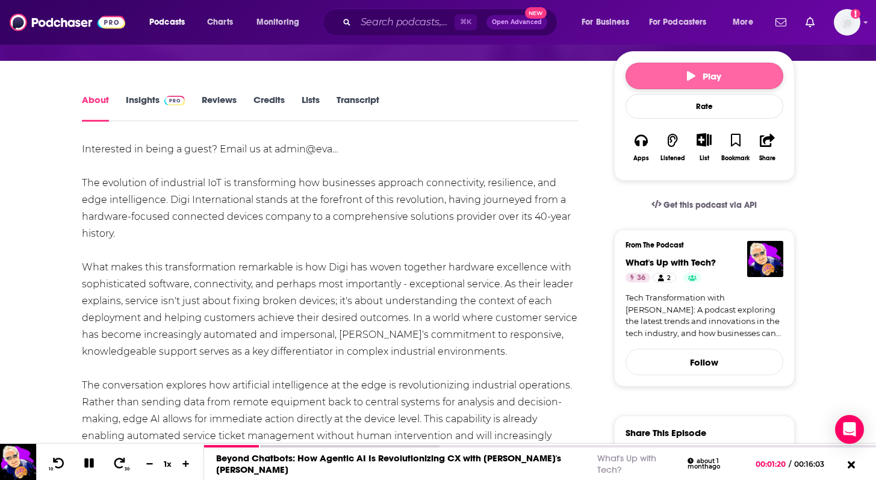
click at [746, 85] on button "Play" at bounding box center [704, 76] width 158 height 26
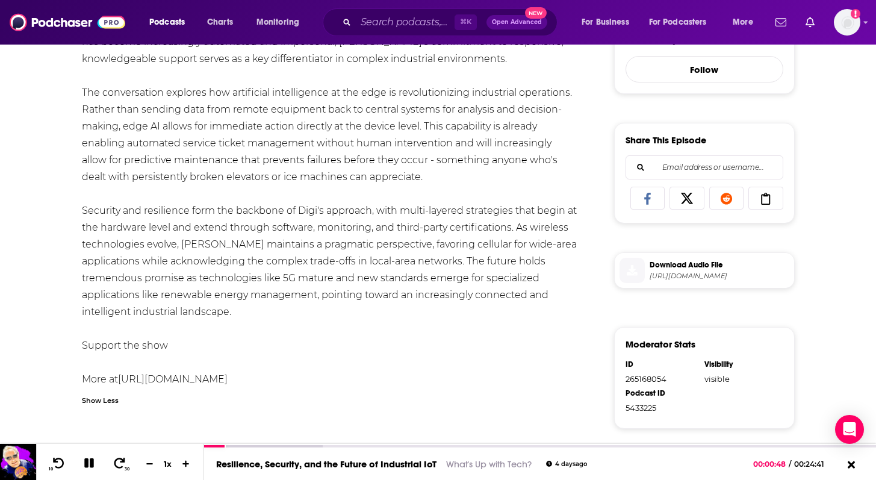
scroll to position [475, 0]
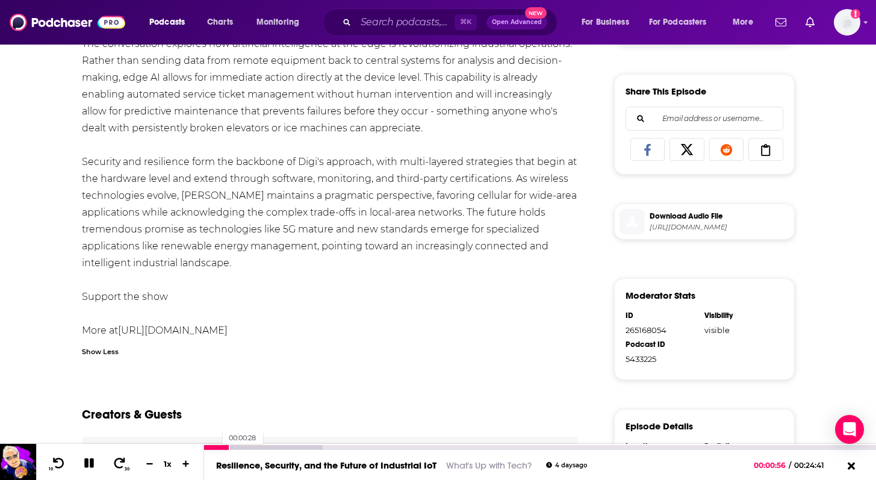
click at [217, 447] on div at bounding box center [216, 447] width 25 height 5
click at [210, 447] on div at bounding box center [210, 447] width 13 height 5
click at [204, 447] on div at bounding box center [207, 447] width 7 height 5
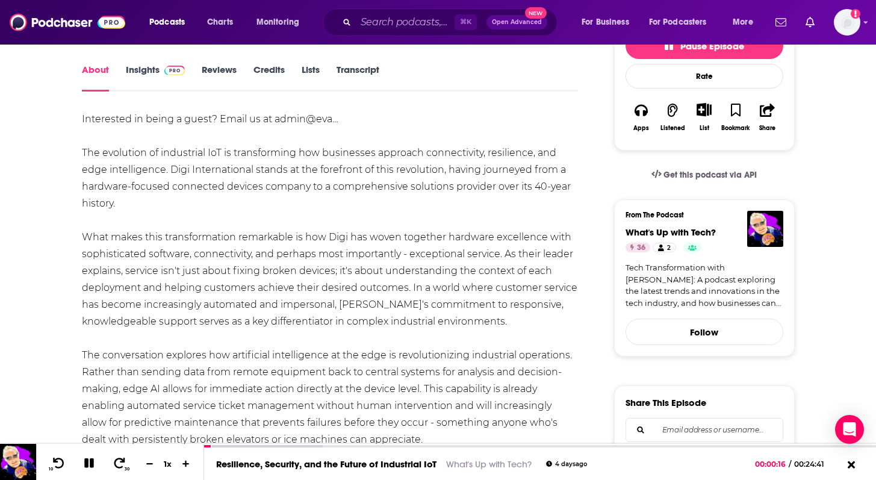
scroll to position [0, 0]
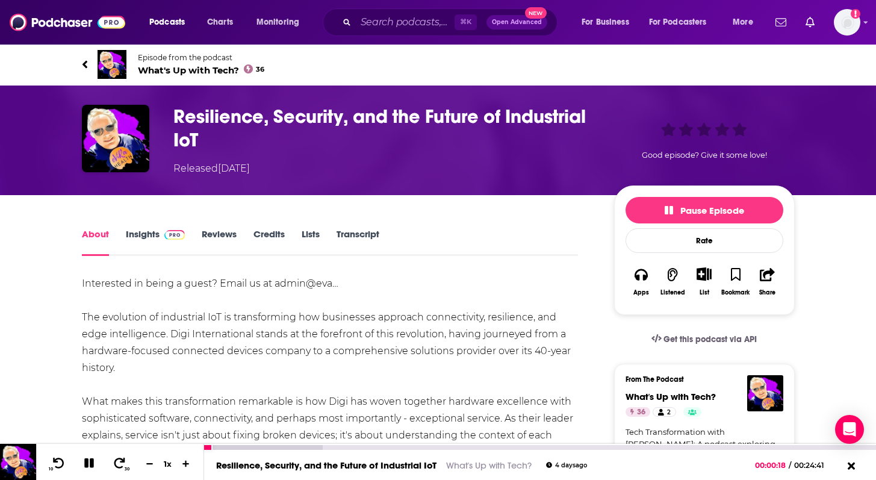
click at [81, 475] on div "10 30 1 x" at bounding box center [120, 462] width 168 height 36
click at [86, 467] on icon at bounding box center [89, 463] width 10 height 10
click at [218, 243] on link "Reviews" at bounding box center [219, 242] width 35 height 28
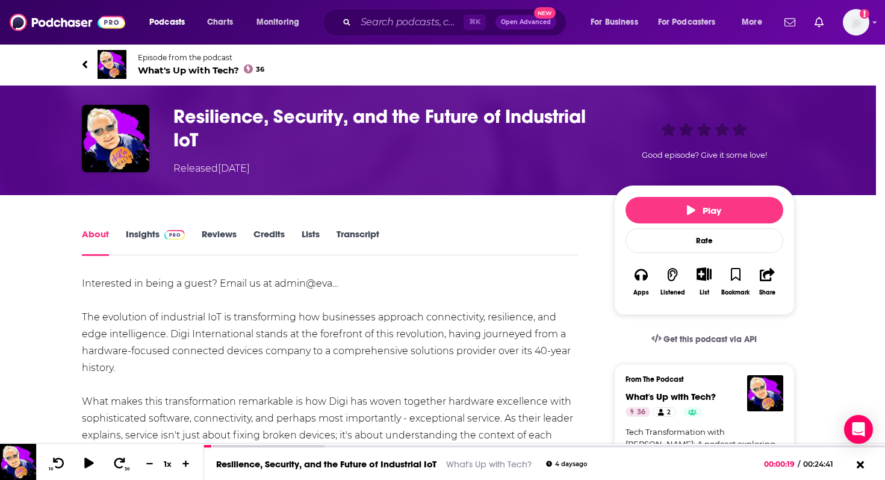
click at [90, 315] on div "No Reviews This episode has no reviews yet, why not add one yourself? Maybe Lat…" at bounding box center [442, 240] width 885 height 480
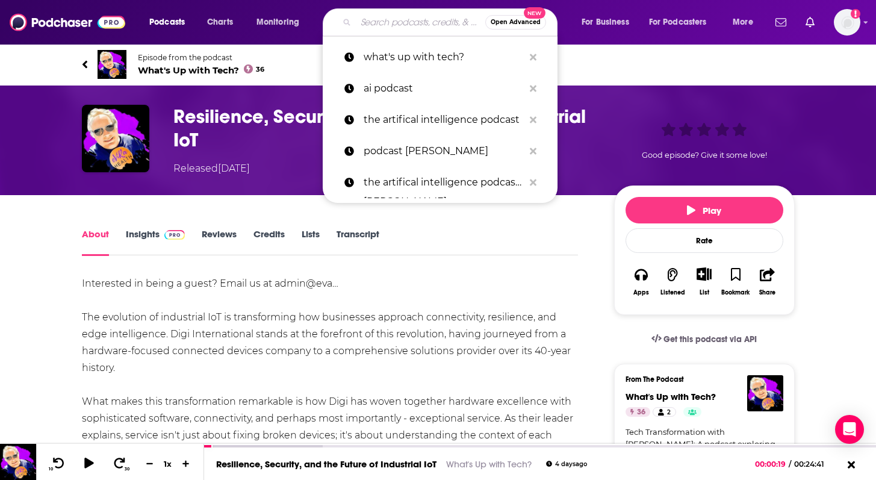
click at [397, 23] on input "Search podcasts, credits, & more..." at bounding box center [420, 22] width 129 height 19
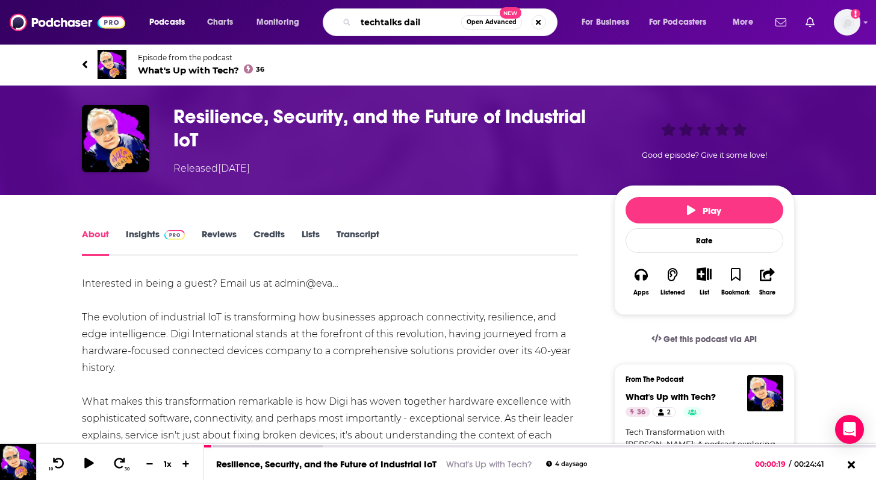
type input "techtalks daily"
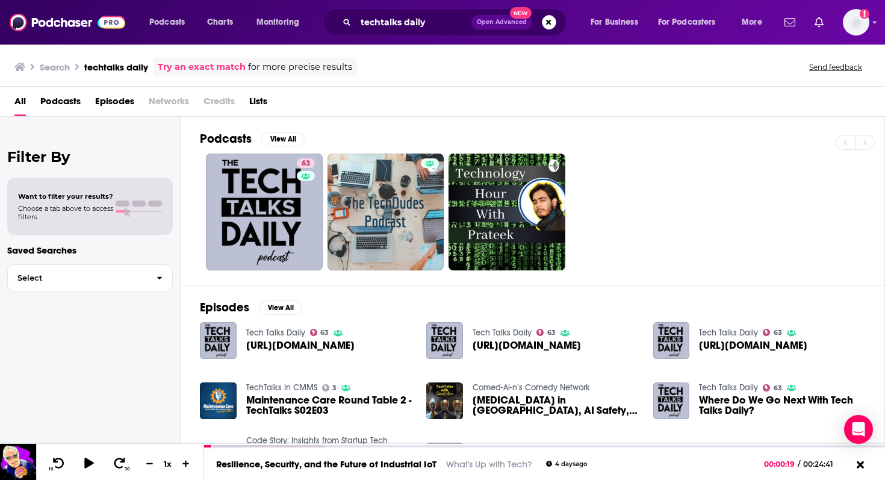
click at [256, 339] on div "Tech Talks Daily 63 [URL][DOMAIN_NAME]" at bounding box center [300, 340] width 108 height 37
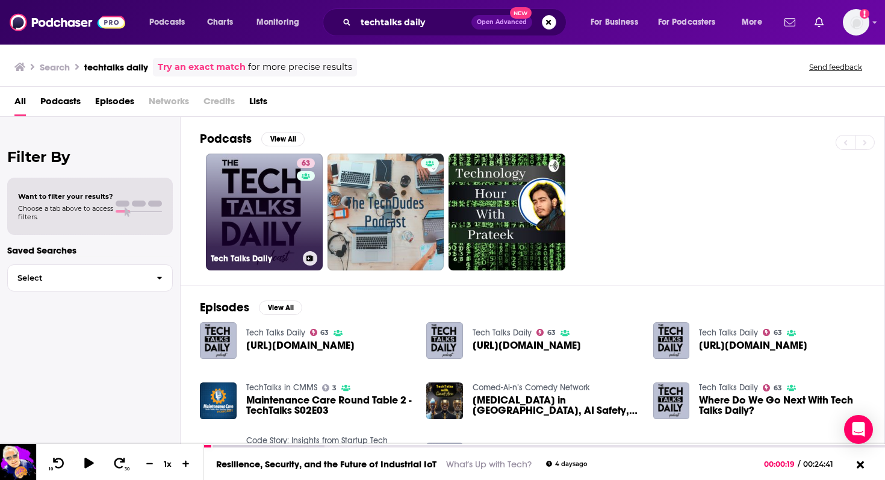
click at [270, 209] on link "63 Tech Talks Daily" at bounding box center [264, 211] width 117 height 117
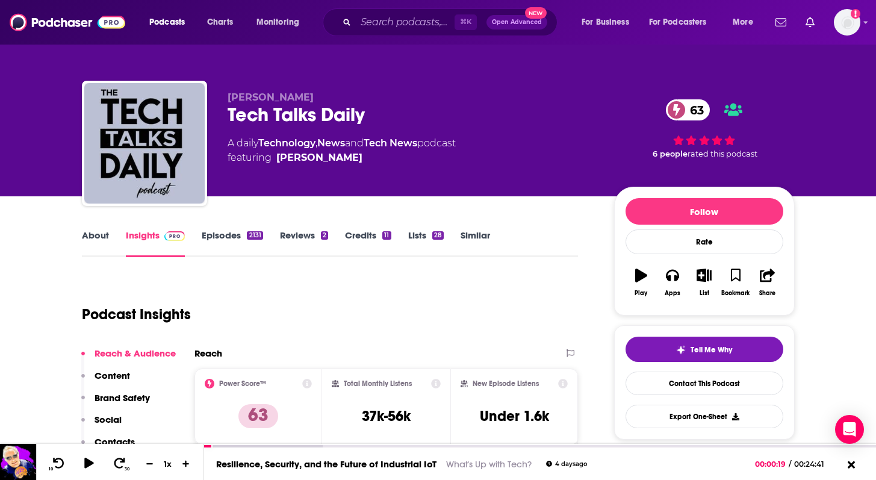
click at [217, 236] on link "Episodes 2131" at bounding box center [232, 243] width 61 height 28
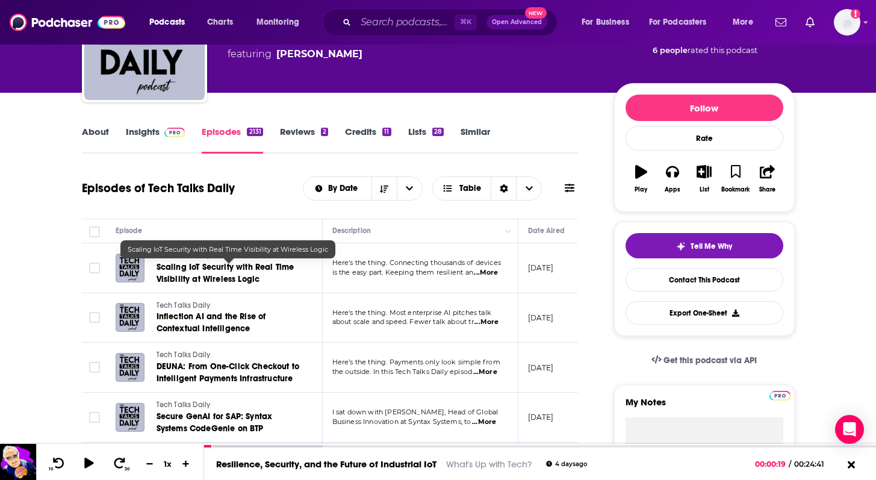
scroll to position [152, 0]
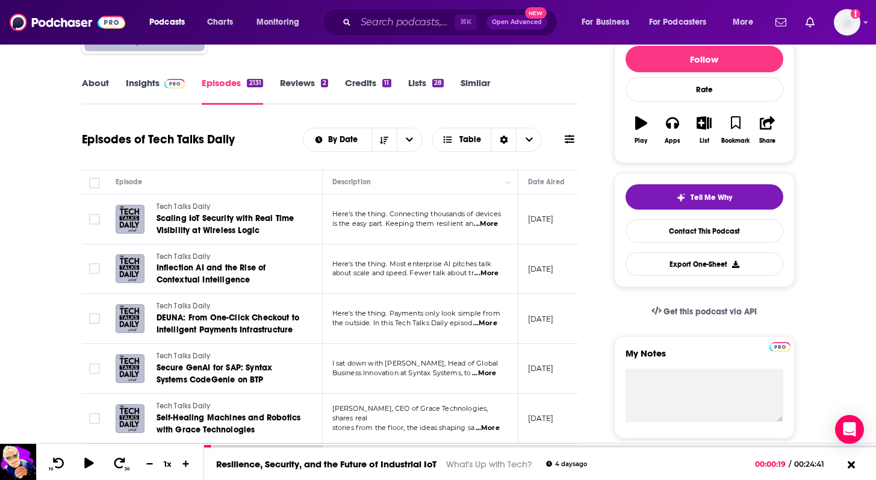
click at [489, 223] on span "...More" at bounding box center [486, 224] width 24 height 10
click at [485, 277] on span "...More" at bounding box center [486, 273] width 24 height 10
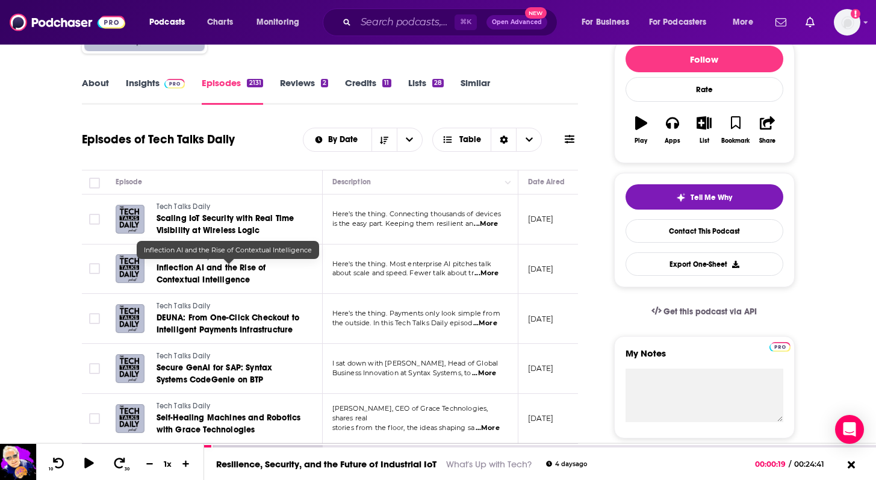
click at [223, 279] on span "Inflection AI and the Rise of Contextual Intelligence" at bounding box center [211, 273] width 110 height 22
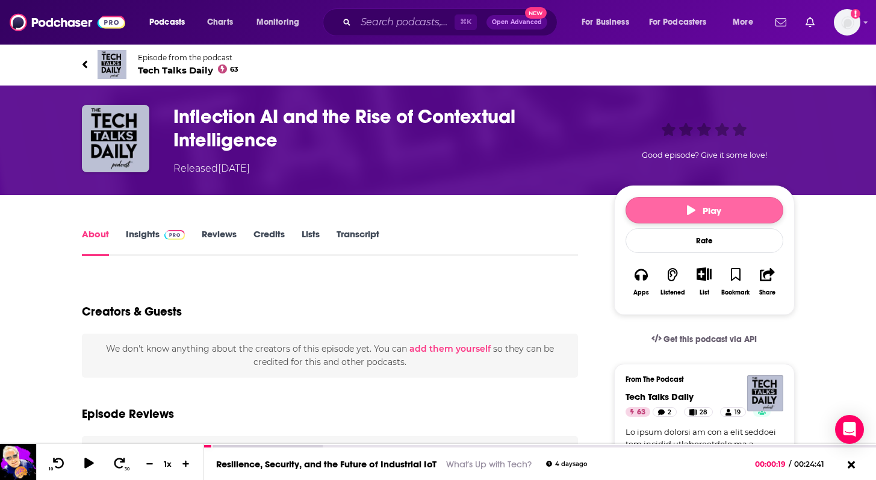
click at [676, 211] on button "Play" at bounding box center [704, 210] width 158 height 26
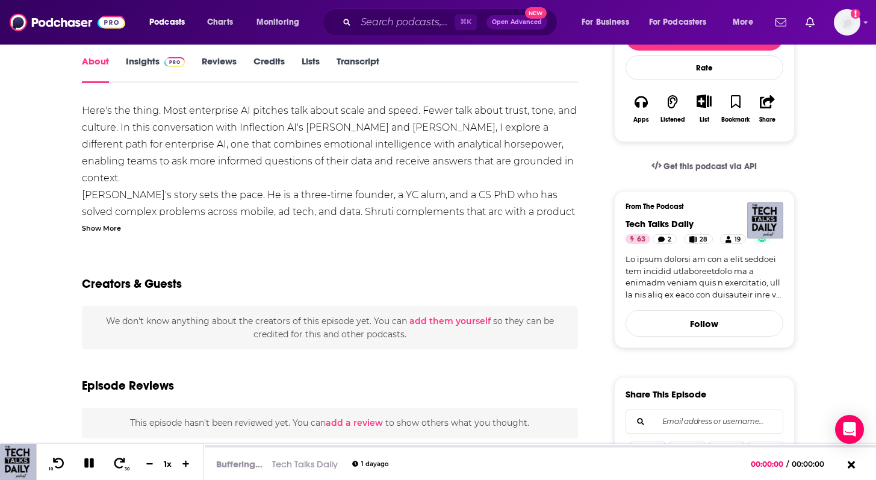
scroll to position [173, 0]
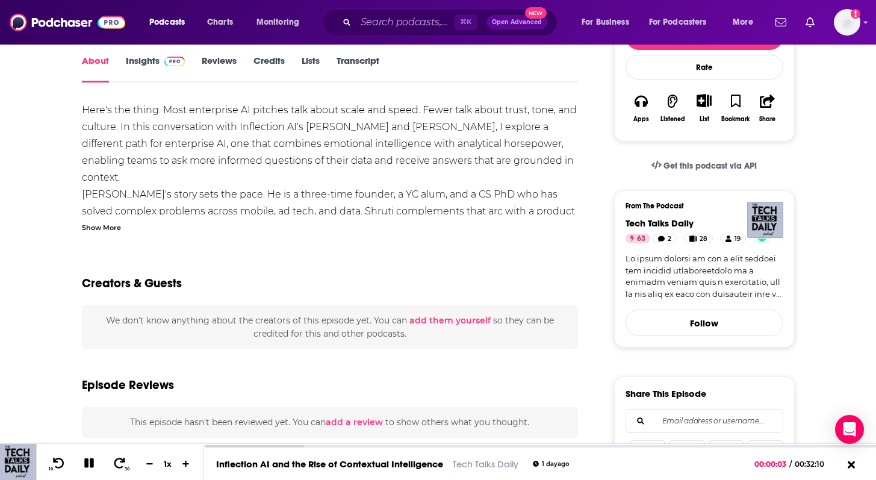
click at [102, 228] on div "Show More" at bounding box center [101, 226] width 39 height 11
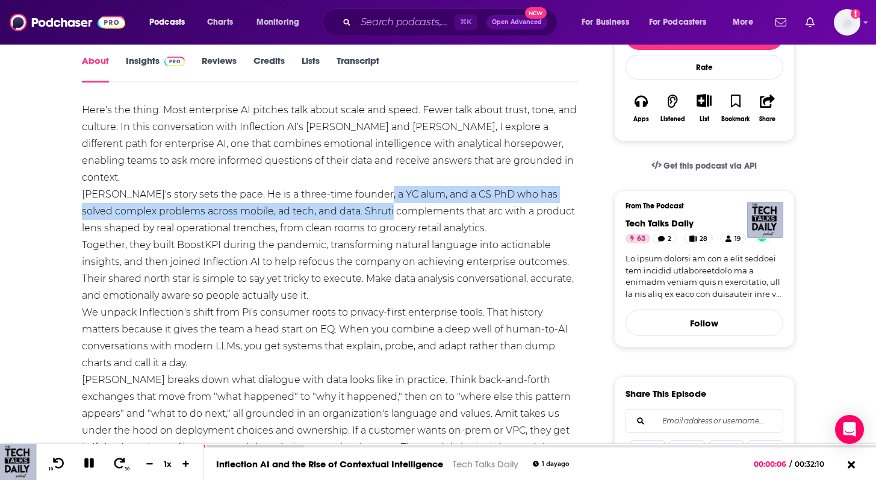
drag, startPoint x: 371, startPoint y: 177, endPoint x: 369, endPoint y: 199, distance: 22.4
click at [369, 199] on span "[PERSON_NAME]'s story sets the pace. He is a three-time founder, a YC alum, and…" at bounding box center [328, 210] width 493 height 45
click at [388, 188] on span "[PERSON_NAME]'s story sets the pace. He is a three-time founder, a YC alum, and…" at bounding box center [328, 210] width 493 height 45
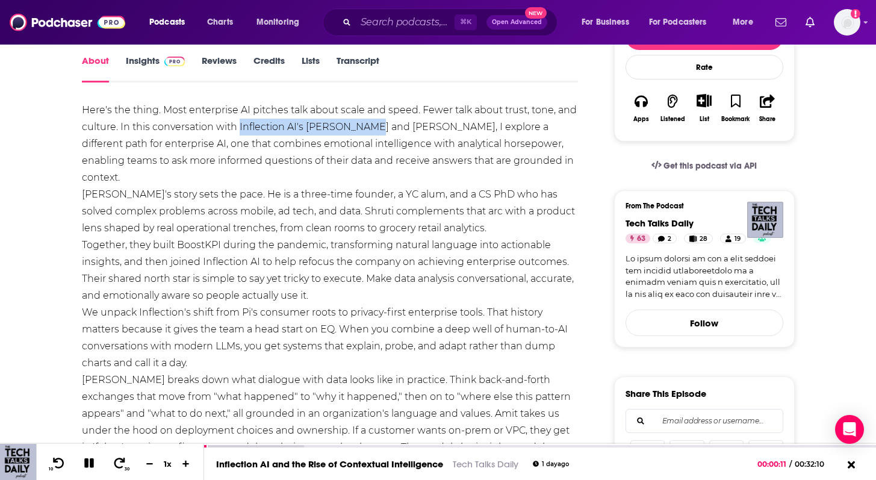
drag, startPoint x: 367, startPoint y: 129, endPoint x: 240, endPoint y: 128, distance: 127.6
click at [240, 128] on span "Here's the thing. Most enterprise AI pitches talk about scale and speed. Fewer …" at bounding box center [329, 143] width 495 height 79
copy span "Inflection AI's [PERSON_NAME]"
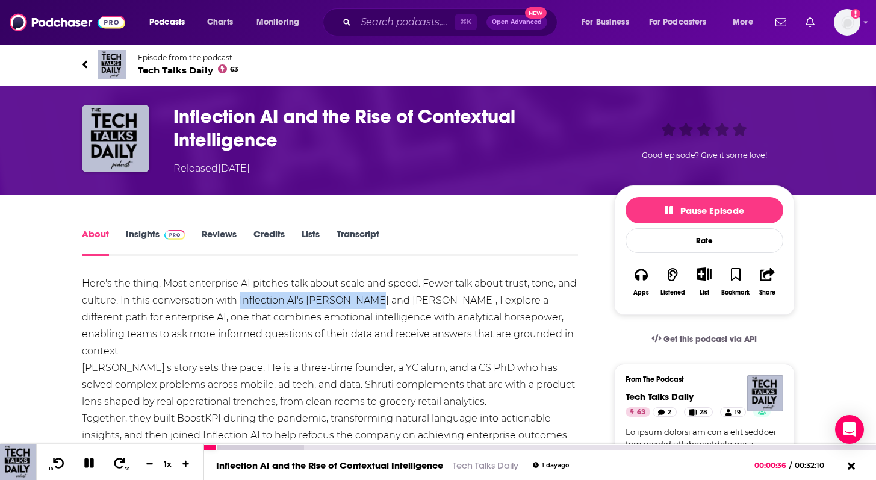
click at [93, 462] on icon at bounding box center [89, 462] width 14 height 11
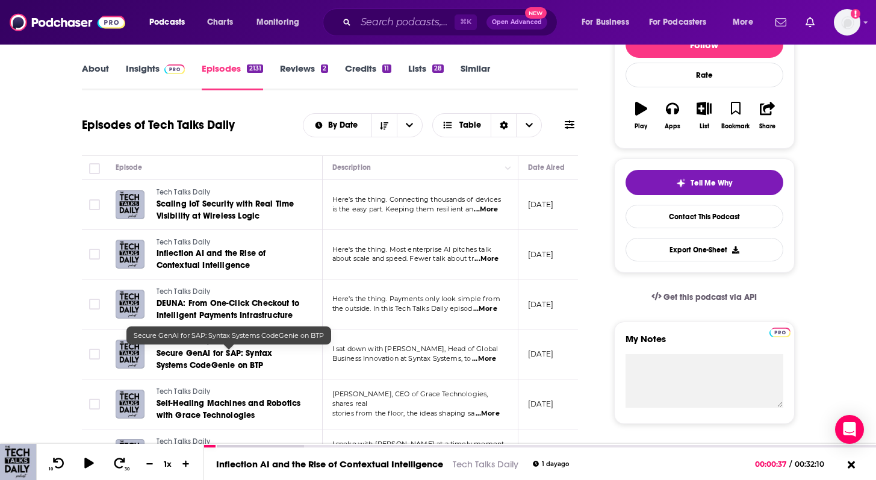
scroll to position [185, 0]
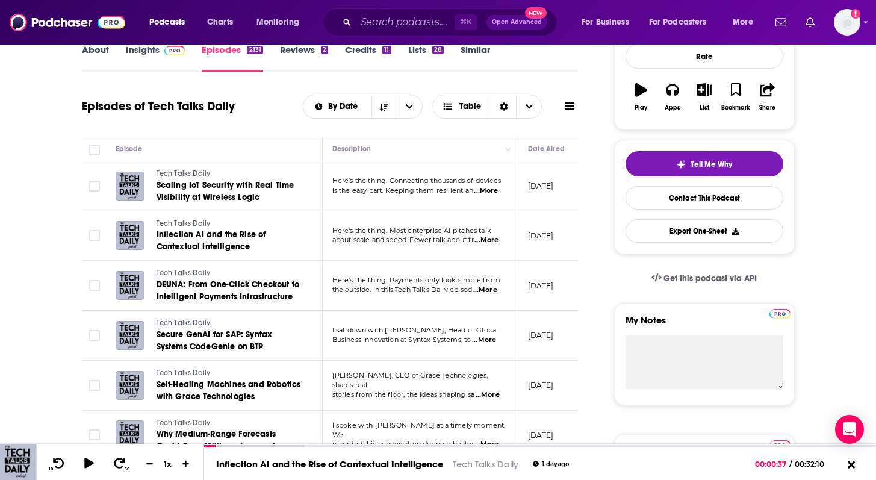
click at [491, 335] on span "...More" at bounding box center [484, 340] width 24 height 10
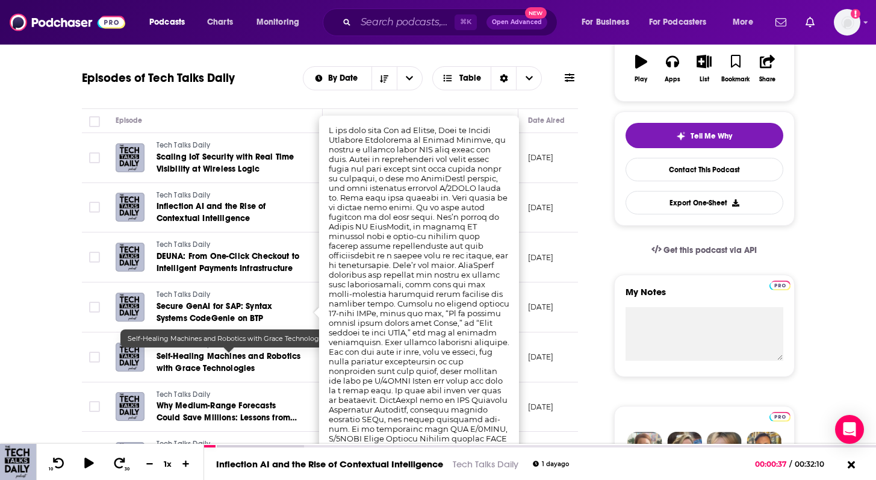
scroll to position [215, 0]
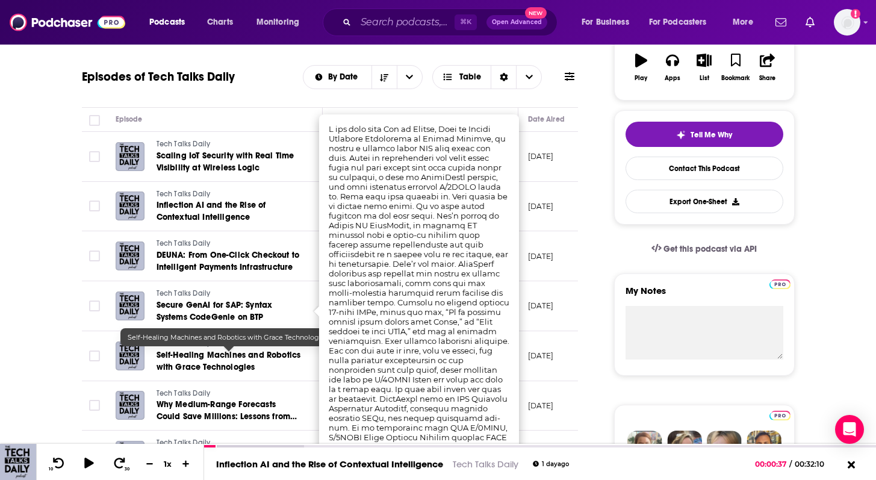
click at [187, 364] on span "Self-Healing Machines and Robotics with Grace Technologies" at bounding box center [228, 361] width 144 height 22
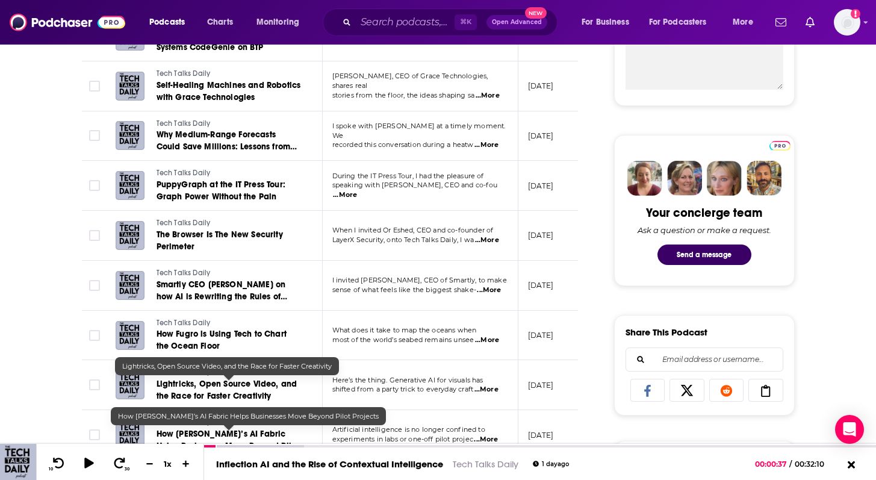
scroll to position [554, 0]
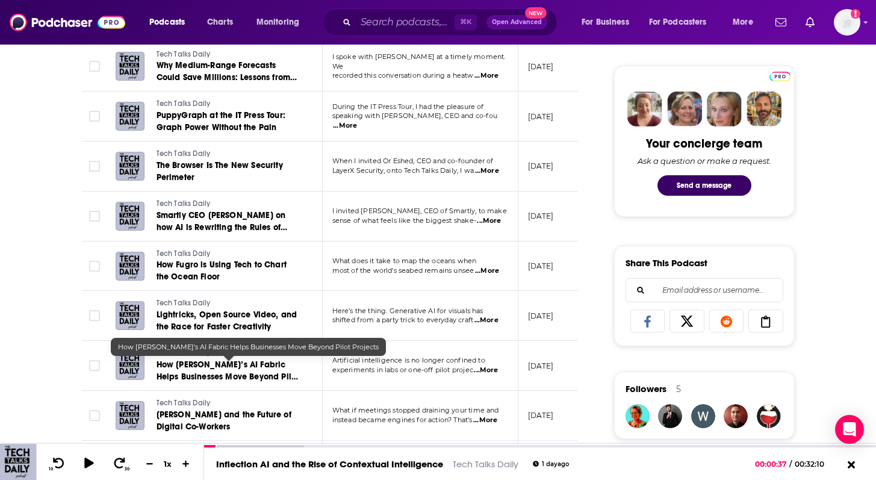
click at [215, 373] on span "How [PERSON_NAME]’s AI Fabric Helps Businesses Move Beyond Pilot Projects" at bounding box center [227, 376] width 143 height 34
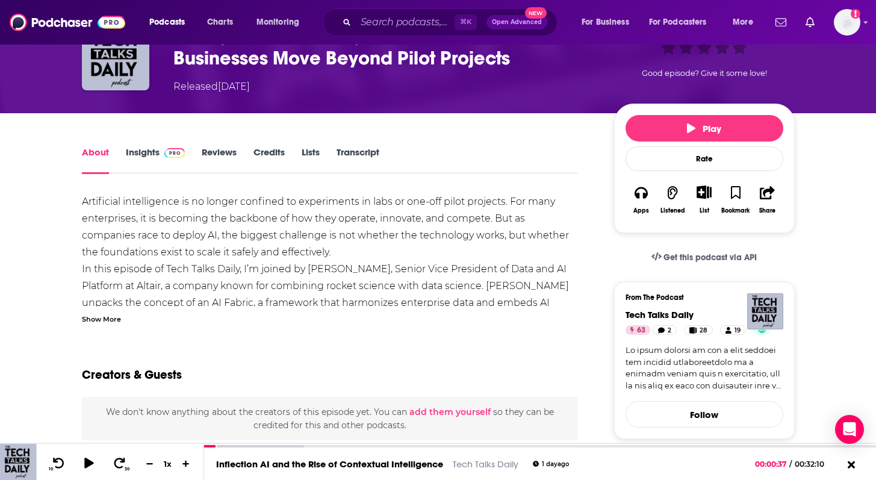
scroll to position [86, 0]
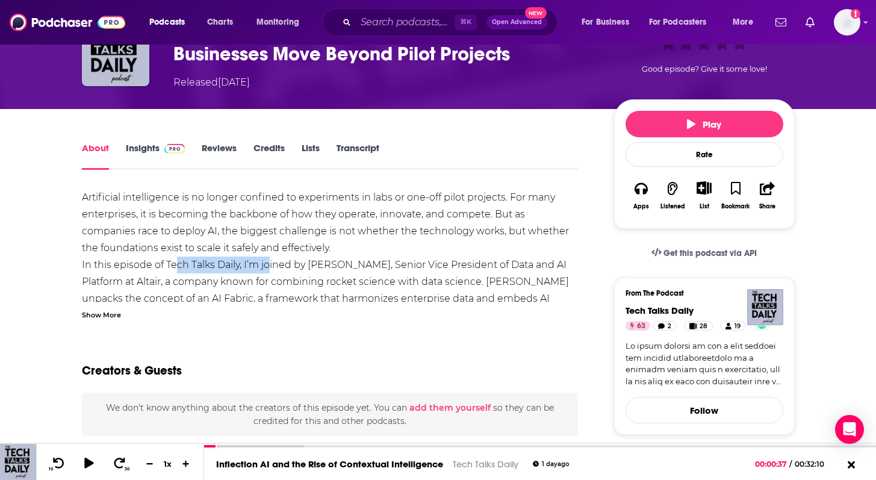
drag, startPoint x: 171, startPoint y: 270, endPoint x: 264, endPoint y: 270, distance: 92.7
click at [264, 270] on div "Artificial intelligence is no longer confined to experiments in labs or one-off…" at bounding box center [330, 458] width 497 height 539
click at [296, 268] on div "Artificial intelligence is no longer confined to experiments in labs or one-off…" at bounding box center [330, 458] width 497 height 539
drag, startPoint x: 307, startPoint y: 260, endPoint x: 388, endPoint y: 265, distance: 81.4
click at [388, 265] on div "Artificial intelligence is no longer confined to experiments in labs or one-off…" at bounding box center [330, 458] width 497 height 539
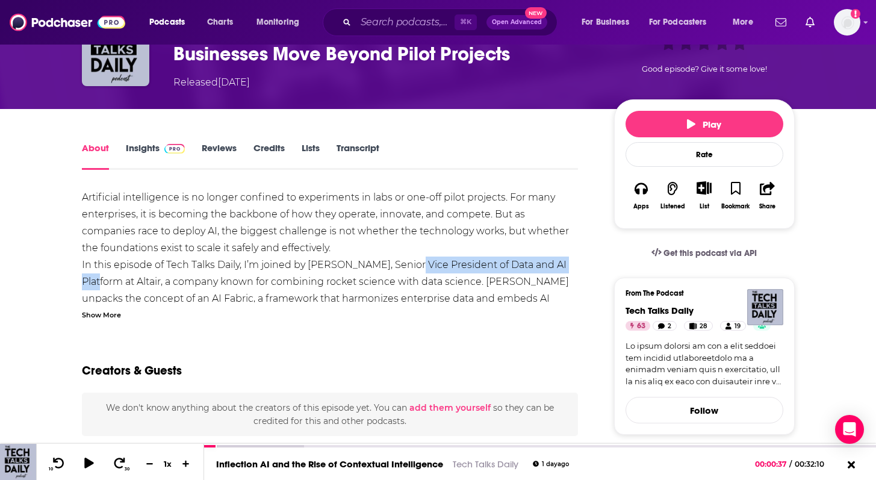
drag, startPoint x: 400, startPoint y: 263, endPoint x: 587, endPoint y: 263, distance: 186.6
copy div "enior Vice President of Data and AI"
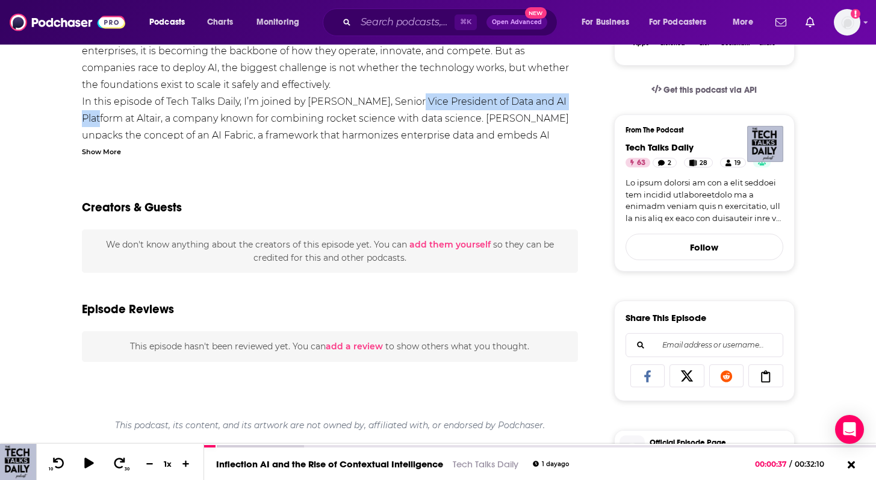
scroll to position [249, 0]
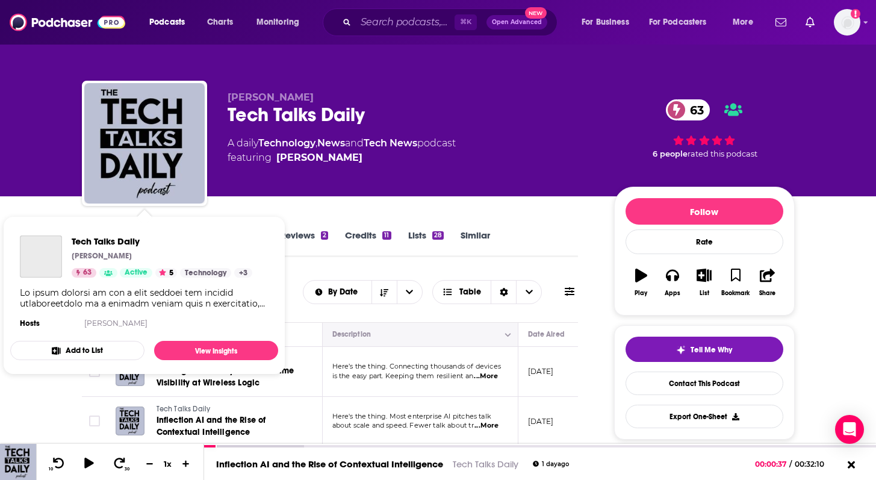
scroll to position [104, 0]
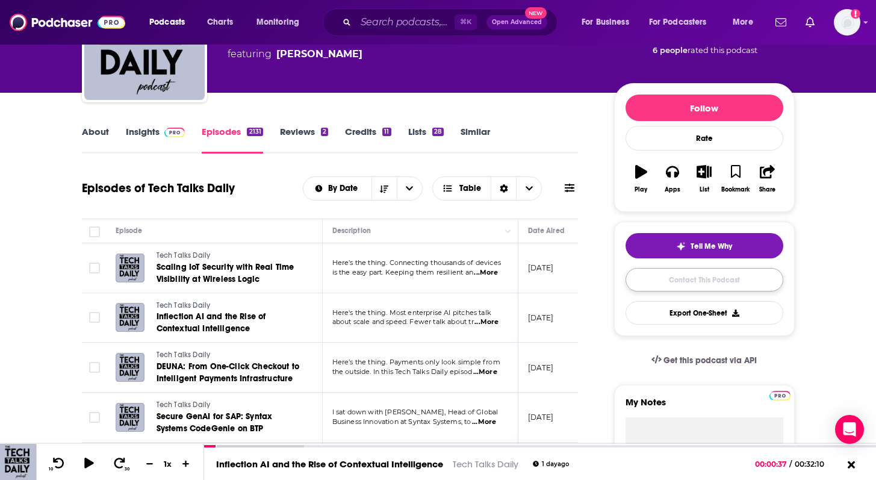
click at [711, 287] on link "Contact This Podcast" at bounding box center [704, 279] width 158 height 23
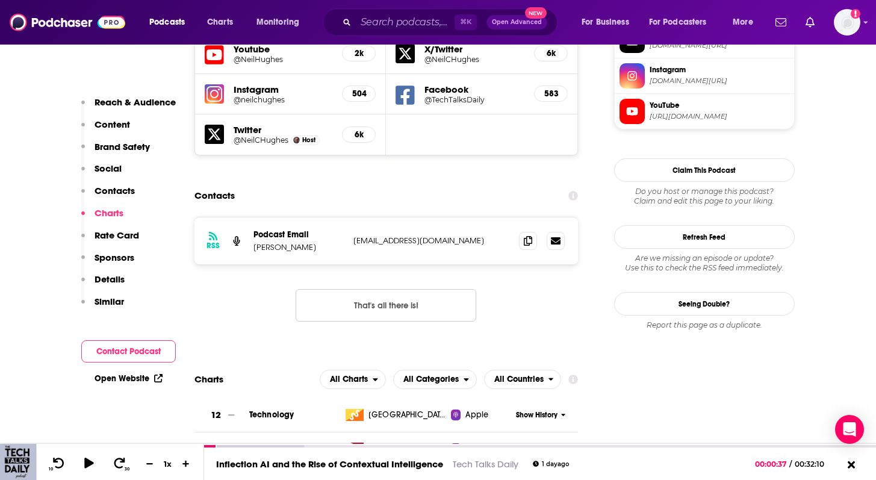
scroll to position [1180, 0]
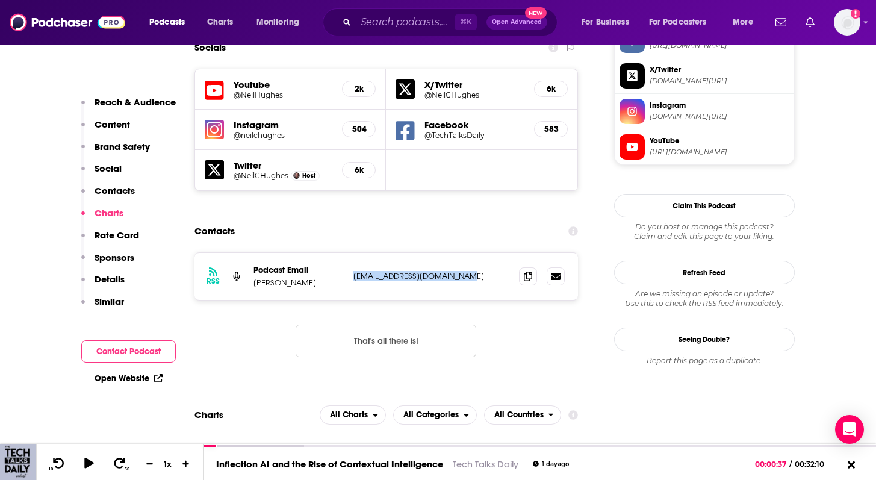
drag, startPoint x: 348, startPoint y: 217, endPoint x: 456, endPoint y: 218, distance: 107.1
click at [456, 253] on div "RSS Podcast Email [PERSON_NAME] [EMAIL_ADDRESS][DOMAIN_NAME] [EMAIL_ADDRESS][DO…" at bounding box center [386, 276] width 384 height 47
copy p "[EMAIL_ADDRESS][DOMAIN_NAME]"
